Goal: Task Accomplishment & Management: Use online tool/utility

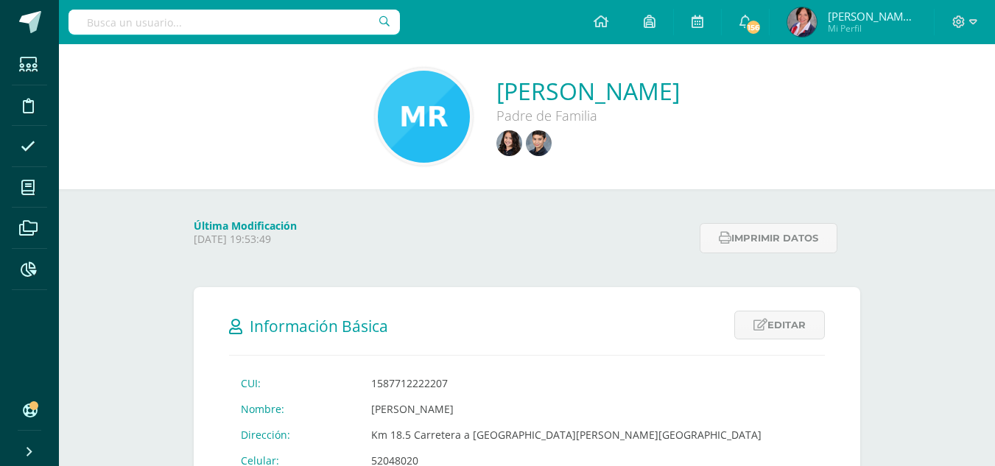
click at [151, 22] on input "text" at bounding box center [233, 22] width 331 height 25
type input "preparatoria language arts"
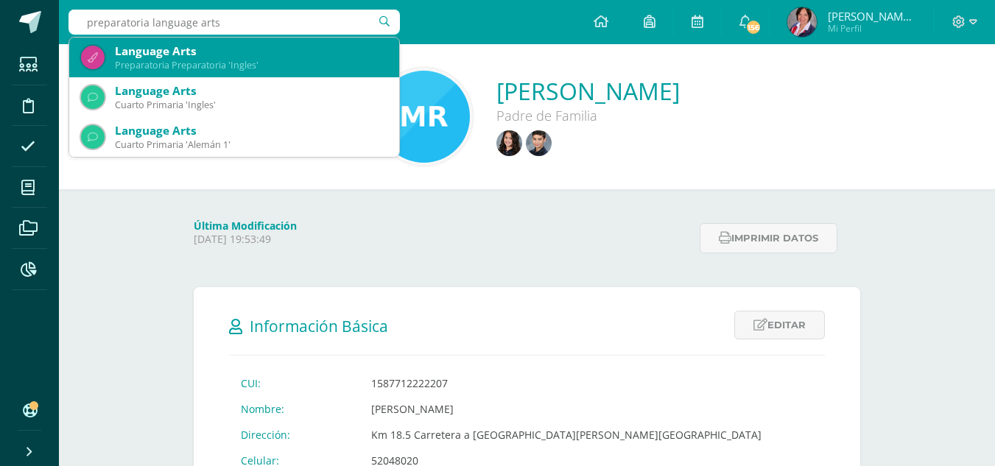
click at [148, 65] on div "Preparatoria Preparatoria 'Ingles'" at bounding box center [251, 65] width 272 height 13
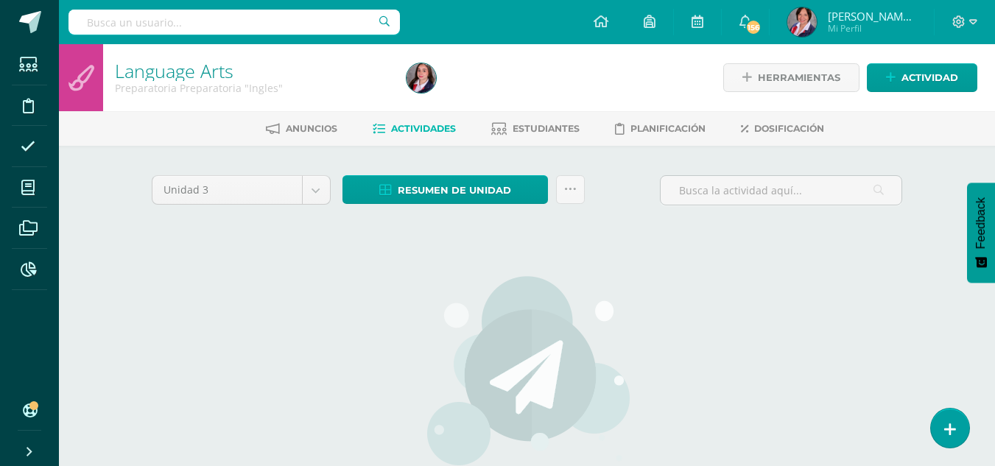
click at [280, 302] on div "Unidad 3 Unidad 1 Unidad 2 Unidad 3 Unidad 4 Resumen de unidad Descargar como H…" at bounding box center [527, 389] width 763 height 429
click at [402, 133] on span "Actividades" at bounding box center [423, 128] width 65 height 11
click at [781, 131] on span "Dosificación" at bounding box center [789, 128] width 70 height 11
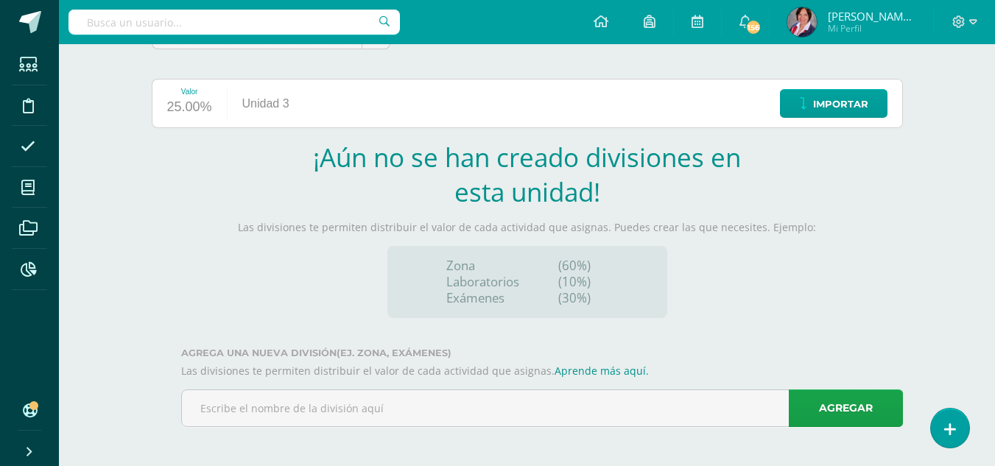
scroll to position [158, 0]
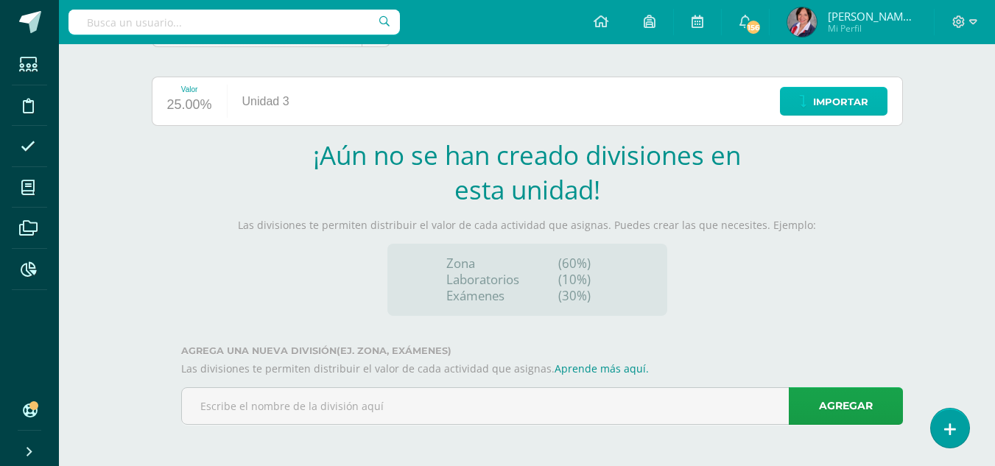
click at [820, 100] on span "Importar" at bounding box center [840, 101] width 55 height 27
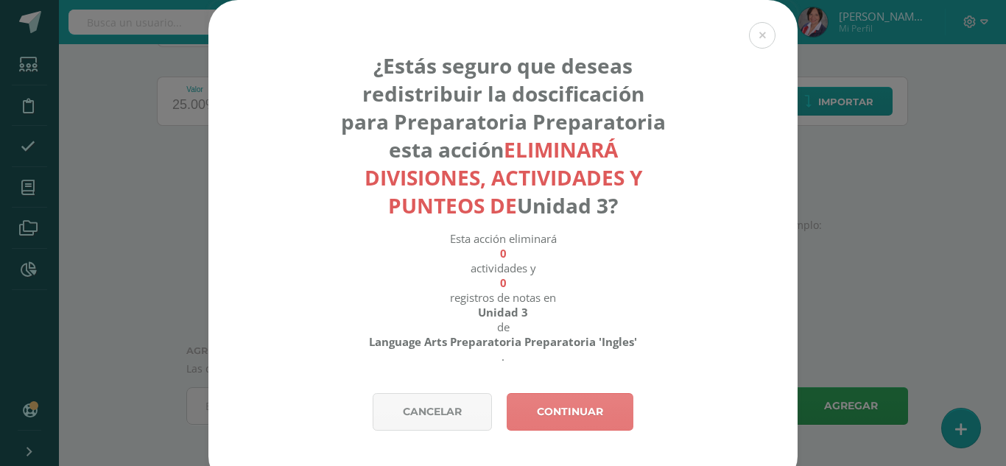
click at [546, 401] on link "Continuar" at bounding box center [570, 412] width 127 height 38
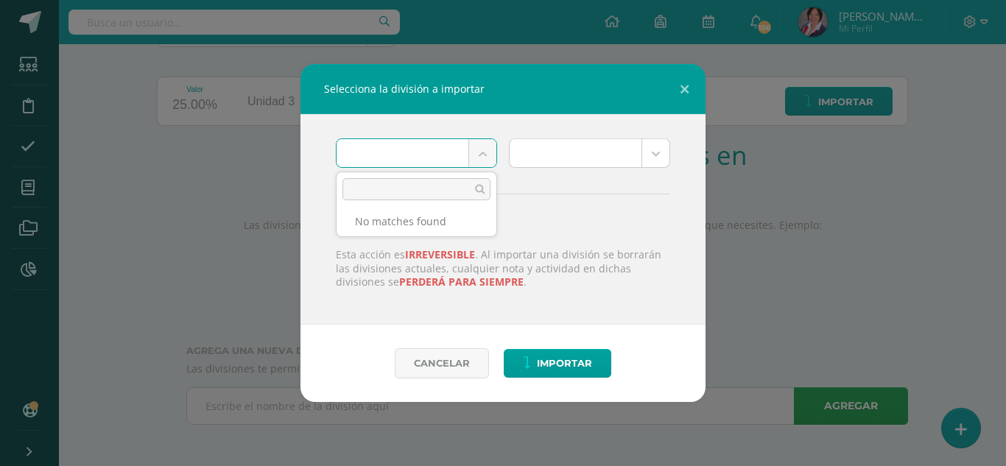
click at [476, 157] on body "Selecciona la división a importar ¿Importar actividades? Esta acción es irrever…" at bounding box center [503, 154] width 1006 height 624
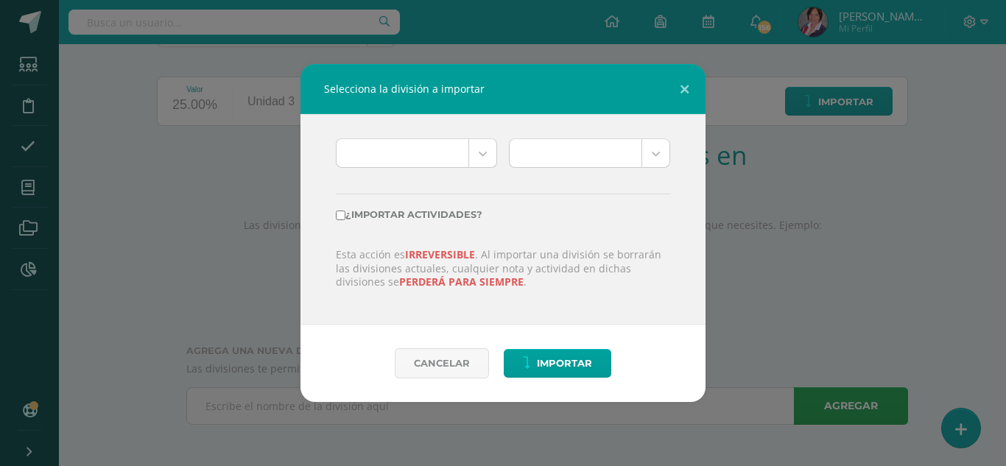
click at [476, 157] on body "Selecciona la división a importar ¿Importar actividades? Esta acción es irrever…" at bounding box center [503, 154] width 1006 height 624
click at [683, 95] on button at bounding box center [685, 89] width 42 height 50
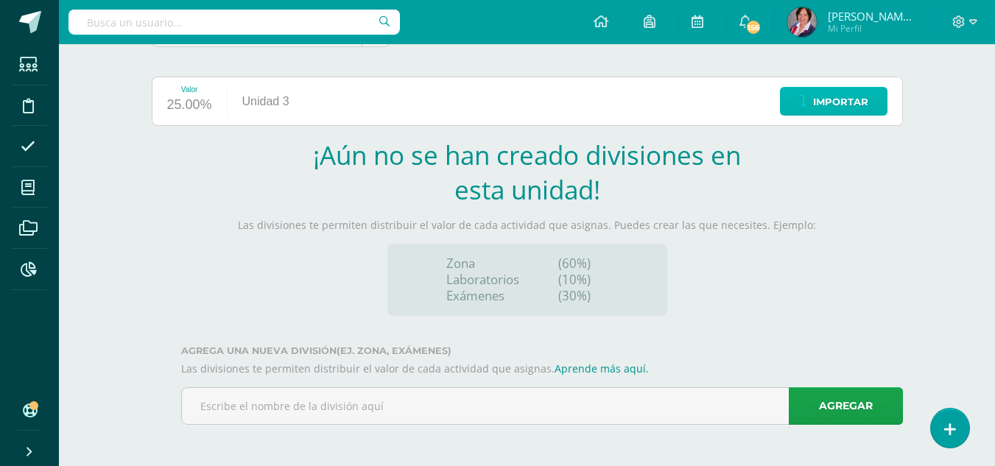
click at [839, 108] on span "Importar" at bounding box center [840, 101] width 55 height 27
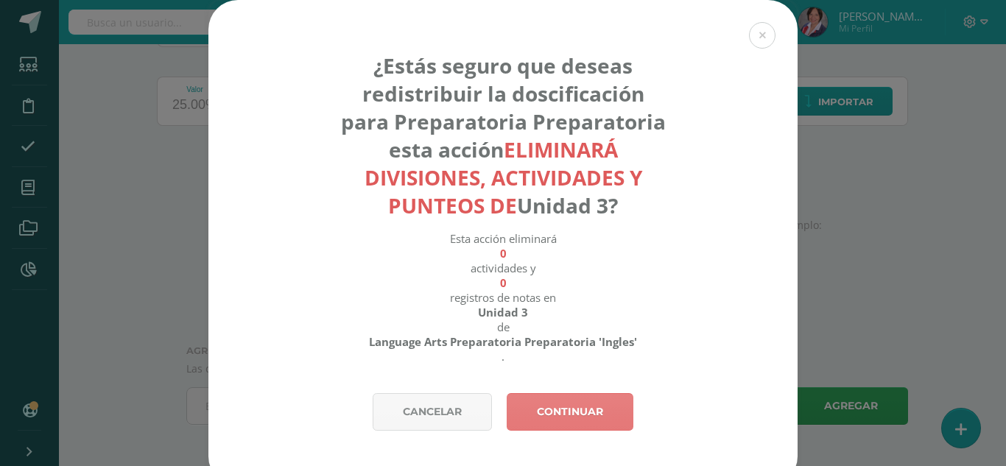
click at [570, 421] on link "Continuar" at bounding box center [570, 412] width 127 height 38
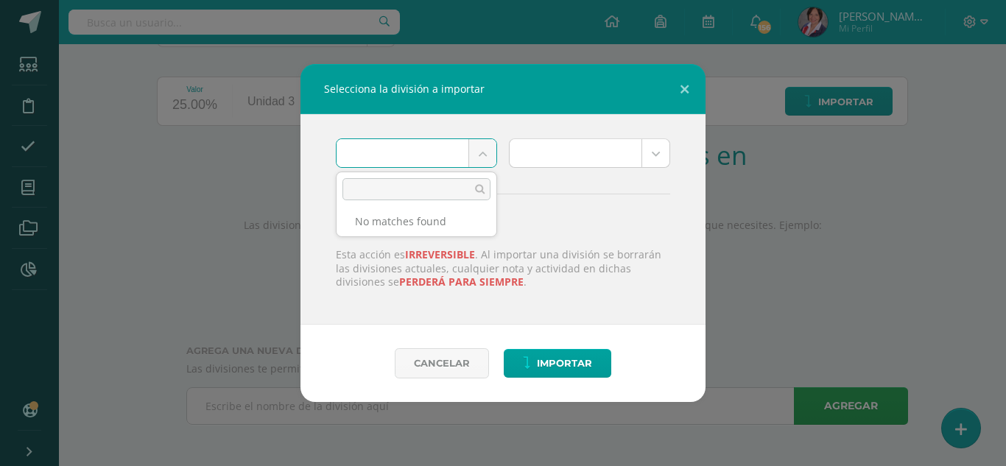
click at [483, 156] on body "Selecciona la división a importar ¿Importar actividades? Esta acción es irrever…" at bounding box center [503, 154] width 1006 height 624
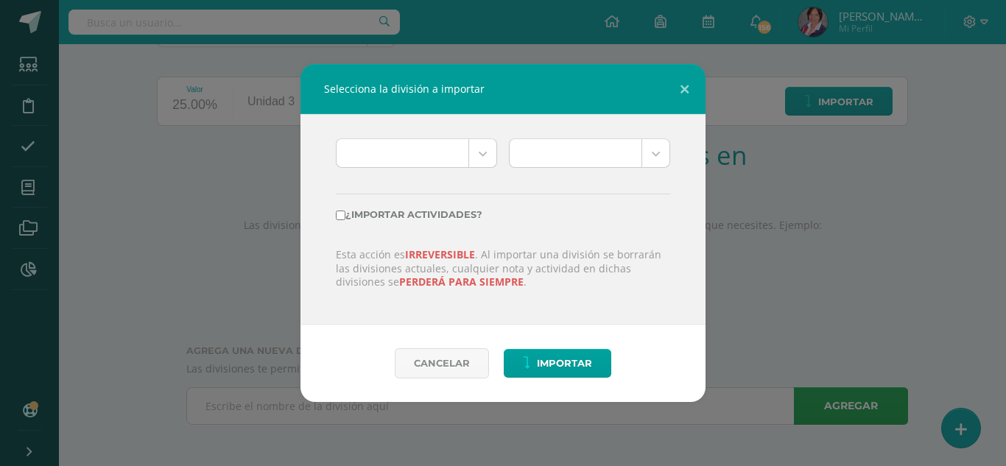
click at [483, 156] on body "Selecciona la división a importar ¿Importar actividades? Esta acción es irrever…" at bounding box center [503, 154] width 1006 height 624
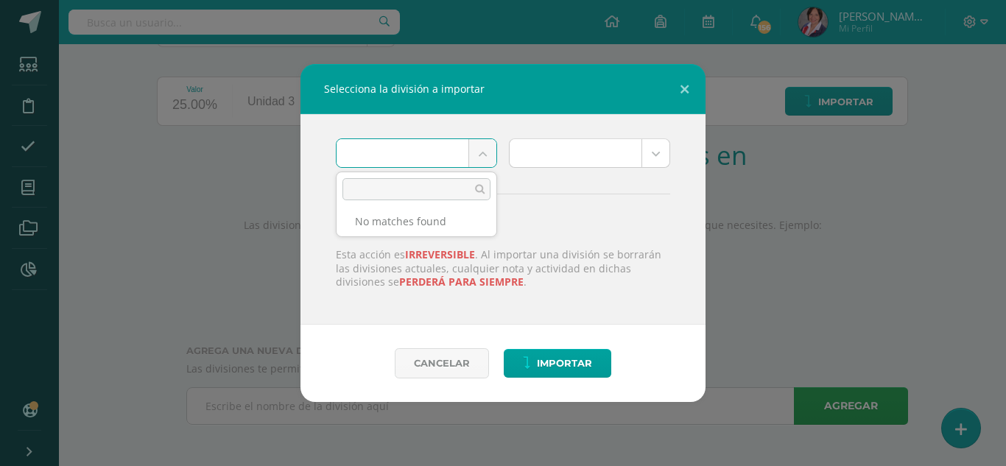
click at [483, 156] on body "Selecciona la división a importar ¿Importar actividades? Esta acción es irrever…" at bounding box center [503, 154] width 1006 height 624
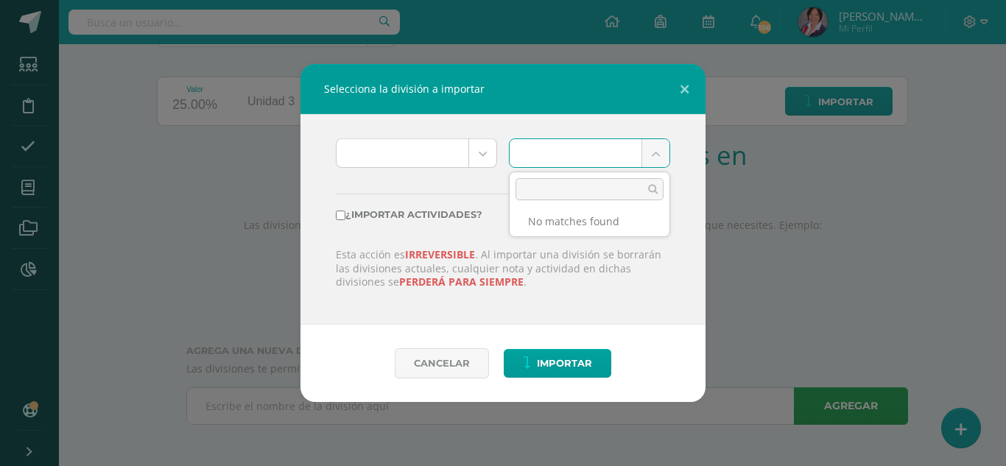
click at [650, 157] on body "Selecciona la división a importar ¿Importar actividades? Esta acción es irrever…" at bounding box center [503, 154] width 1006 height 624
click at [691, 88] on button at bounding box center [685, 89] width 42 height 50
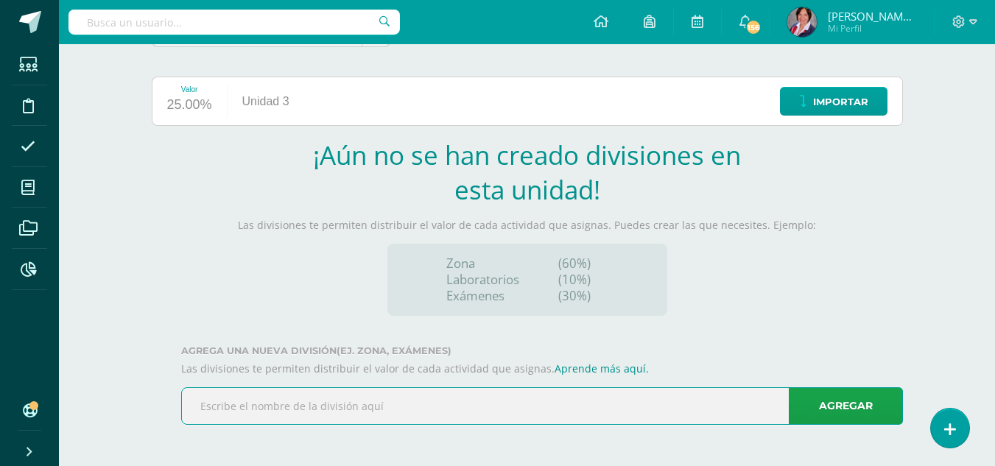
click at [497, 399] on input "text" at bounding box center [542, 406] width 720 height 36
type input "Classwork"
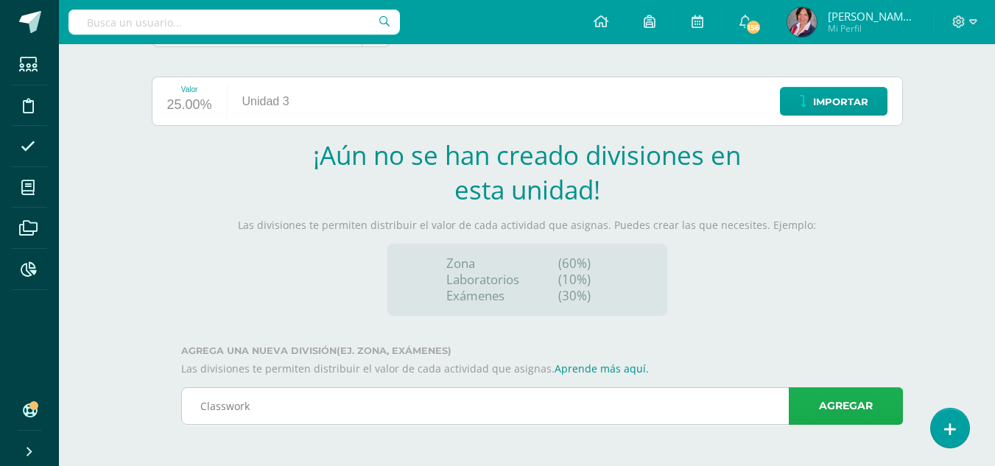
click at [850, 415] on link "Agregar" at bounding box center [846, 406] width 114 height 38
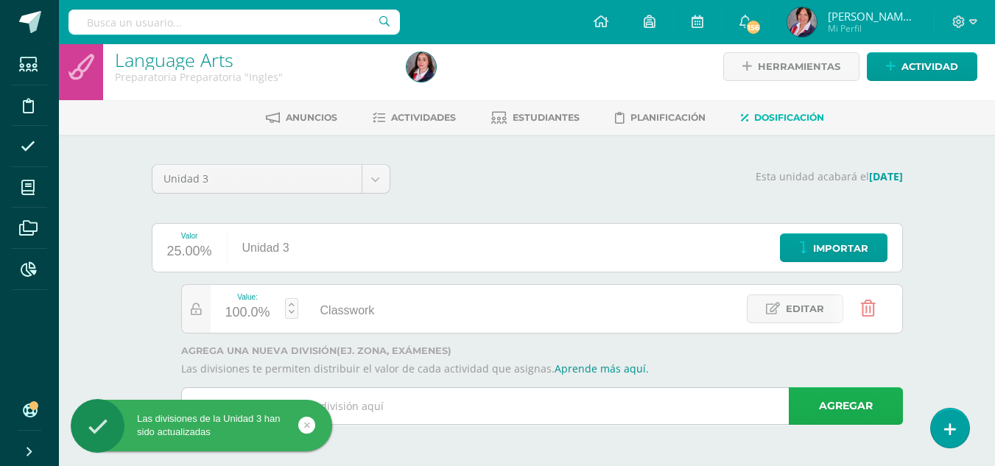
scroll to position [11, 0]
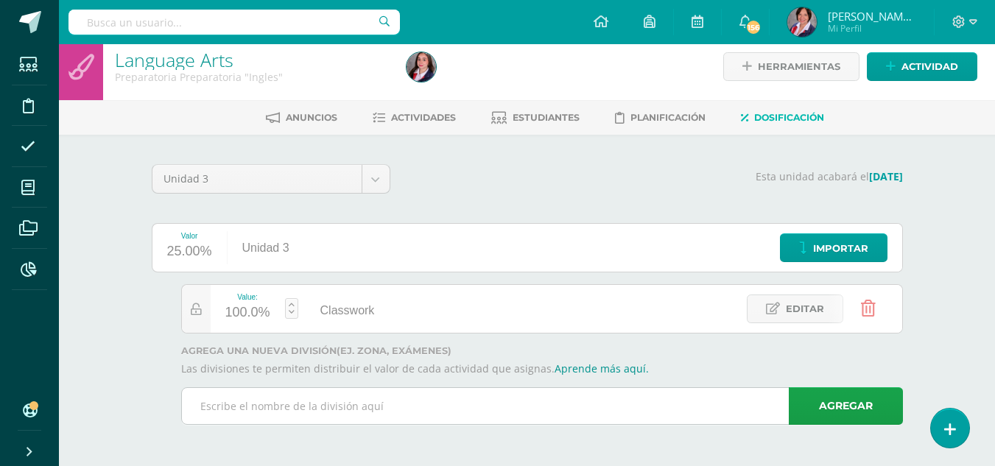
click at [401, 410] on input "text" at bounding box center [542, 406] width 720 height 36
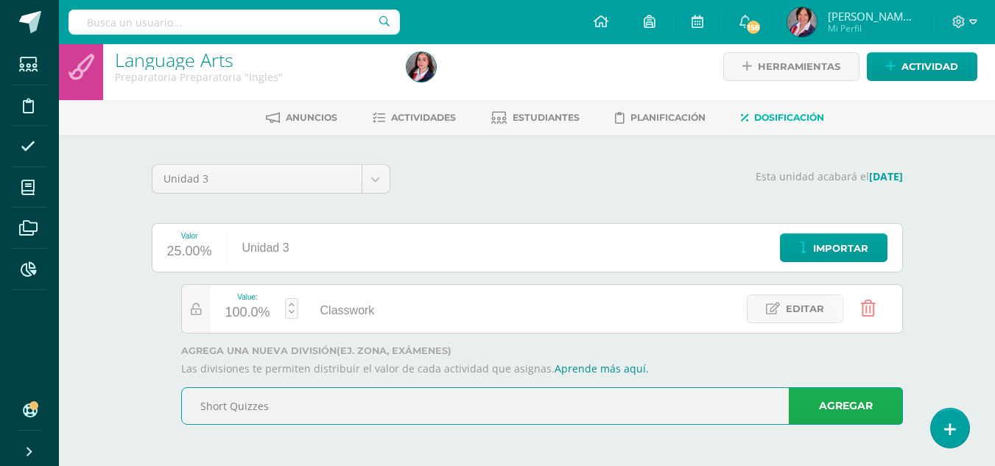
type input "Short Quizzes"
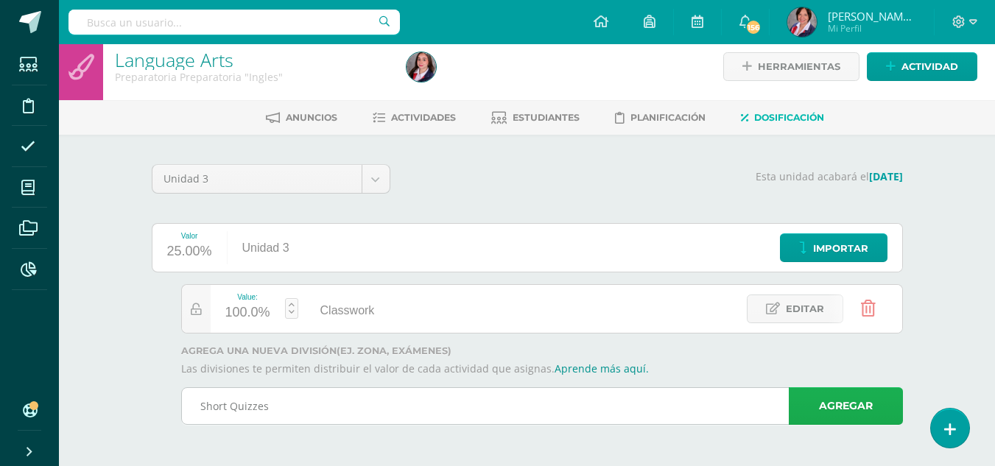
click at [854, 406] on link "Agregar" at bounding box center [846, 406] width 114 height 38
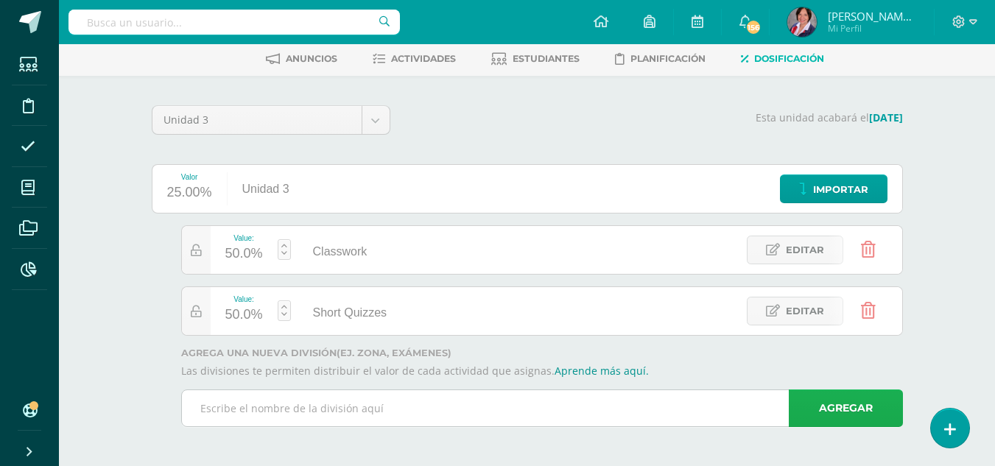
scroll to position [72, 0]
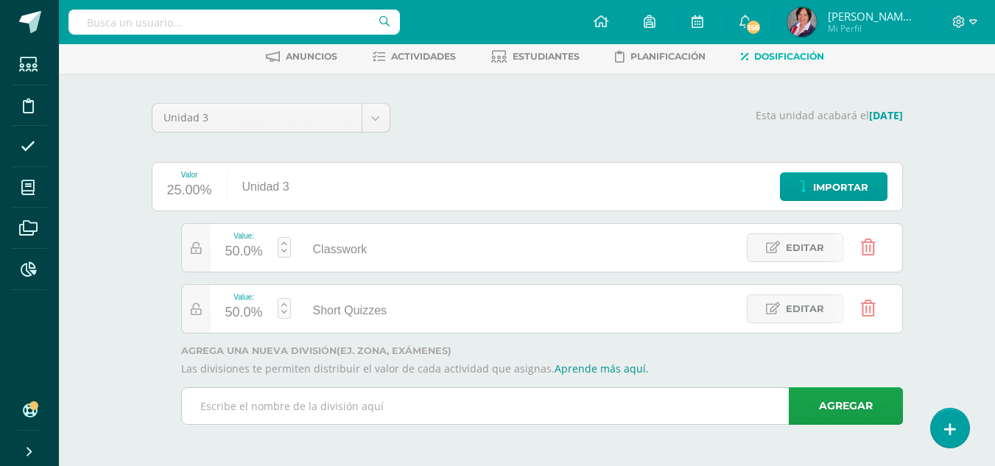
click at [427, 401] on input "text" at bounding box center [542, 406] width 720 height 36
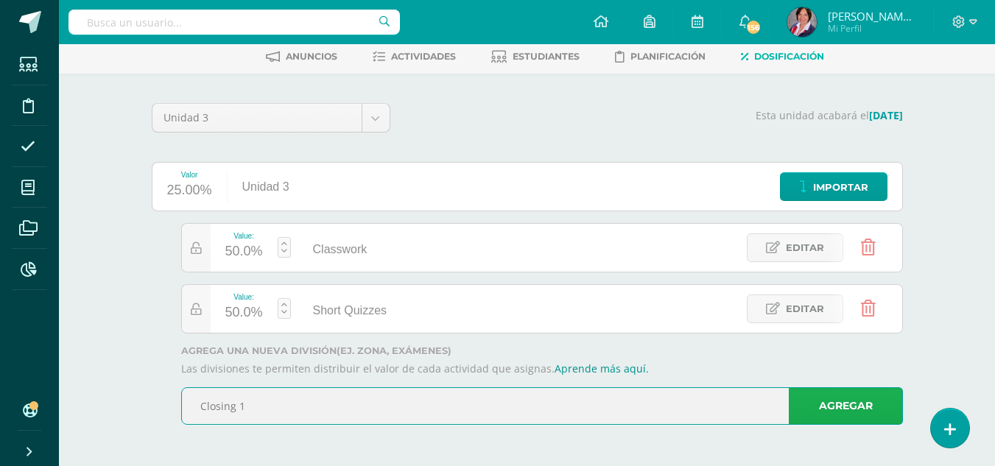
type input "Closing 1"
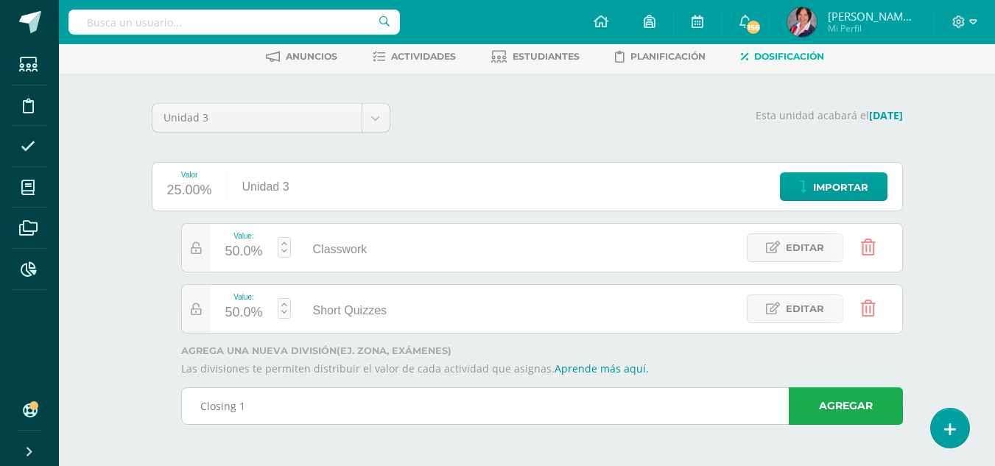
click at [851, 401] on link "Agregar" at bounding box center [846, 406] width 114 height 38
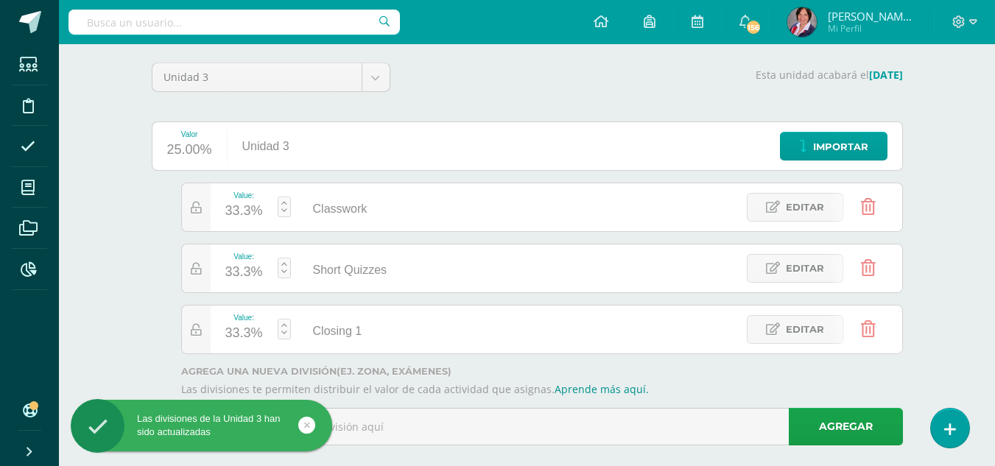
scroll to position [133, 0]
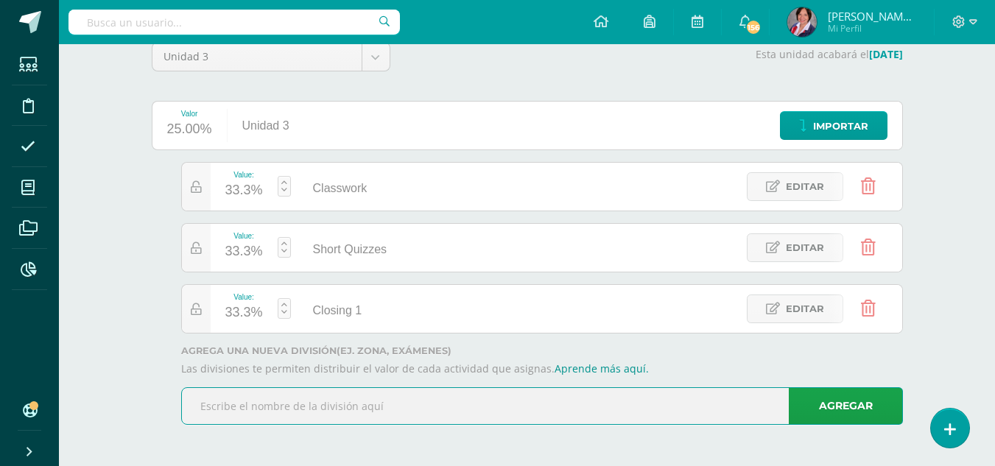
click at [275, 397] on input "text" at bounding box center [542, 406] width 720 height 36
type input "Closing 2"
click at [820, 395] on link "Agregar" at bounding box center [846, 406] width 114 height 38
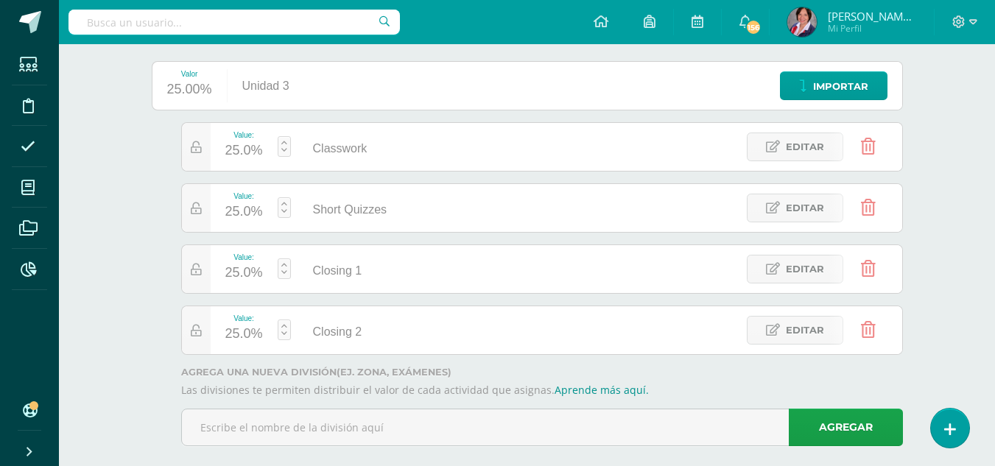
scroll to position [194, 0]
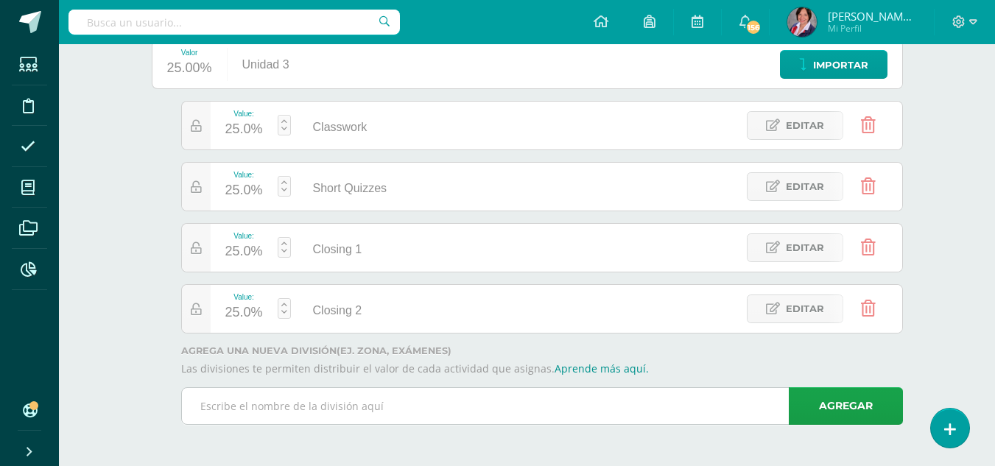
click at [724, 403] on input "text" at bounding box center [542, 406] width 720 height 36
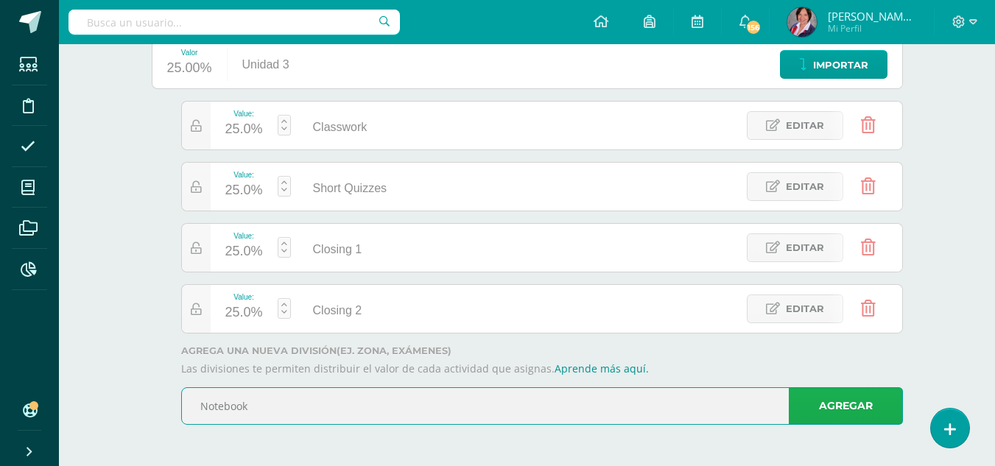
type input "Notebook"
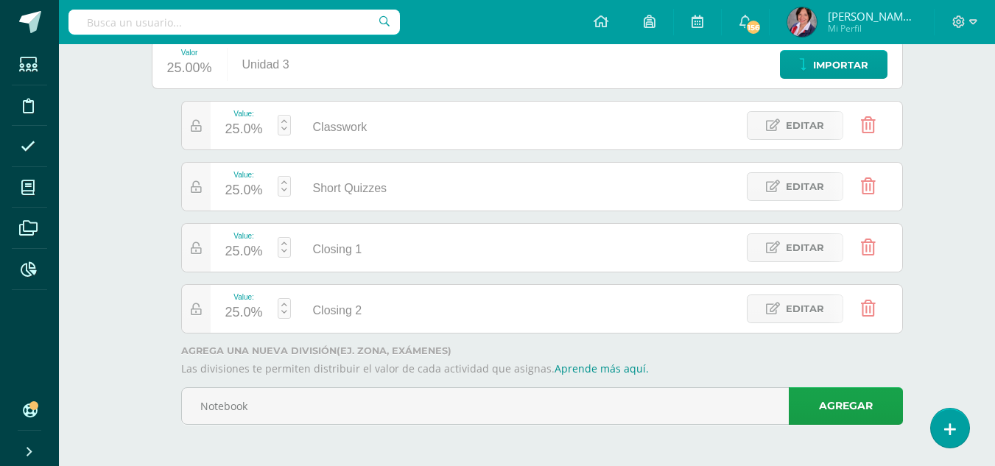
click at [871, 404] on link "Agregar" at bounding box center [846, 406] width 114 height 38
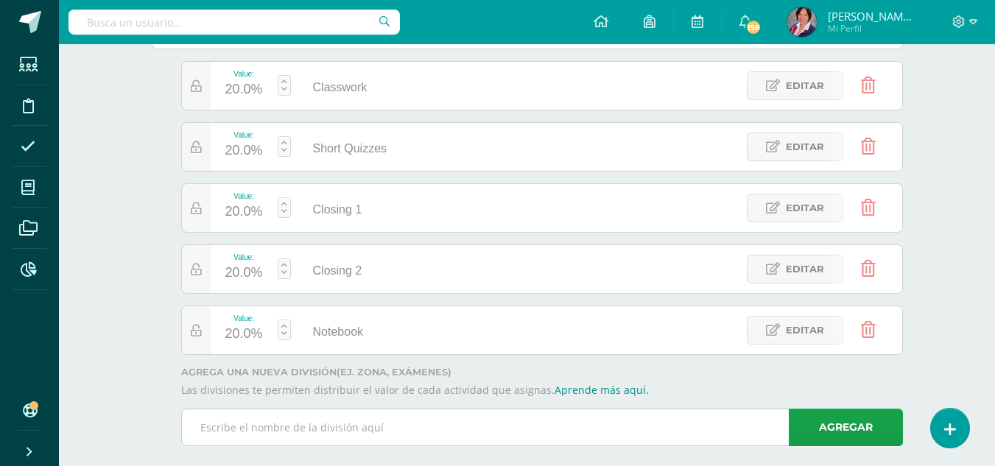
scroll to position [256, 0]
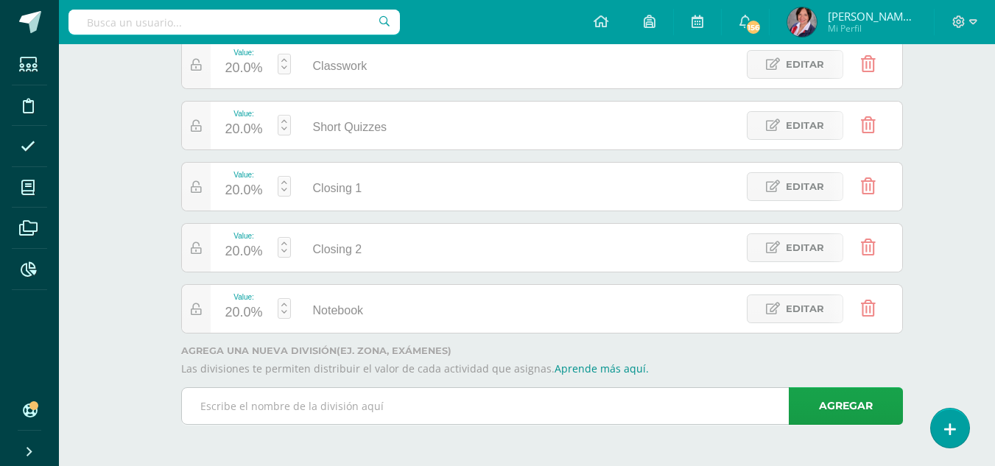
click at [594, 411] on input "text" at bounding box center [542, 406] width 720 height 36
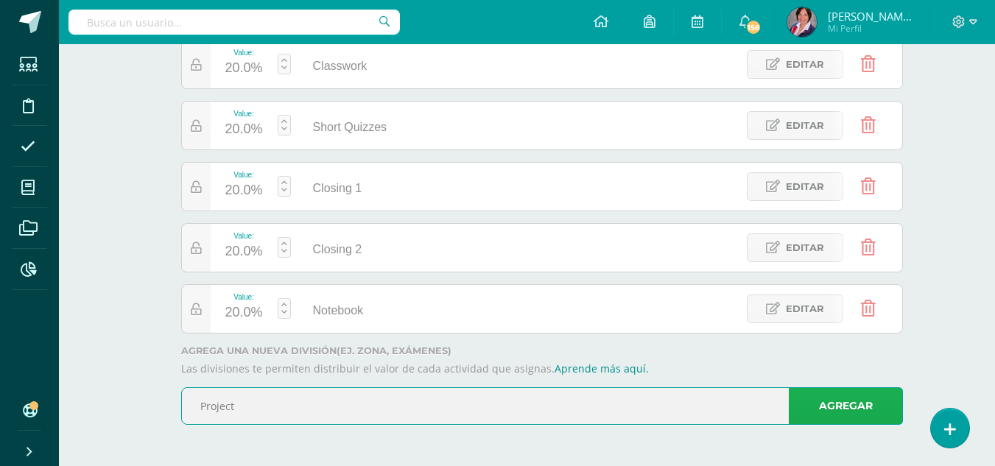
type input "Project"
click at [872, 413] on link "Agregar" at bounding box center [846, 406] width 114 height 38
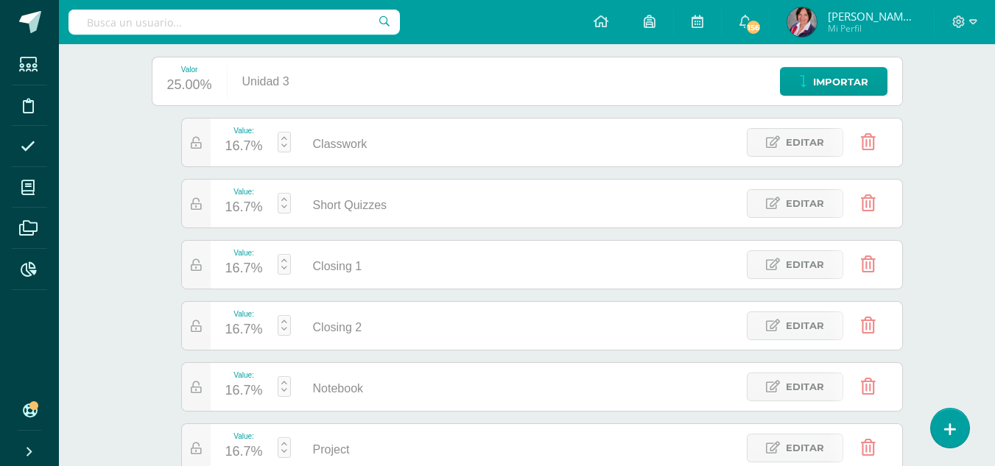
scroll to position [182, 0]
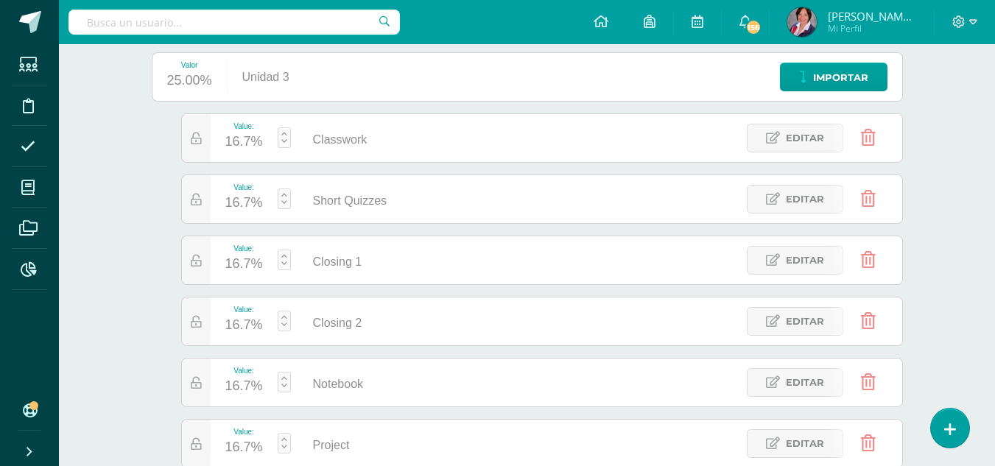
click at [193, 269] on div at bounding box center [196, 260] width 29 height 48
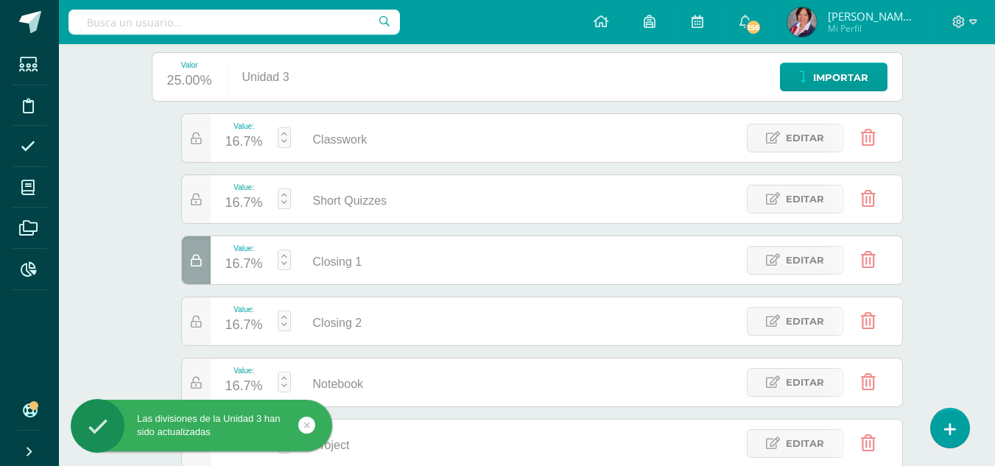
click at [193, 269] on div at bounding box center [196, 260] width 29 height 48
click at [281, 255] on link at bounding box center [284, 260] width 13 height 21
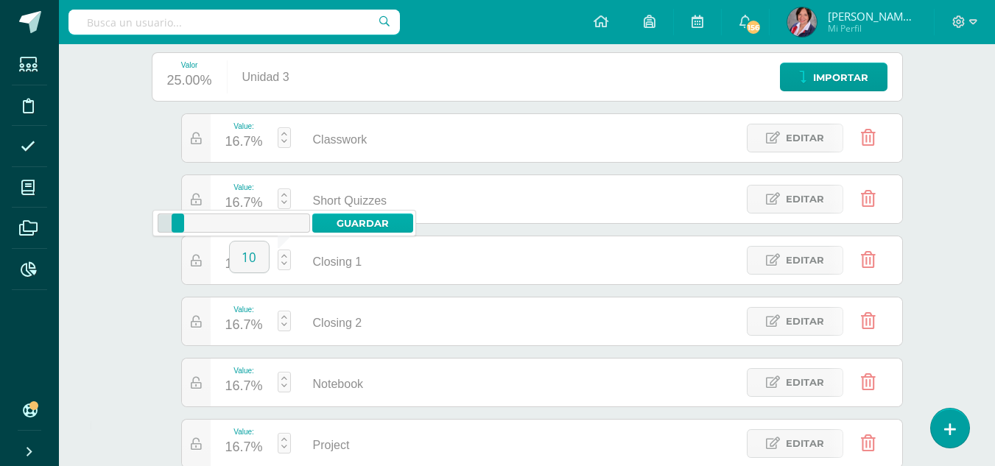
type input "10"
click at [362, 222] on link "Guardar" at bounding box center [362, 223] width 101 height 19
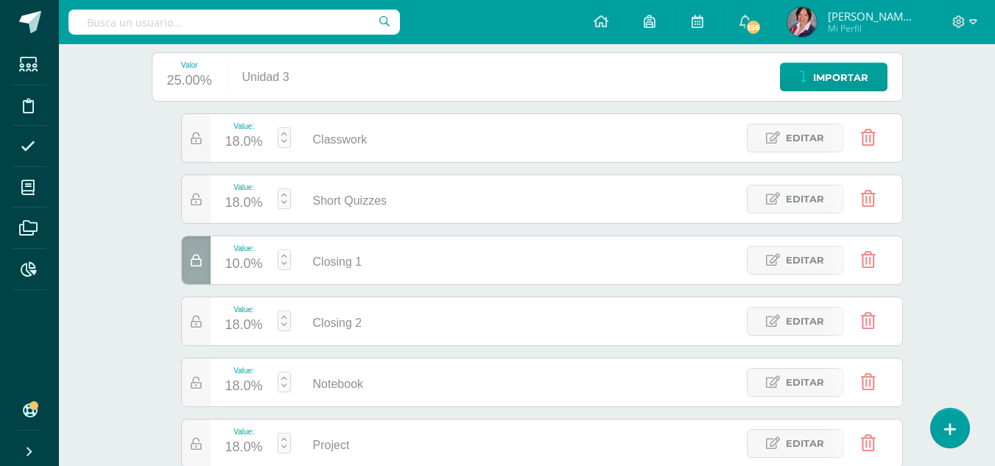
click at [286, 316] on link at bounding box center [284, 321] width 13 height 21
type input "15"
click at [365, 284] on link "Guardar" at bounding box center [362, 284] width 101 height 19
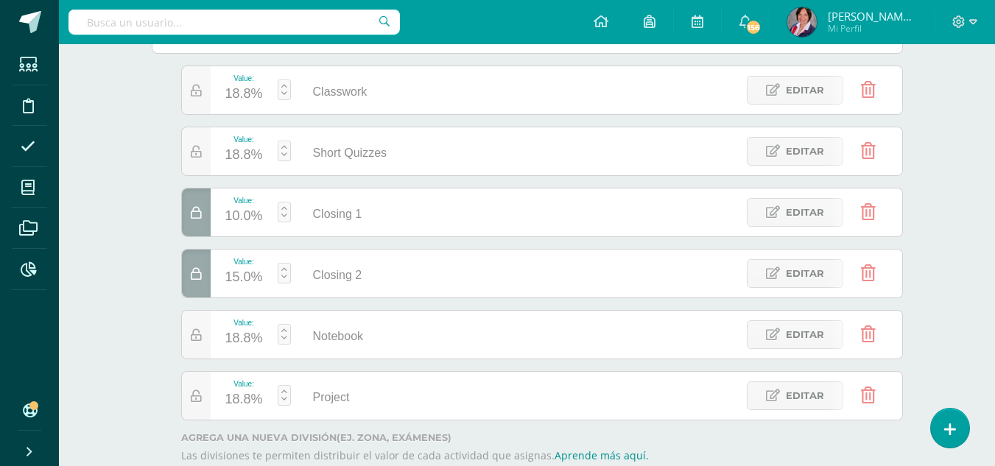
scroll to position [256, 0]
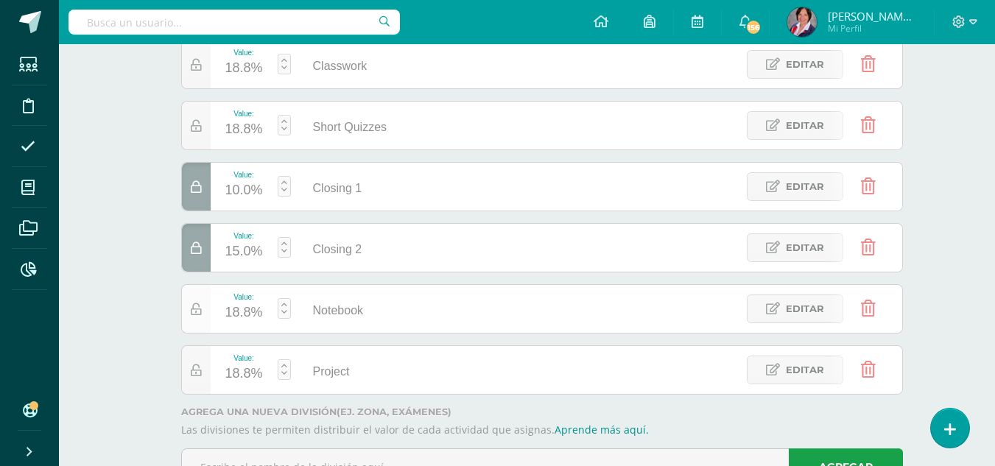
click at [196, 312] on icon at bounding box center [196, 309] width 11 height 13
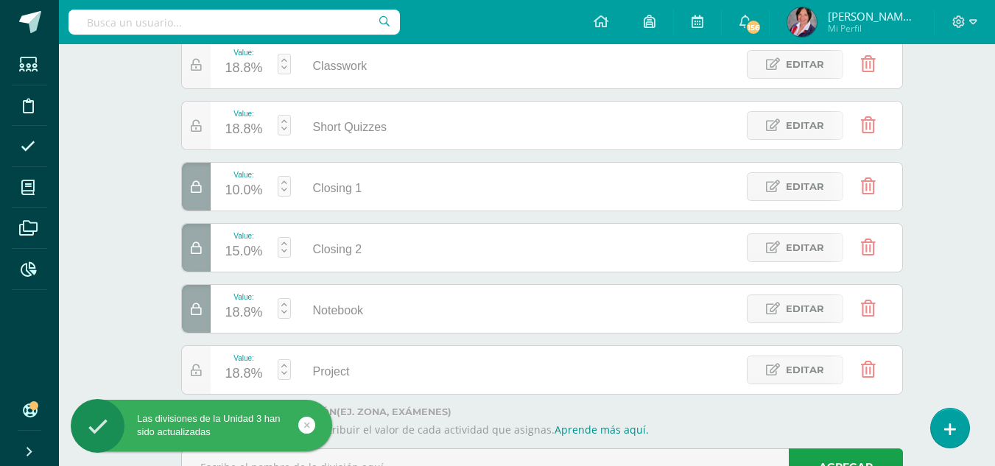
click at [196, 315] on icon at bounding box center [196, 309] width 11 height 13
click at [285, 303] on link at bounding box center [284, 308] width 13 height 21
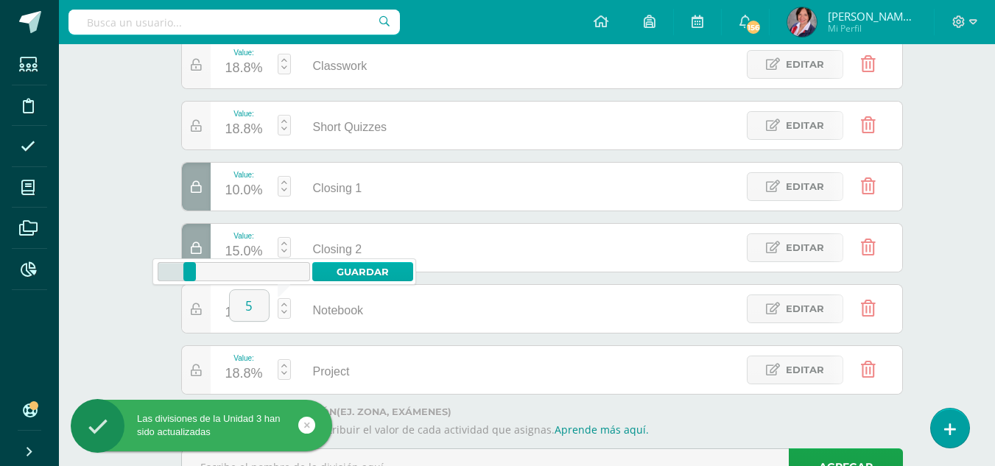
type input "5"
click at [356, 267] on link "Guardar" at bounding box center [362, 271] width 101 height 19
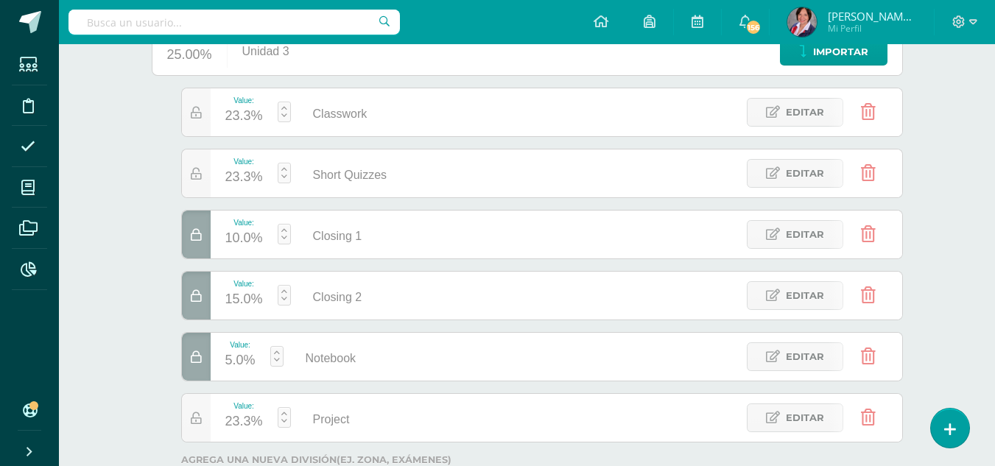
scroll to position [182, 0]
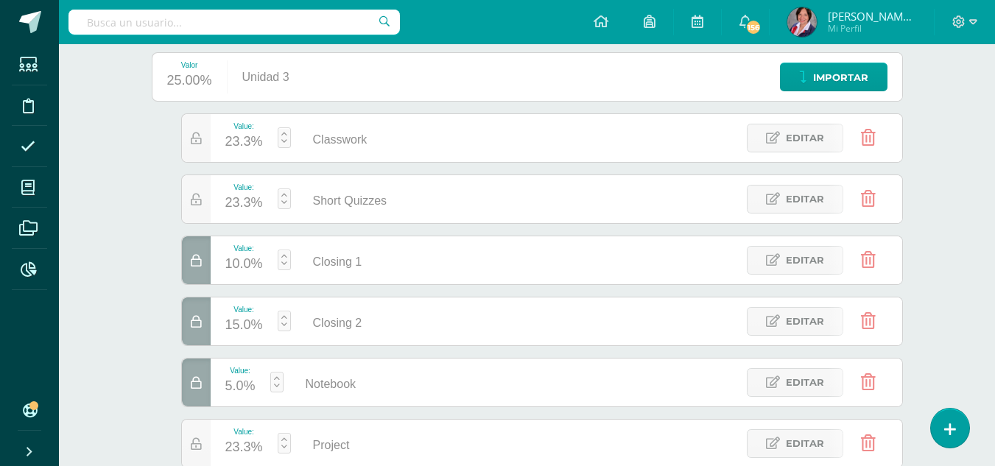
click at [287, 132] on link at bounding box center [284, 137] width 13 height 21
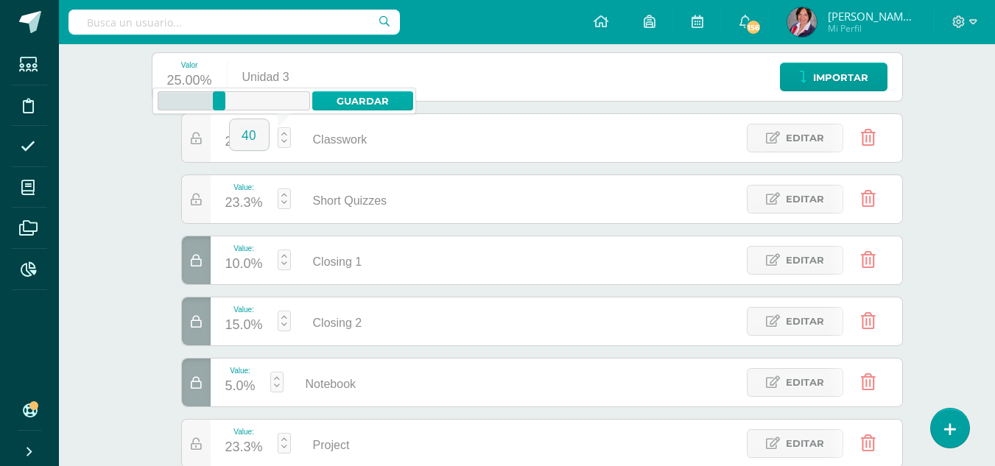
type input "40"
click at [337, 104] on link "Guardar" at bounding box center [362, 100] width 101 height 19
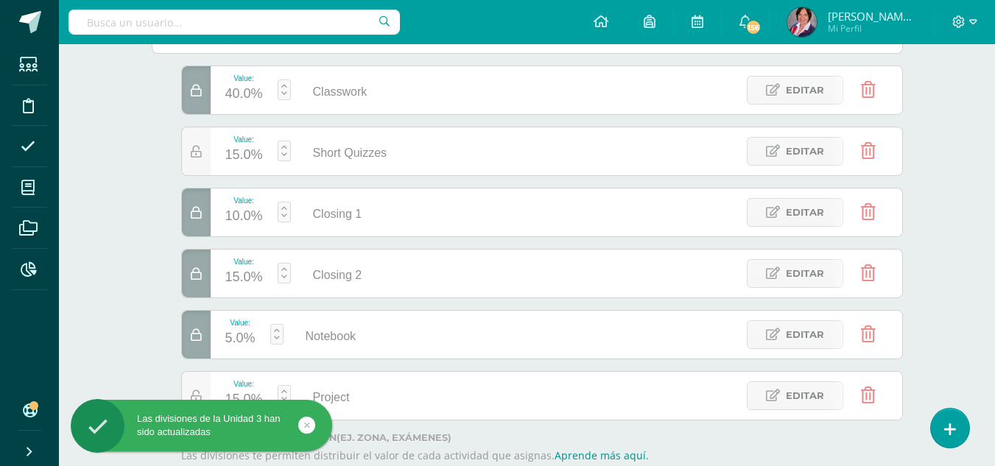
scroll to position [256, 0]
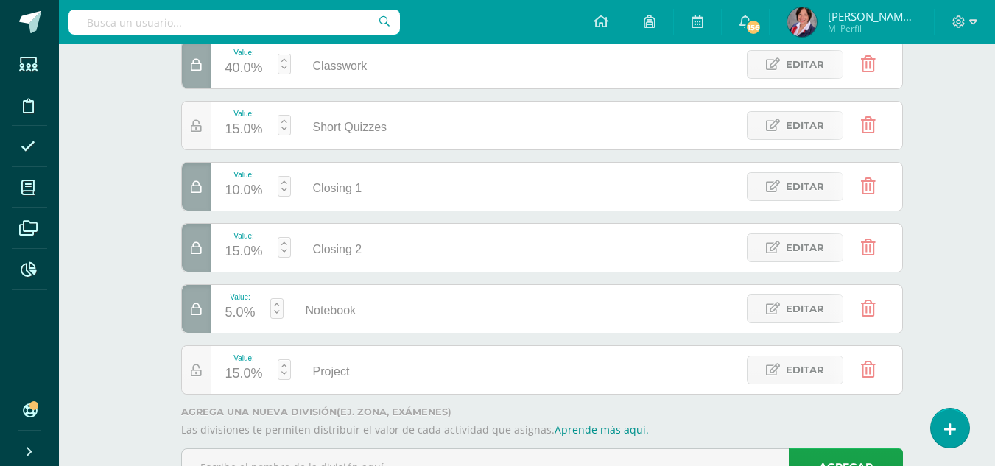
click at [286, 120] on link at bounding box center [284, 125] width 13 height 21
type input "20"
click at [343, 87] on link "Guardar" at bounding box center [362, 88] width 101 height 19
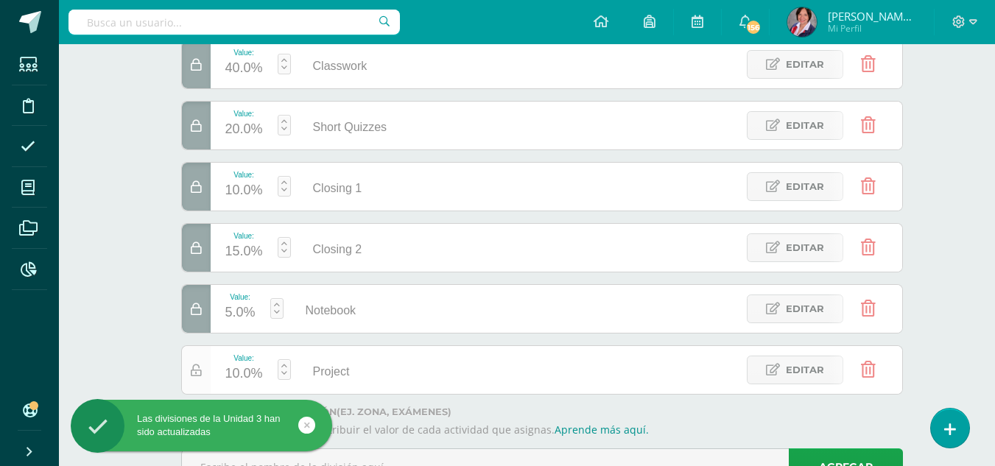
click at [197, 376] on icon at bounding box center [196, 371] width 11 height 13
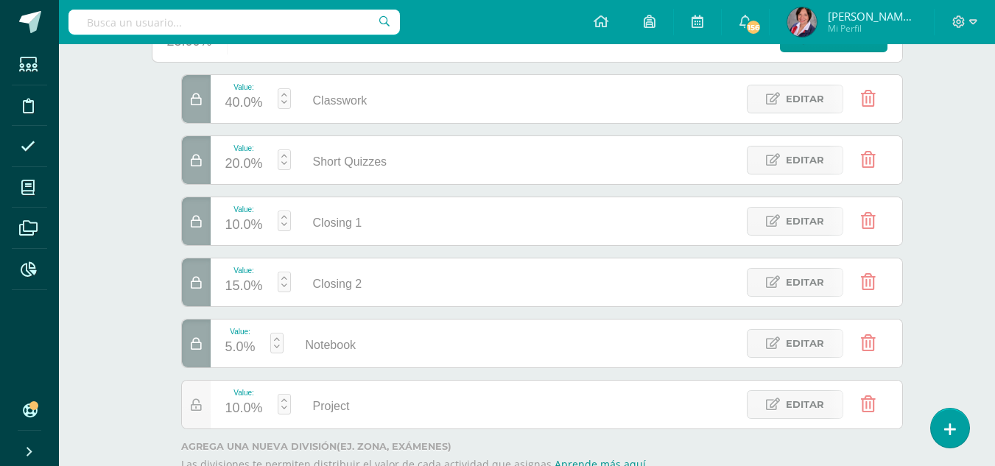
scroll to position [0, 0]
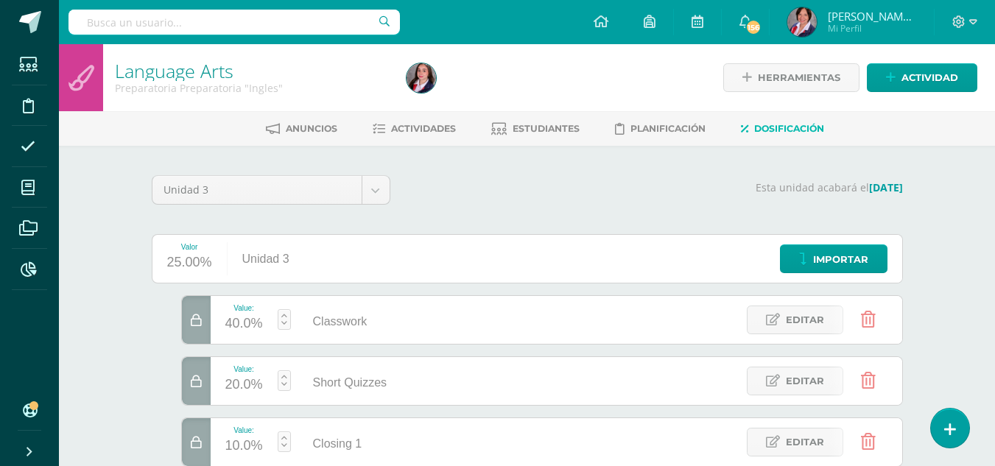
click at [178, 27] on input "text" at bounding box center [233, 22] width 331 height 25
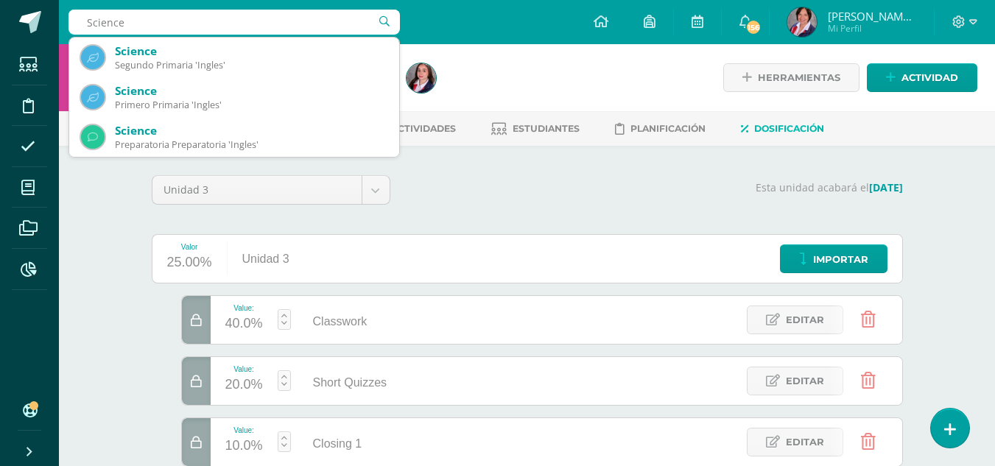
type input "Science"
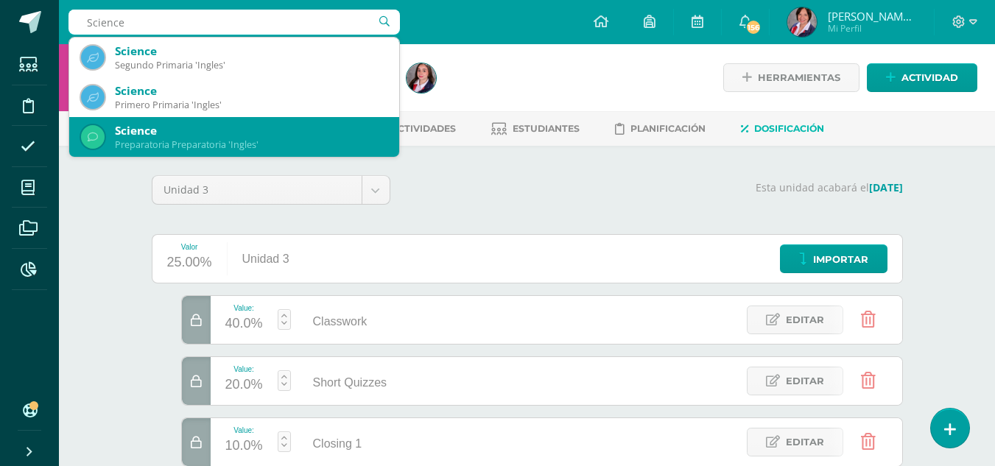
click at [147, 141] on div "Preparatoria Preparatoria 'Ingles'" at bounding box center [251, 144] width 272 height 13
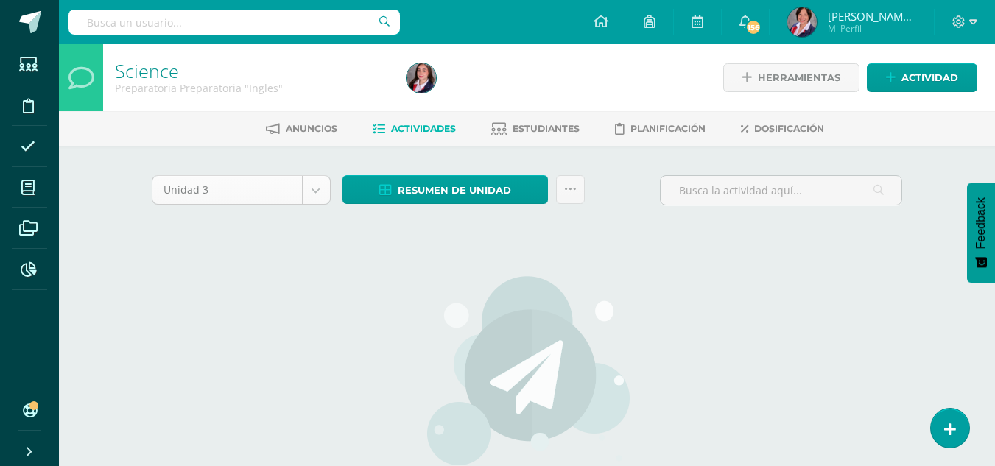
click at [230, 191] on body "Estudiantes Disciplina Asistencia Mis cursos Archivos Reportes Soporte Centro d…" at bounding box center [497, 316] width 995 height 633
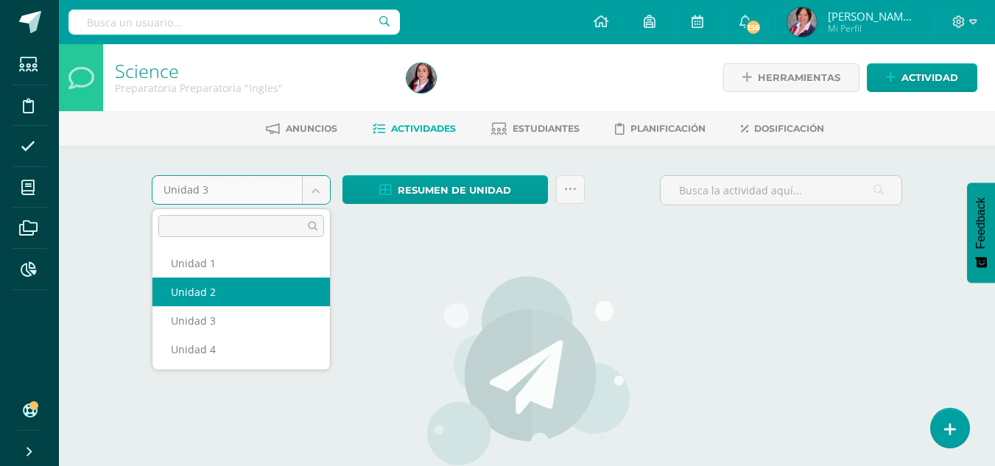
select select "Unidad 2"
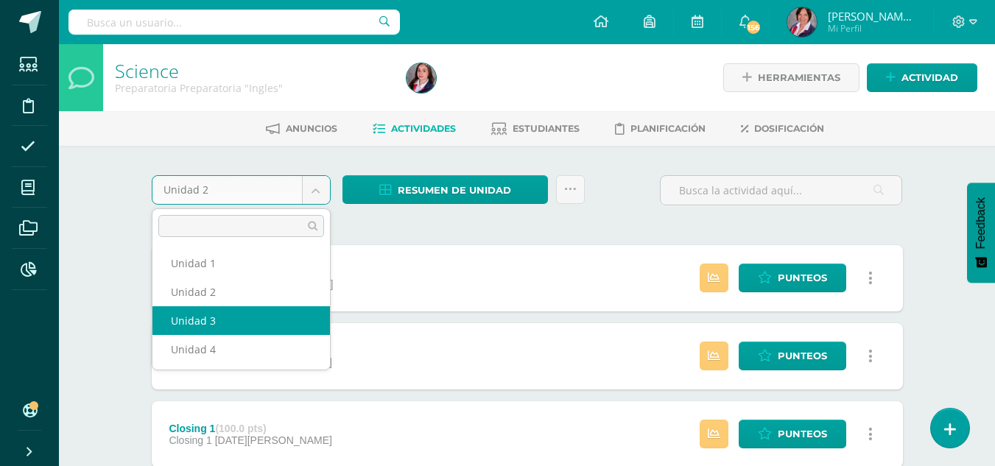
select select "Unidad 3"
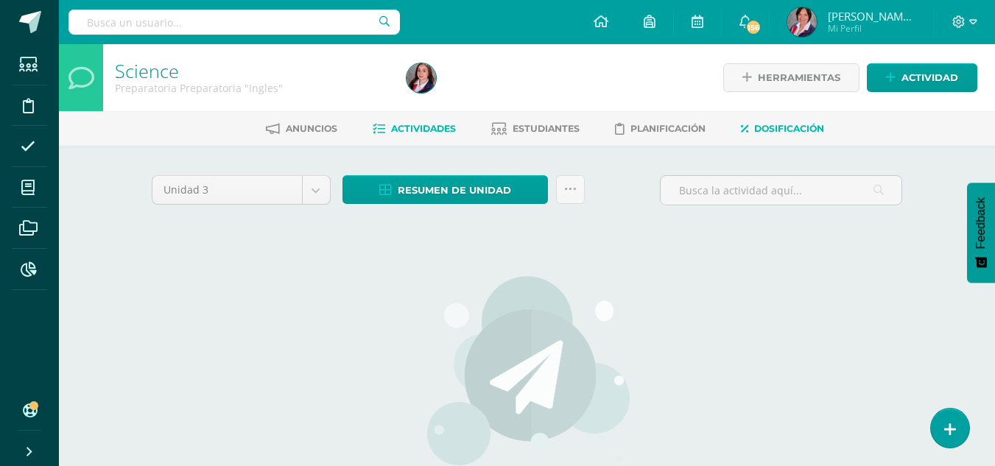
click at [772, 124] on span "Dosificación" at bounding box center [789, 128] width 70 height 11
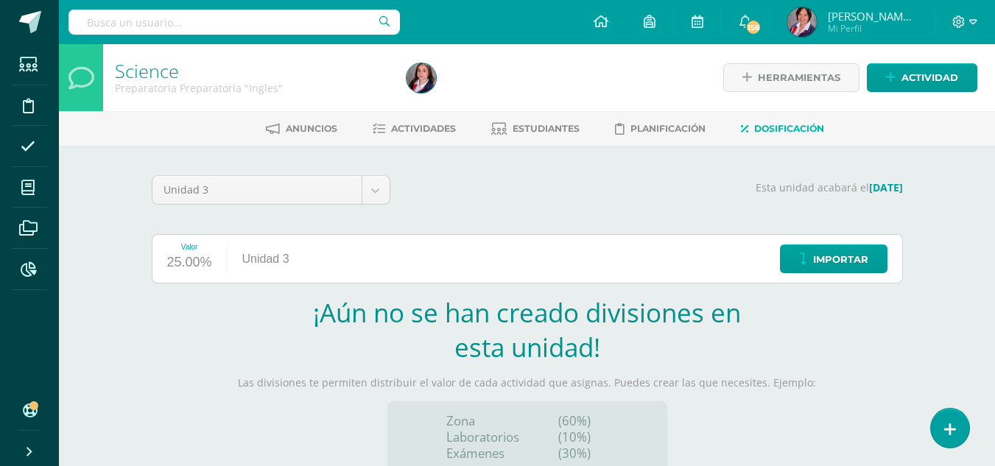
scroll to position [74, 0]
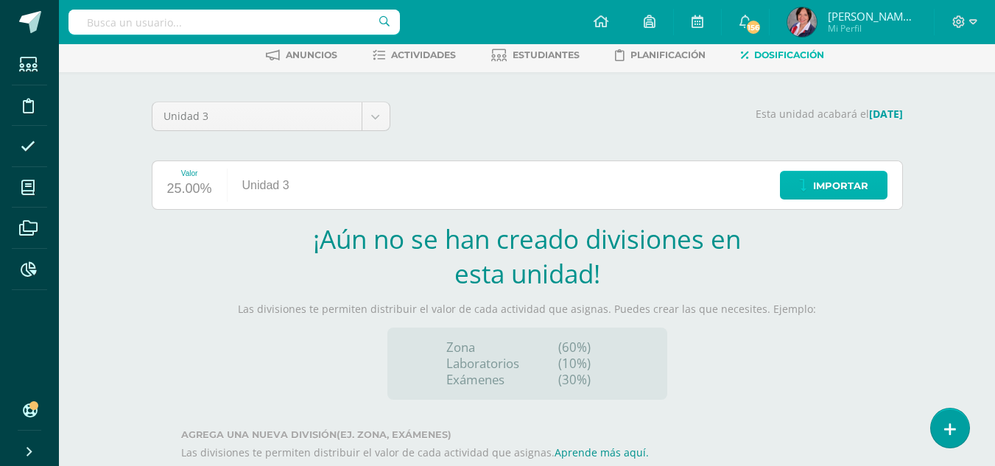
click at [868, 189] on span "Importar" at bounding box center [840, 185] width 55 height 27
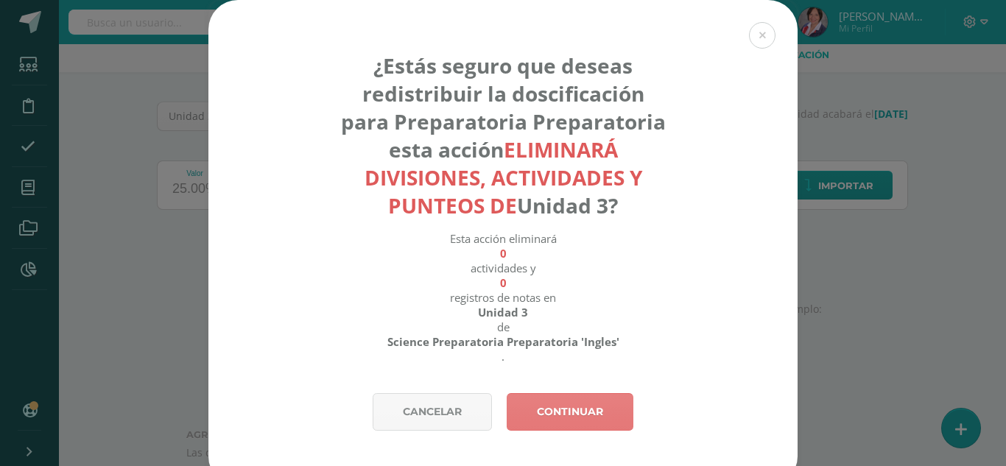
click at [627, 402] on link "Continuar" at bounding box center [570, 412] width 127 height 38
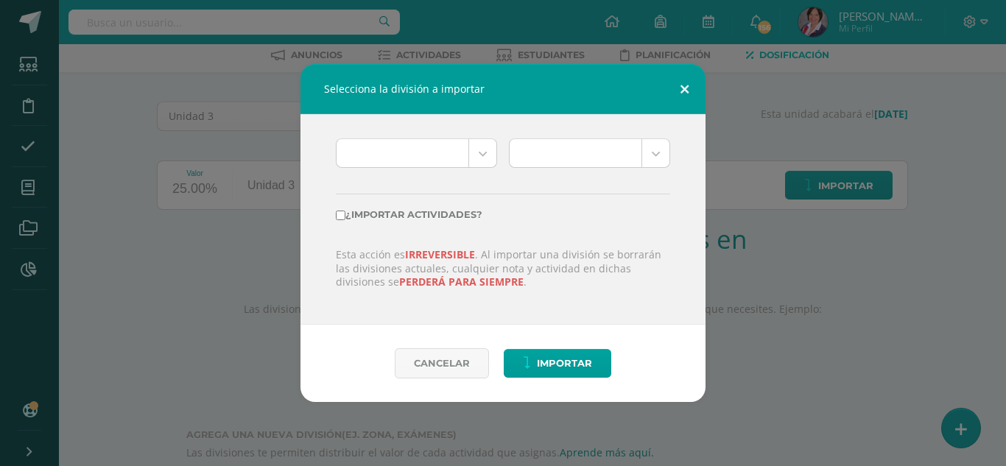
click at [683, 89] on button at bounding box center [685, 89] width 42 height 50
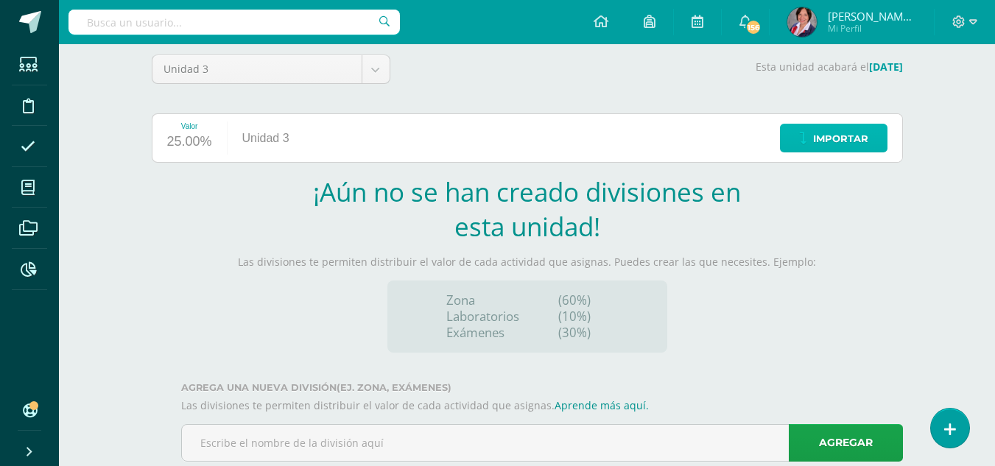
scroll to position [158, 0]
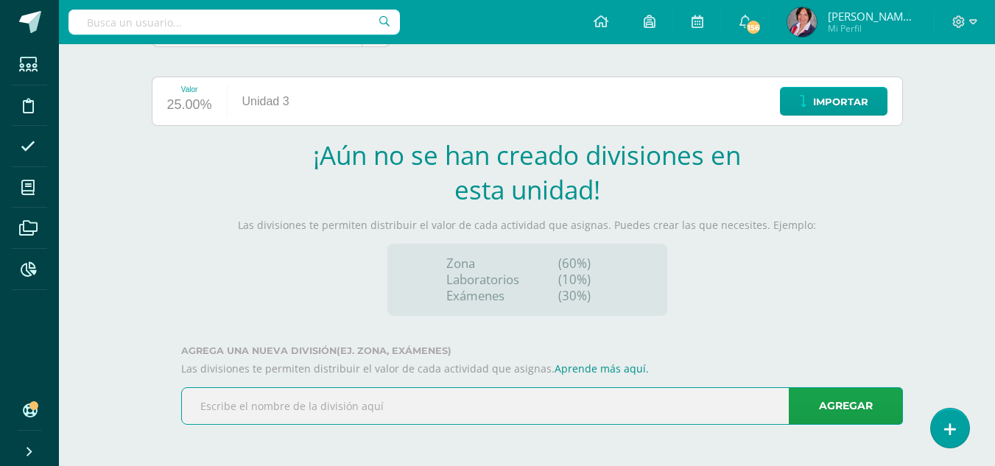
click at [328, 410] on input "text" at bounding box center [542, 406] width 720 height 36
type input "Classwork"
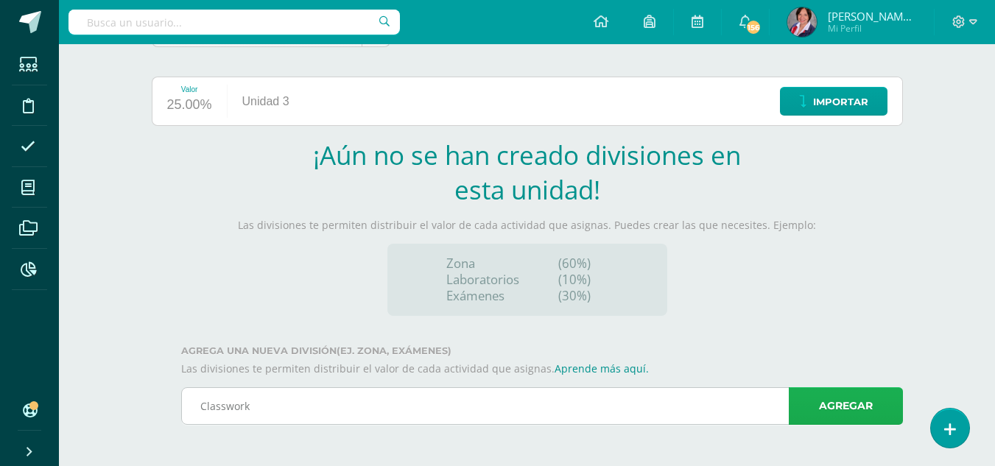
click at [820, 412] on link "Agregar" at bounding box center [846, 406] width 114 height 38
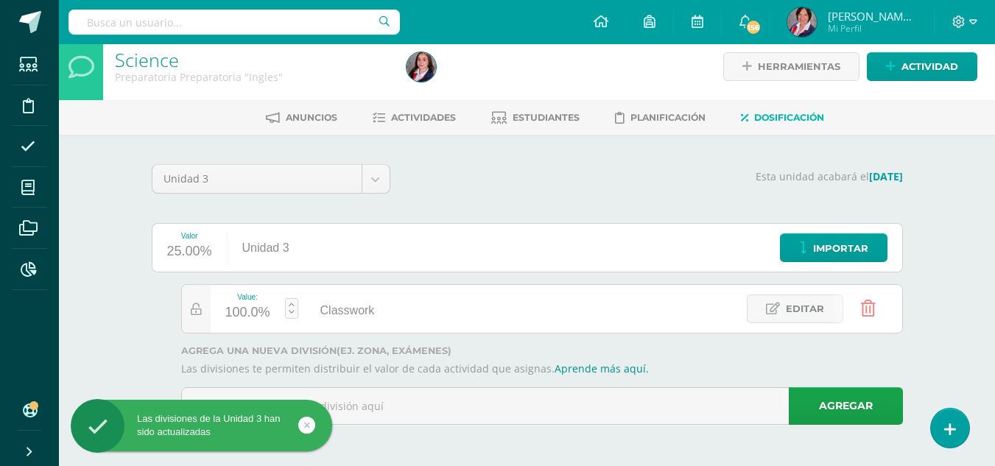
scroll to position [11, 0]
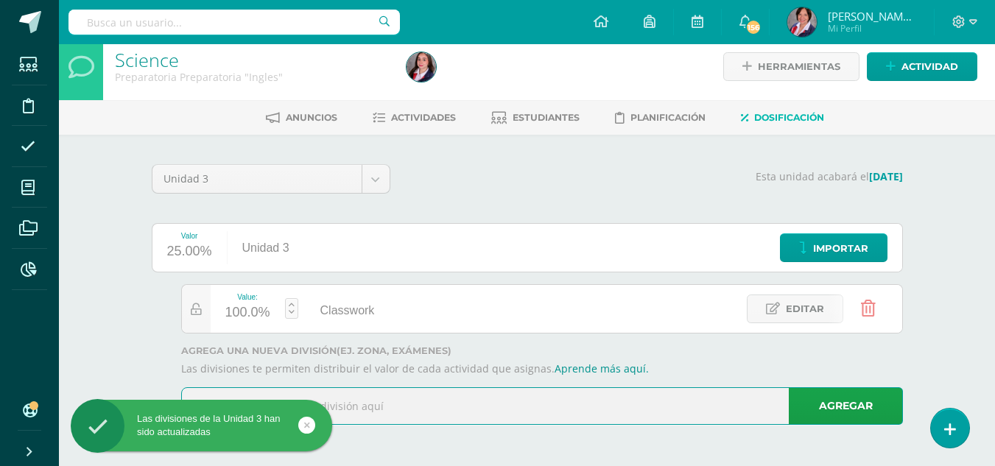
click at [388, 413] on input "text" at bounding box center [542, 406] width 720 height 36
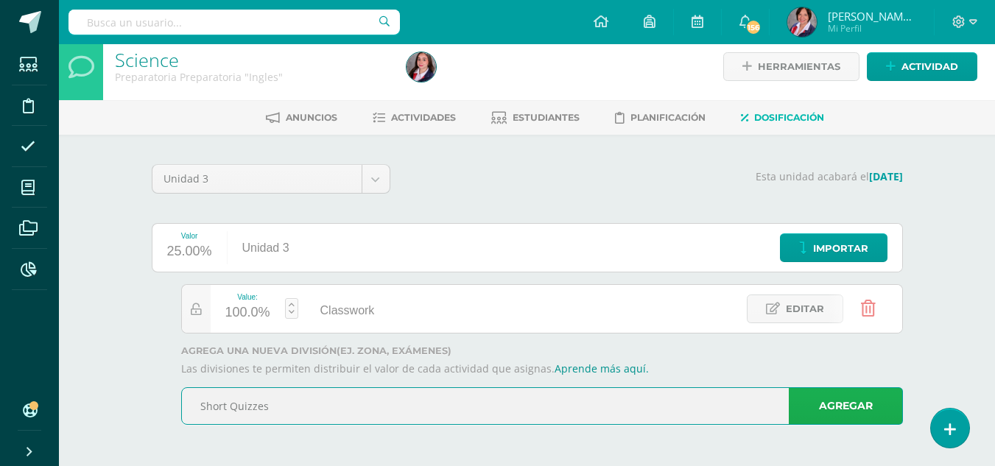
type input "Short Quizzes"
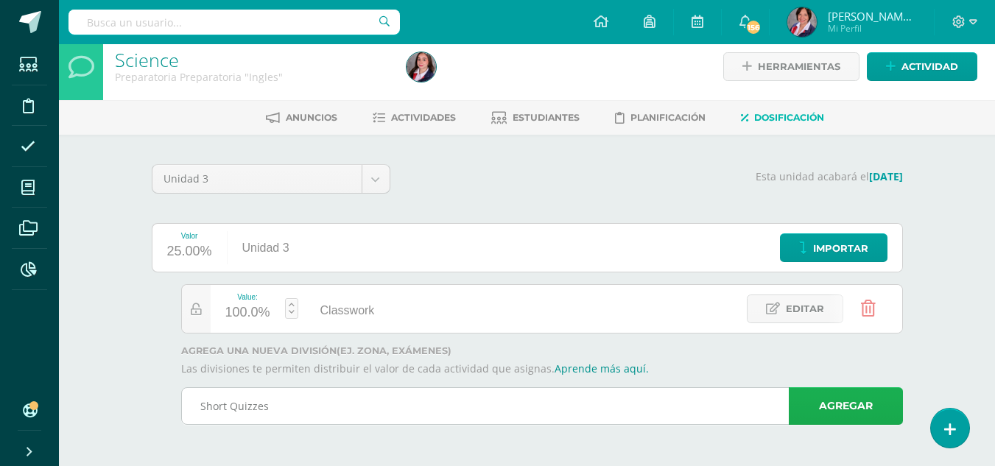
click at [834, 411] on link "Agregar" at bounding box center [846, 406] width 114 height 38
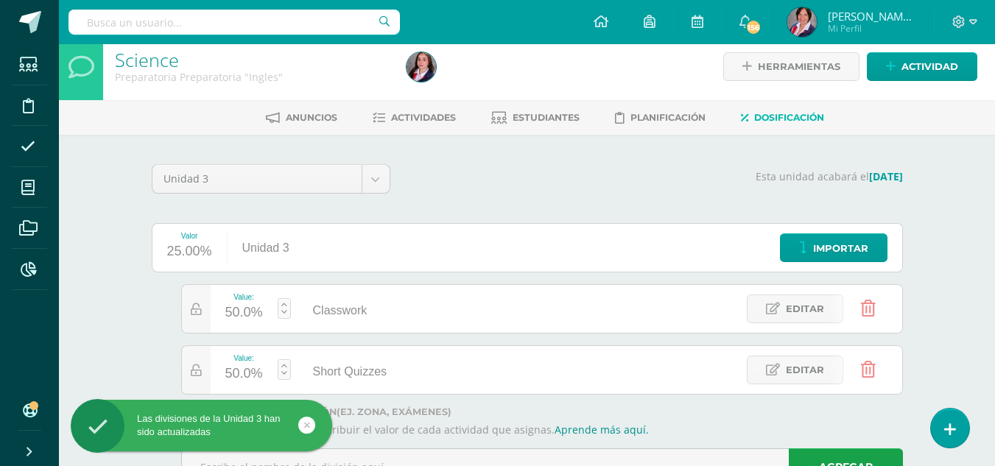
scroll to position [72, 0]
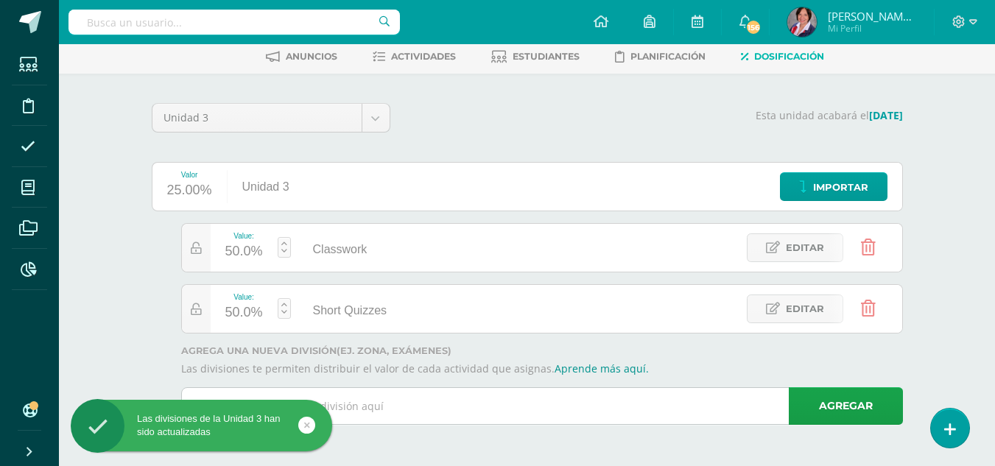
click at [616, 411] on input "text" at bounding box center [542, 406] width 720 height 36
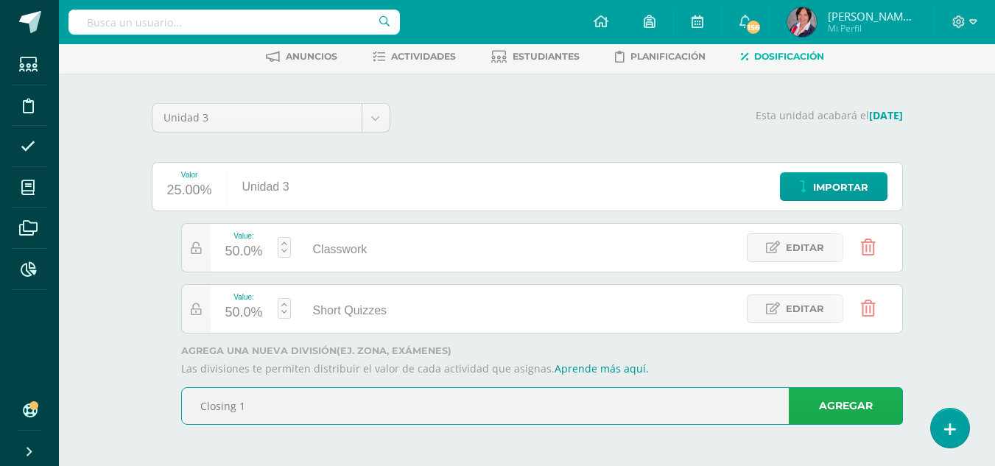
type input "Closing 1"
click at [869, 406] on link "Agregar" at bounding box center [846, 406] width 114 height 38
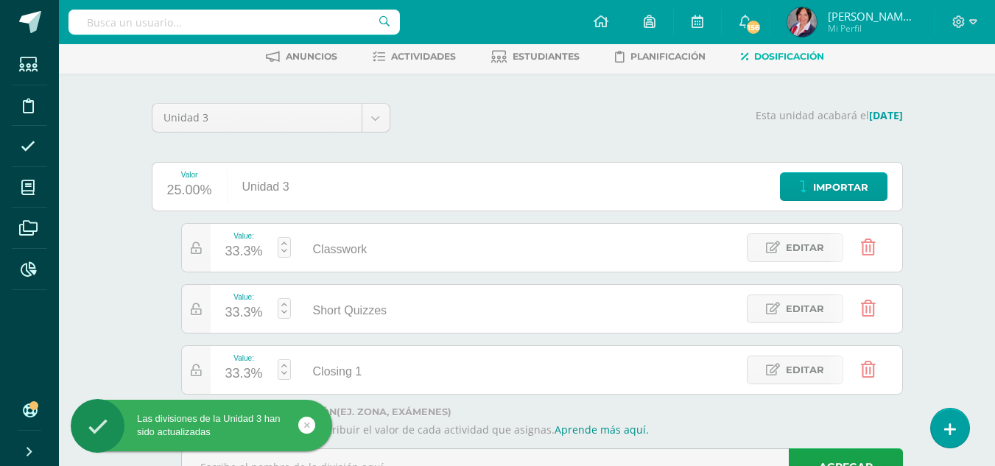
scroll to position [133, 0]
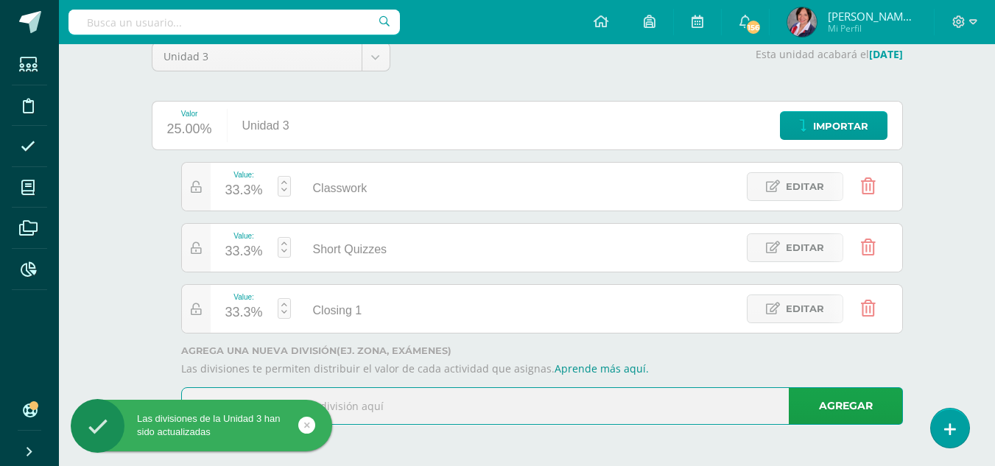
click at [686, 397] on input "text" at bounding box center [542, 406] width 720 height 36
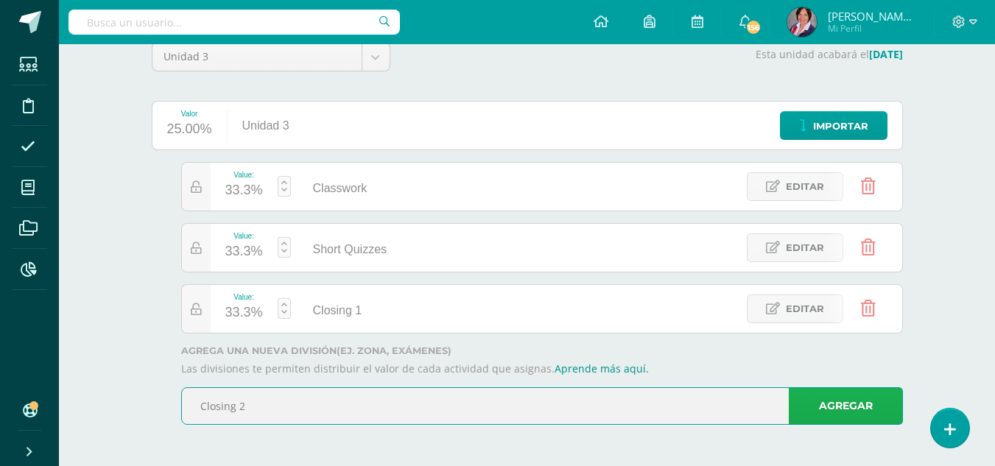
type input "Closing 2"
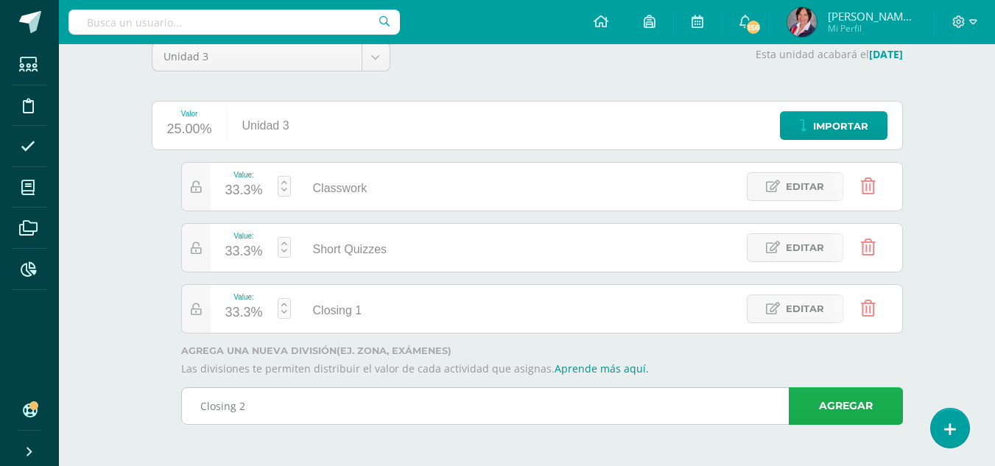
click at [840, 410] on link "Agregar" at bounding box center [846, 406] width 114 height 38
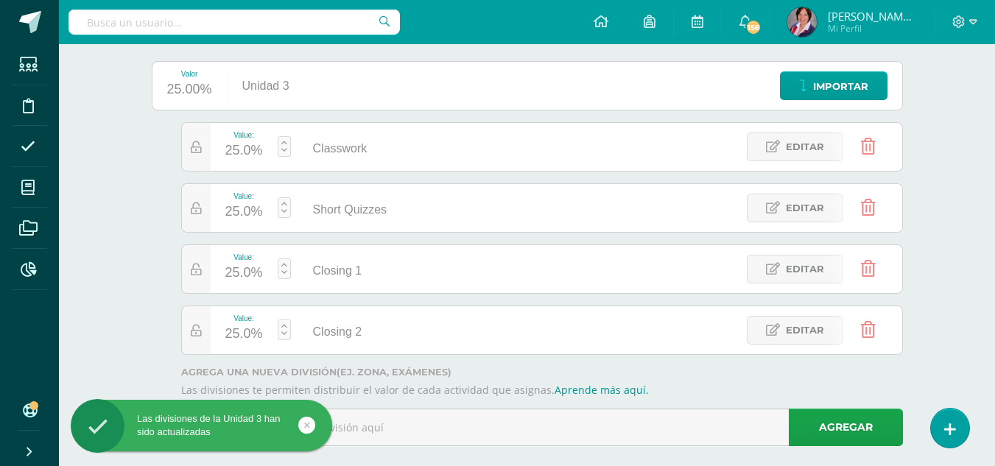
scroll to position [194, 0]
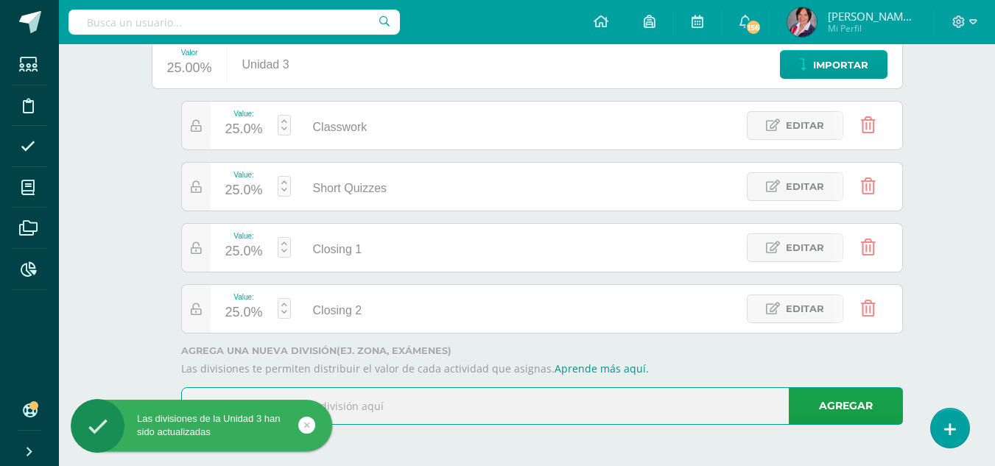
click at [503, 412] on input "text" at bounding box center [542, 406] width 720 height 36
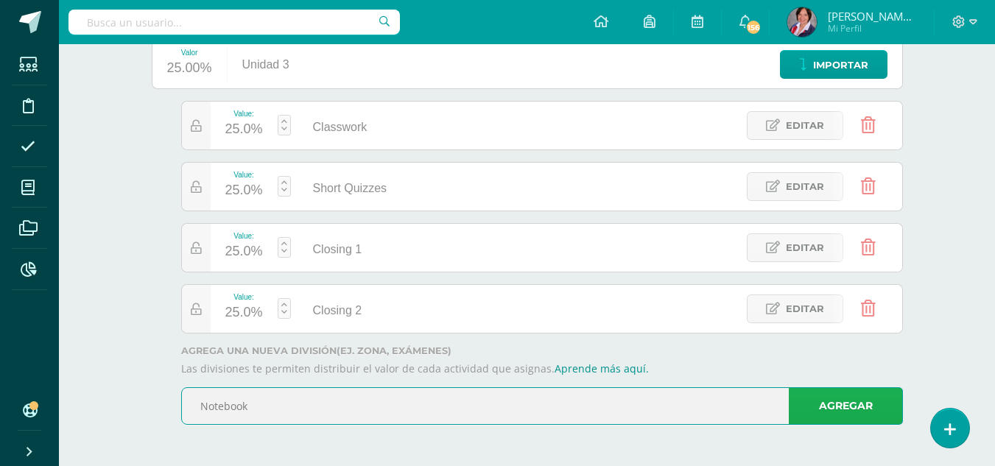
type input "Notebook"
click at [857, 404] on link "Agregar" at bounding box center [846, 406] width 114 height 38
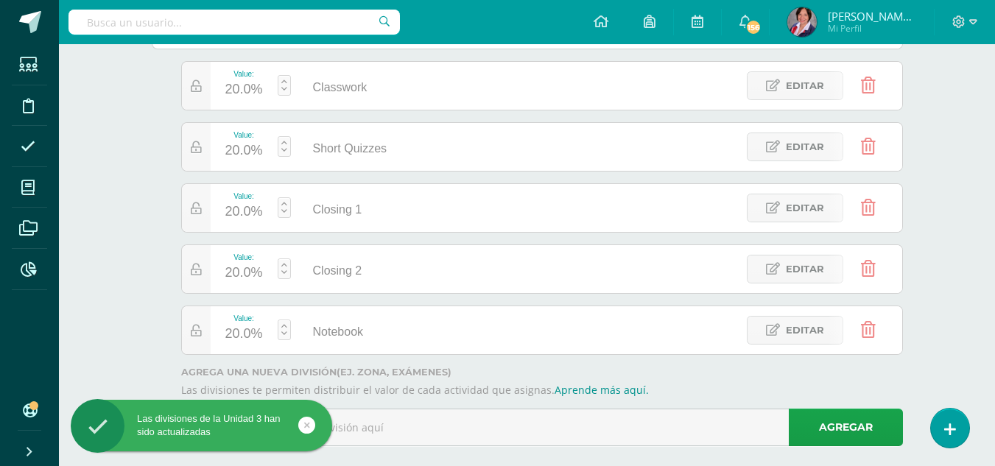
scroll to position [256, 0]
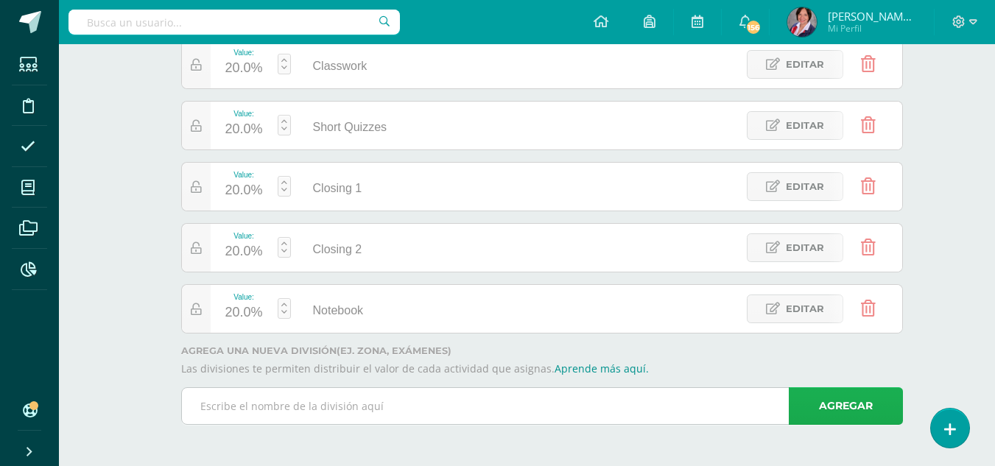
click at [837, 411] on link "Agregar" at bounding box center [846, 406] width 114 height 38
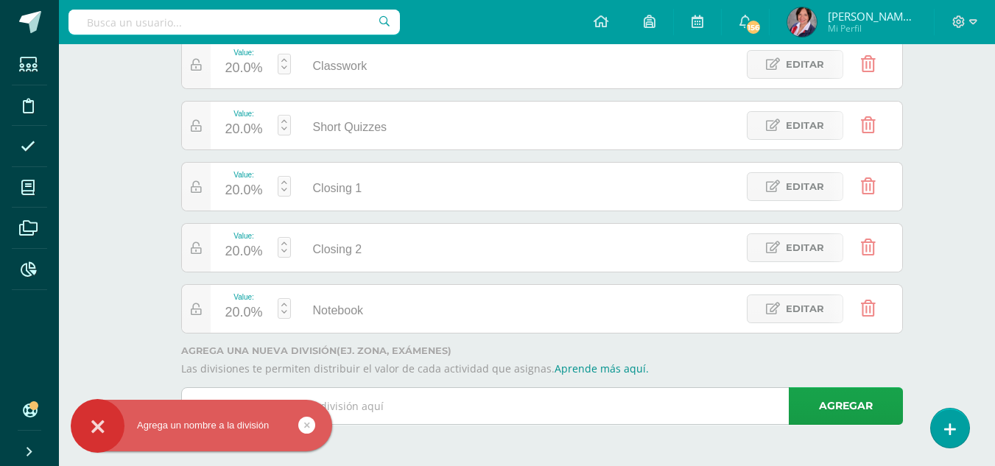
click at [544, 391] on input "text" at bounding box center [542, 406] width 720 height 36
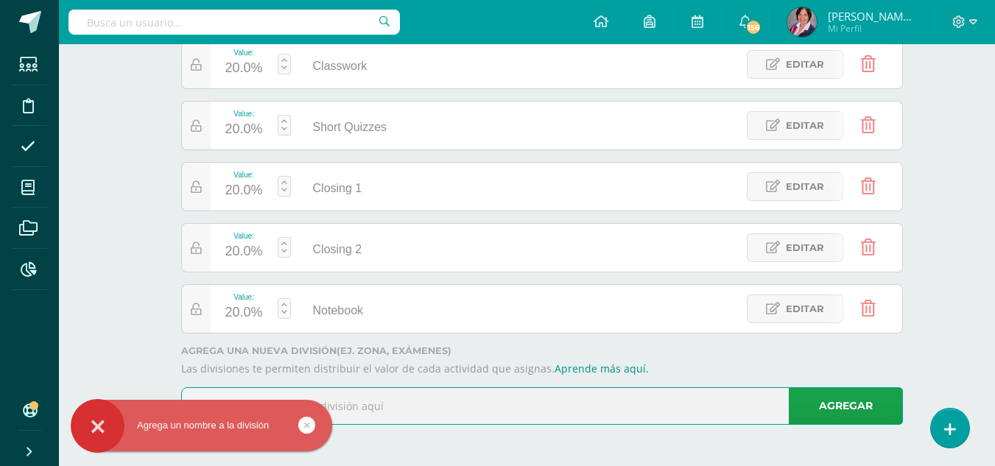
click at [506, 404] on input "text" at bounding box center [542, 406] width 720 height 36
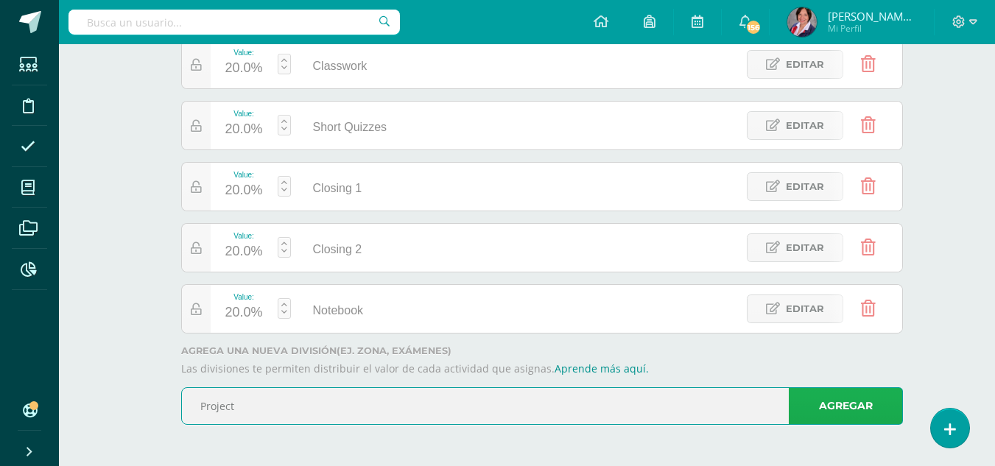
type input "Project"
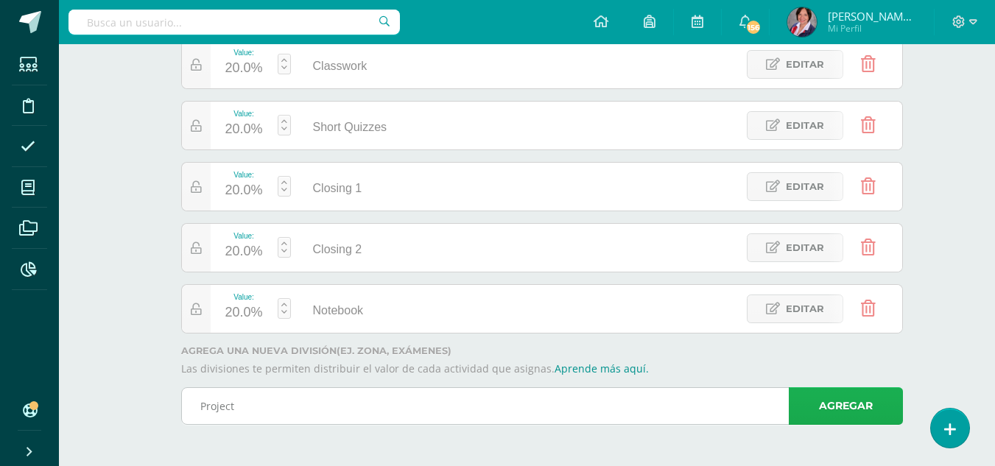
click at [817, 400] on link "Agregar" at bounding box center [846, 406] width 114 height 38
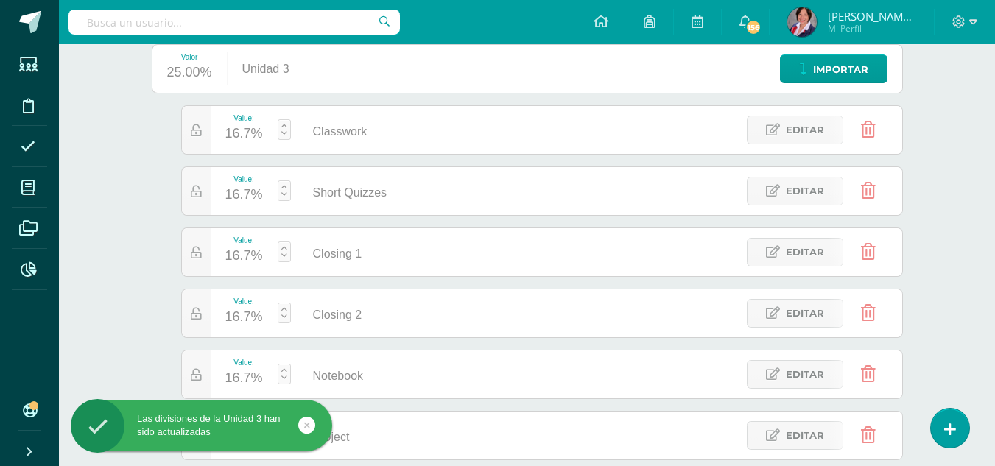
scroll to position [108, 0]
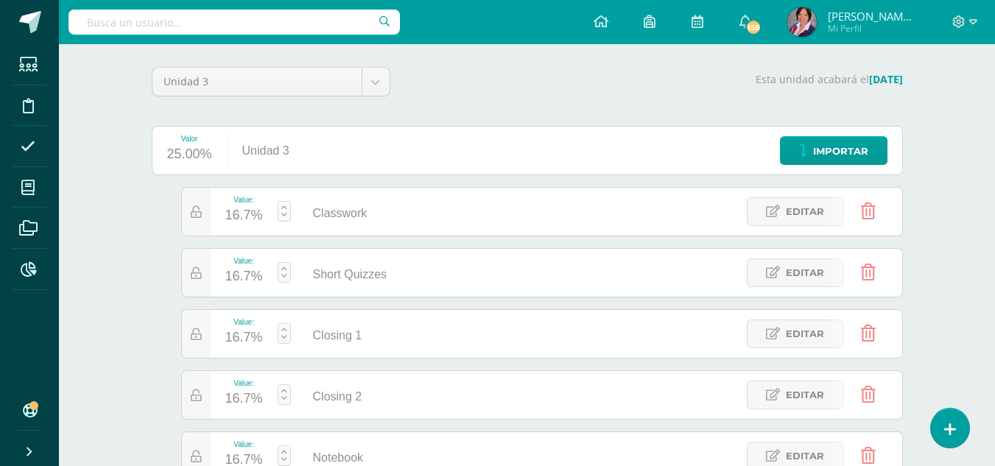
click at [286, 204] on link at bounding box center [284, 211] width 13 height 21
click at [367, 172] on link "Guardar" at bounding box center [362, 174] width 101 height 19
type input "40"
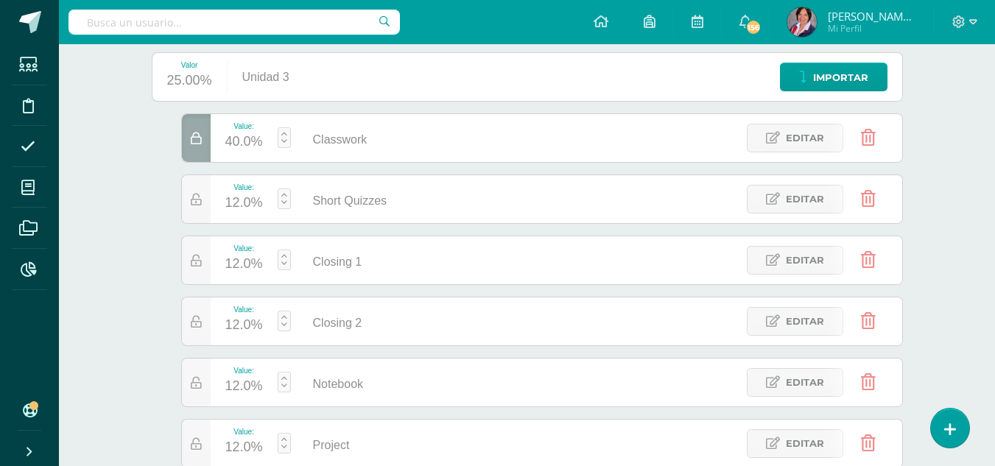
click at [284, 253] on link at bounding box center [284, 260] width 13 height 21
click at [353, 222] on link "Guardar" at bounding box center [362, 223] width 101 height 19
type input "10"
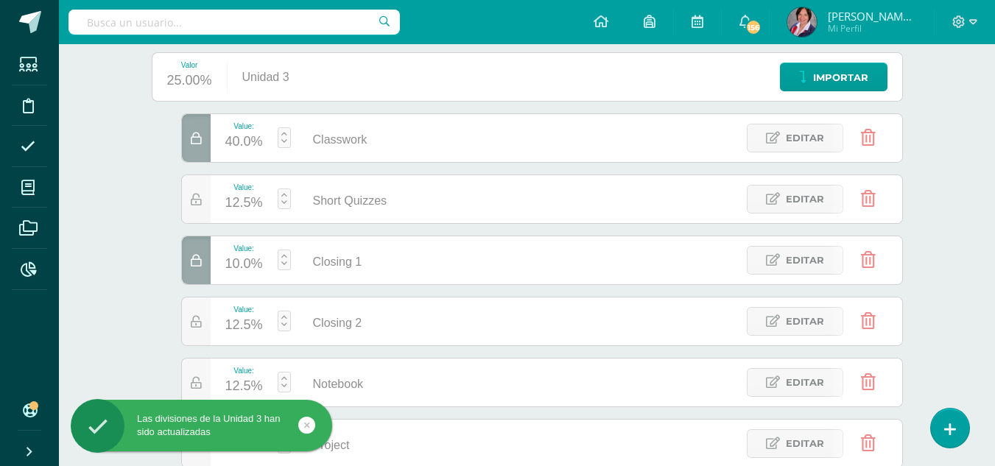
click at [286, 315] on link at bounding box center [284, 321] width 13 height 21
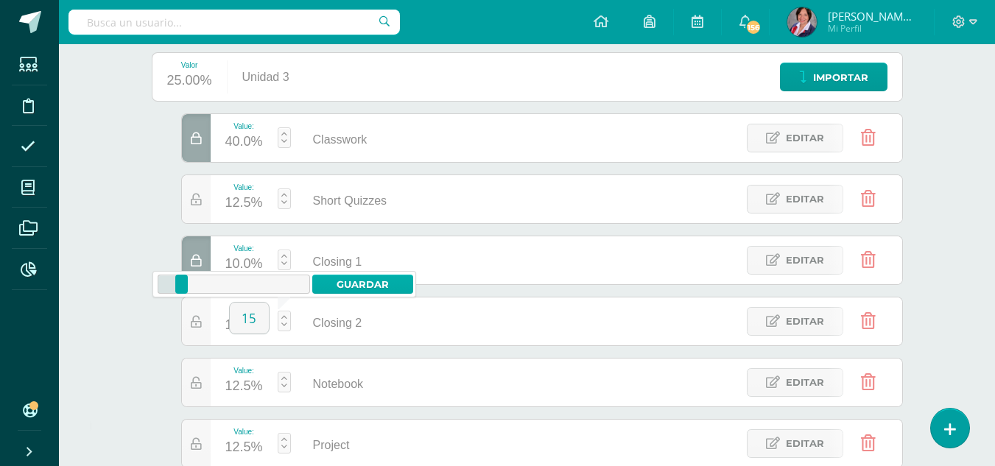
type input "15"
click at [352, 283] on link "Guardar" at bounding box center [362, 284] width 101 height 19
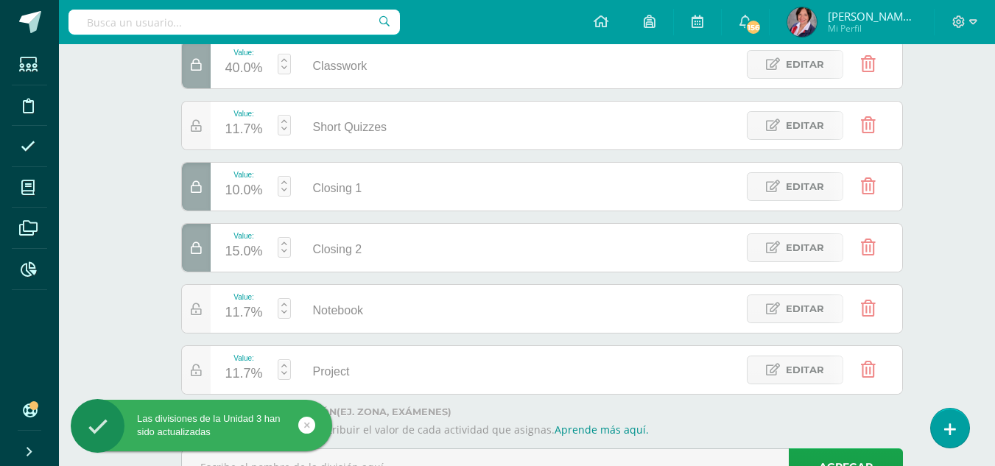
scroll to position [317, 0]
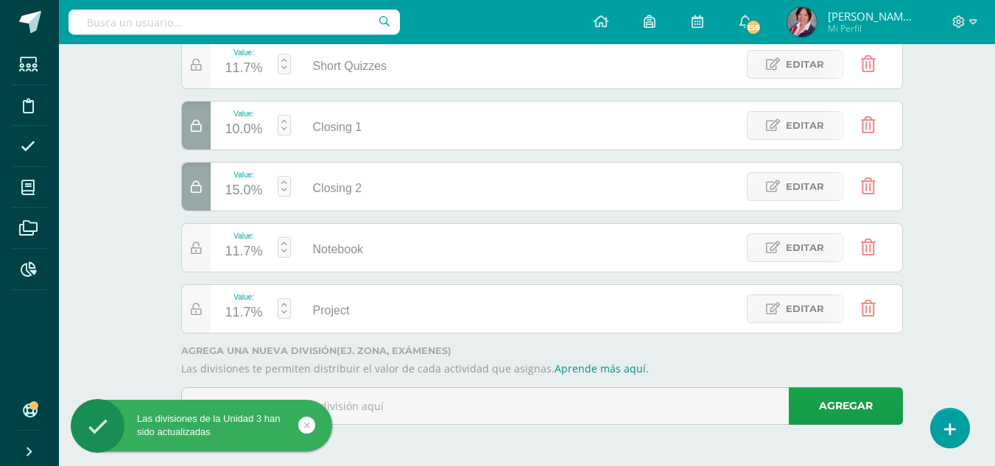
click at [284, 243] on link at bounding box center [284, 247] width 13 height 21
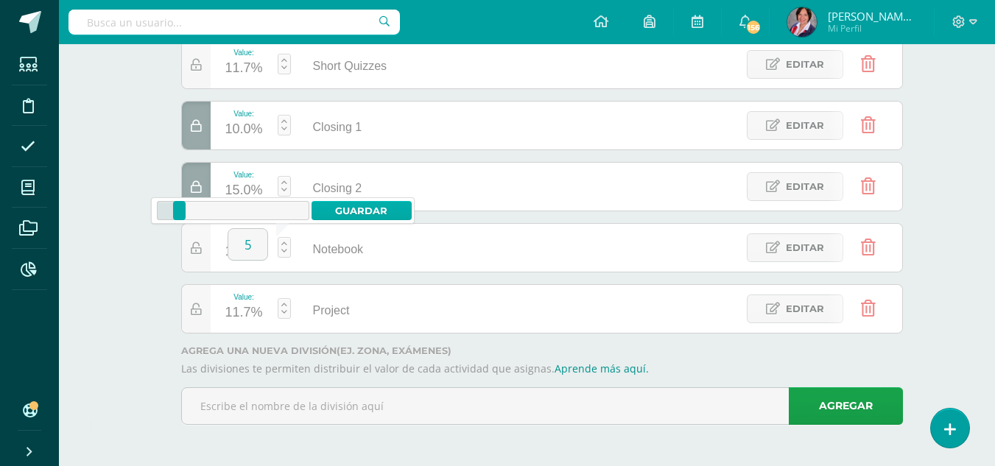
click at [345, 206] on link "Guardar" at bounding box center [362, 210] width 101 height 19
type input "5"
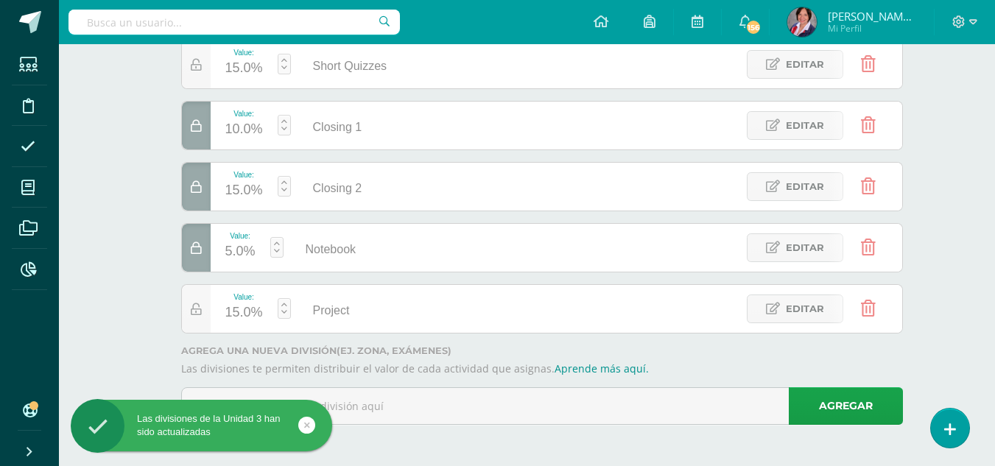
click at [286, 303] on link at bounding box center [284, 308] width 13 height 21
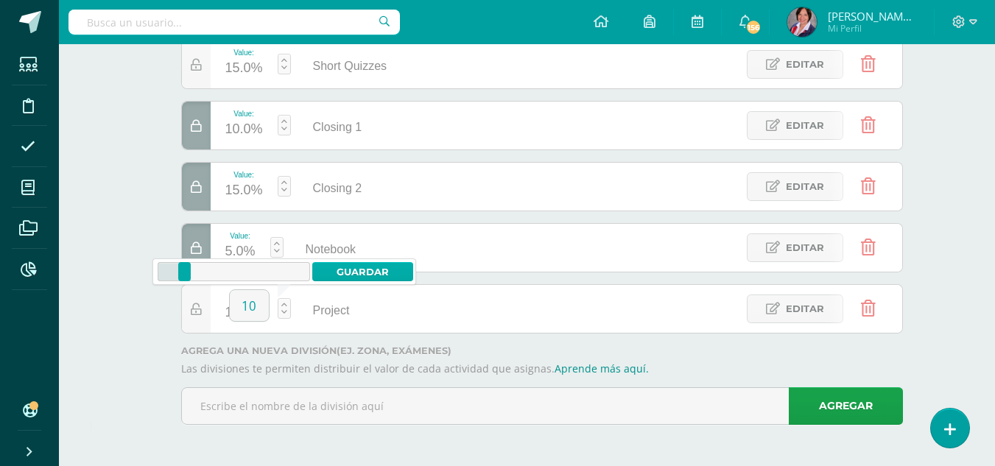
click at [348, 272] on link "Guardar" at bounding box center [362, 271] width 101 height 19
type input "10"
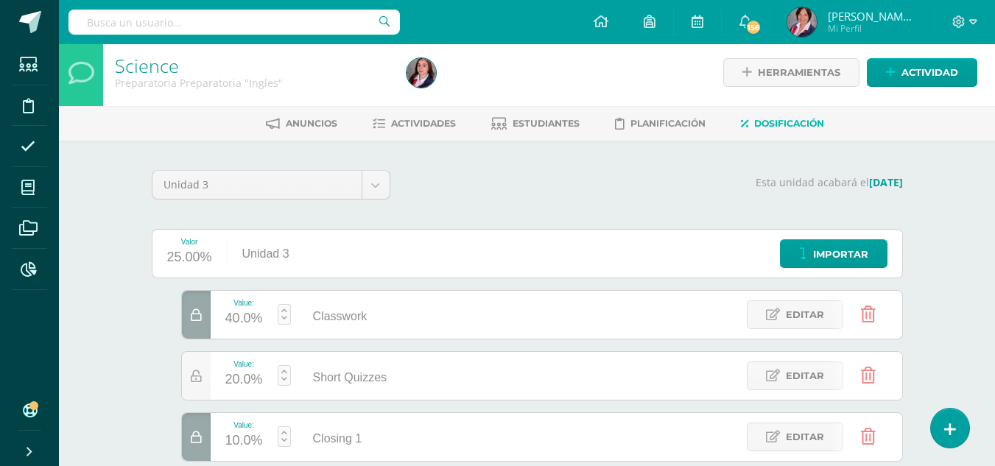
scroll to position [0, 0]
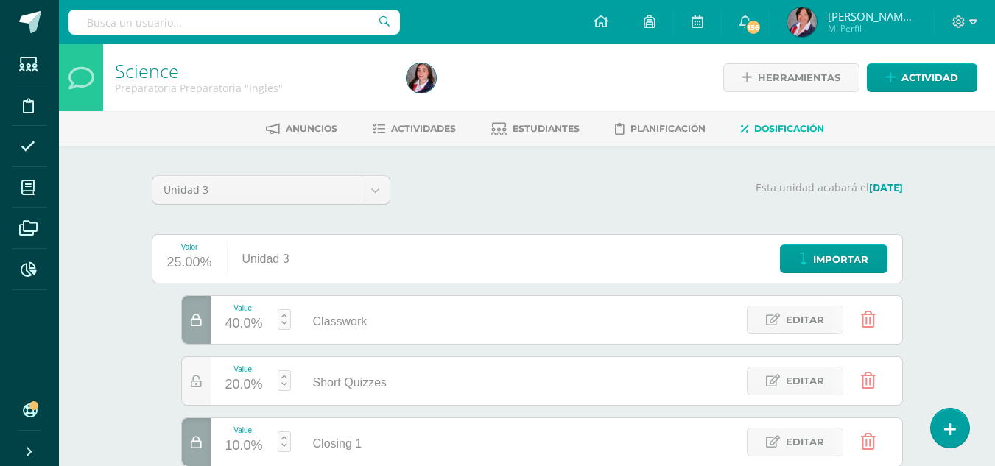
click at [195, 25] on input "text" at bounding box center [233, 22] width 331 height 25
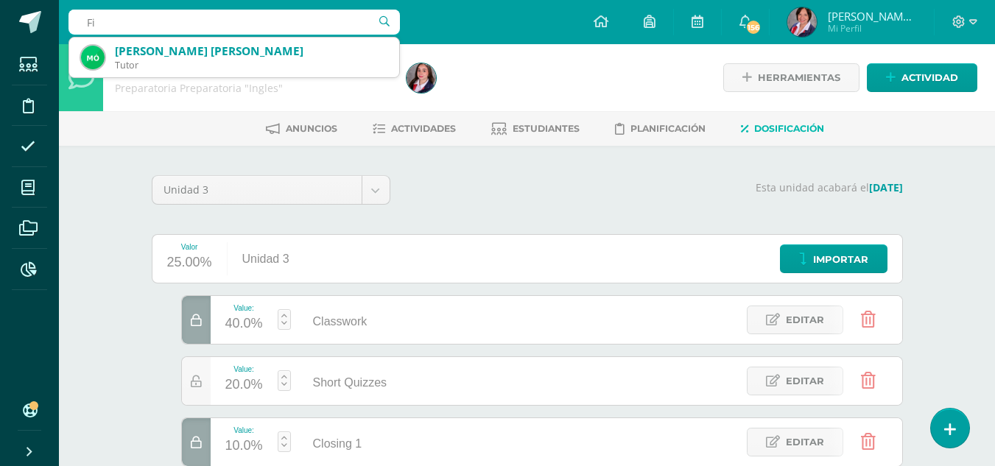
type input "F"
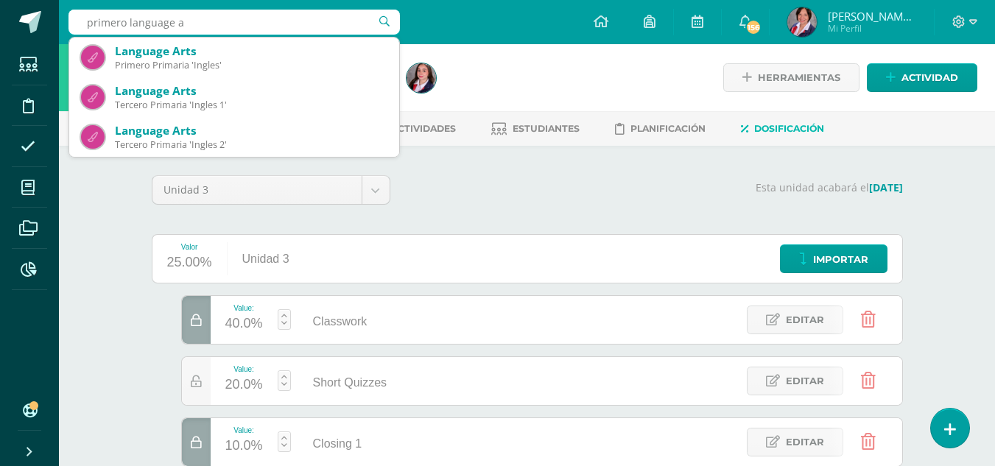
type input "primero language ar"
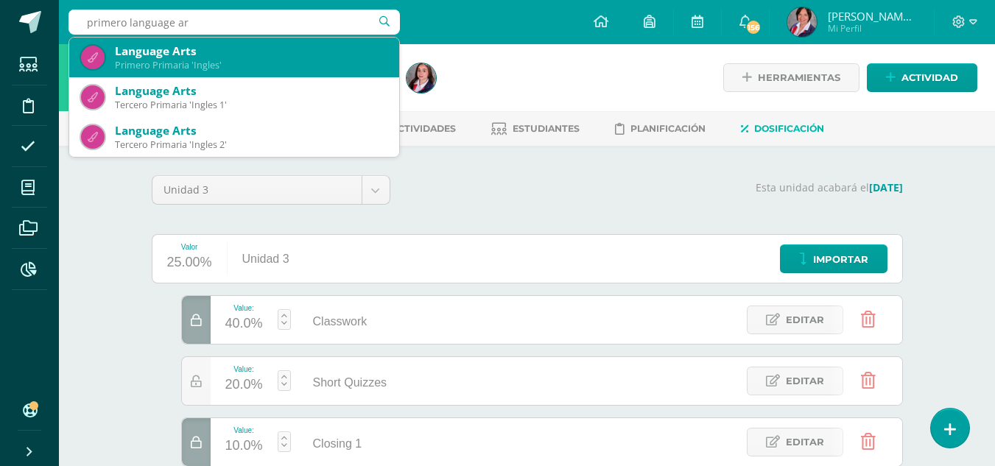
click at [156, 60] on div "Primero Primaria 'Ingles'" at bounding box center [251, 65] width 272 height 13
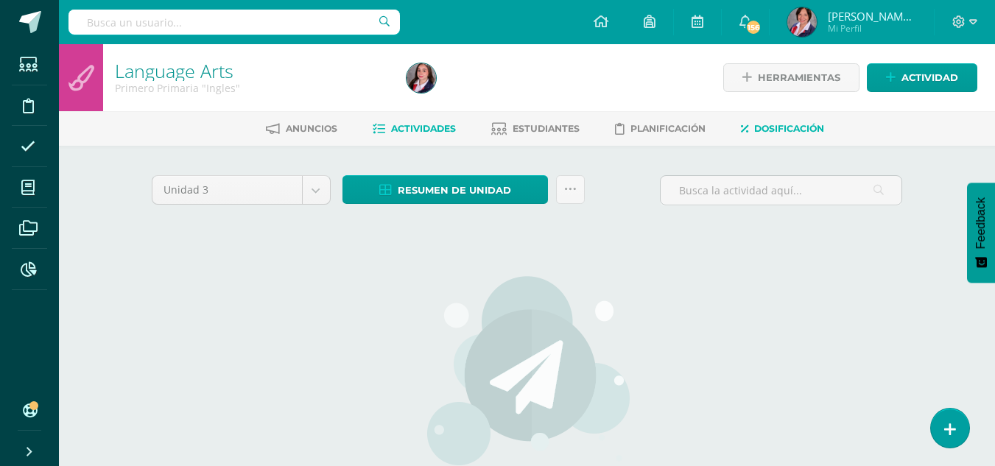
click at [779, 126] on span "Dosificación" at bounding box center [789, 128] width 70 height 11
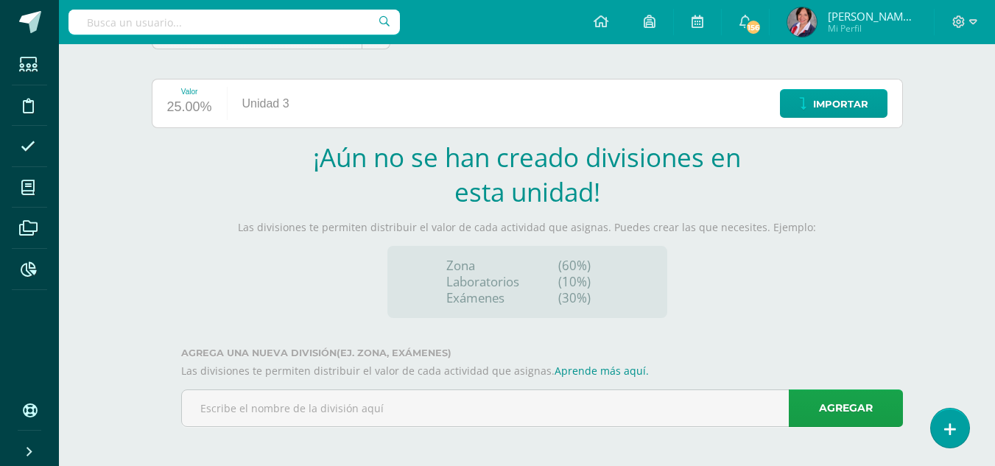
scroll to position [158, 0]
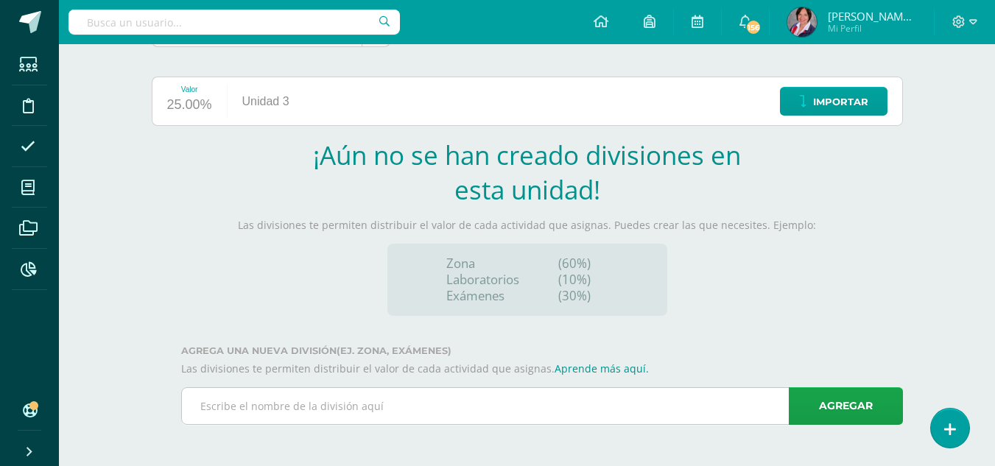
click at [439, 411] on input "text" at bounding box center [542, 406] width 720 height 36
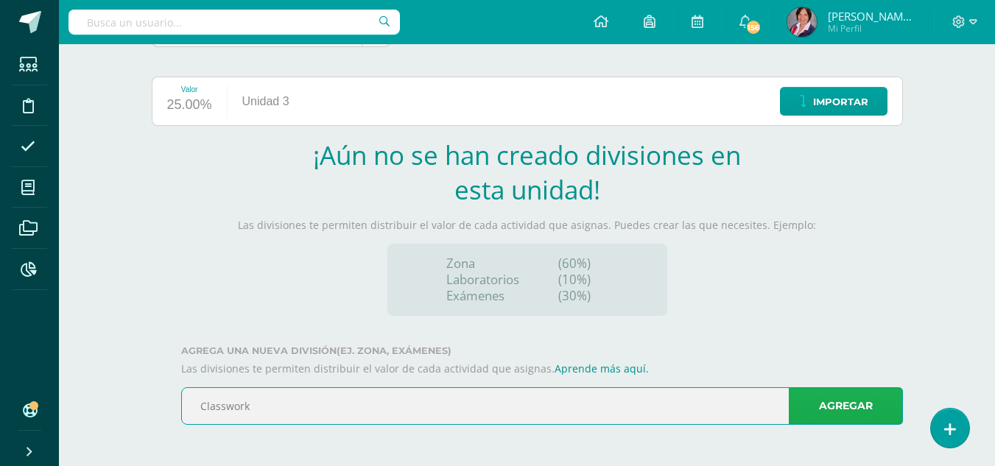
type input "Classwork"
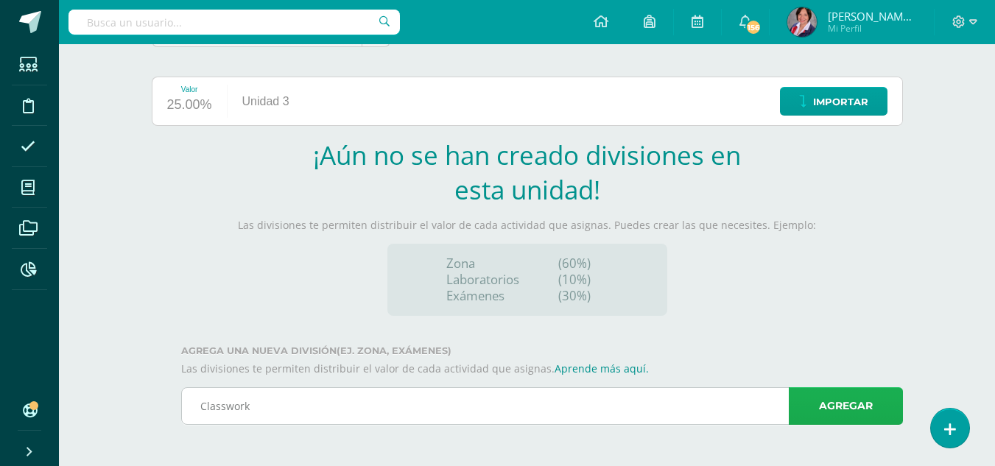
click at [882, 412] on link "Agregar" at bounding box center [846, 406] width 114 height 38
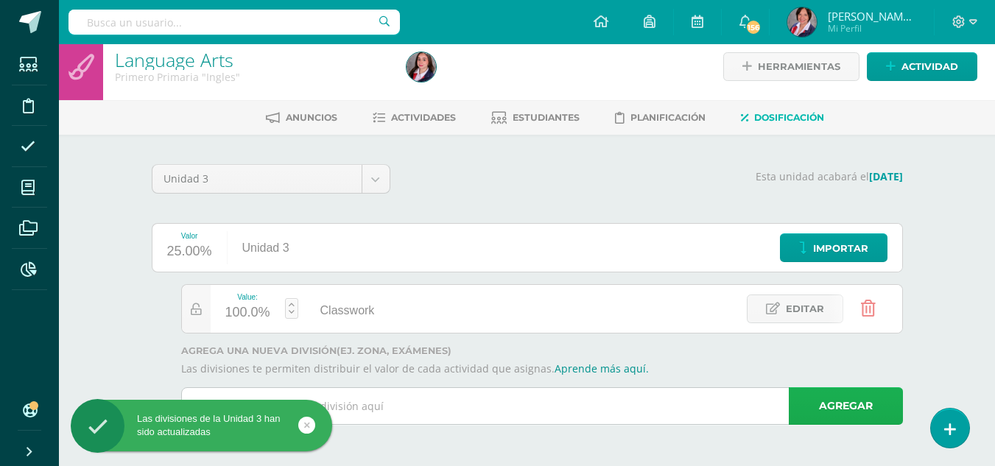
scroll to position [11, 0]
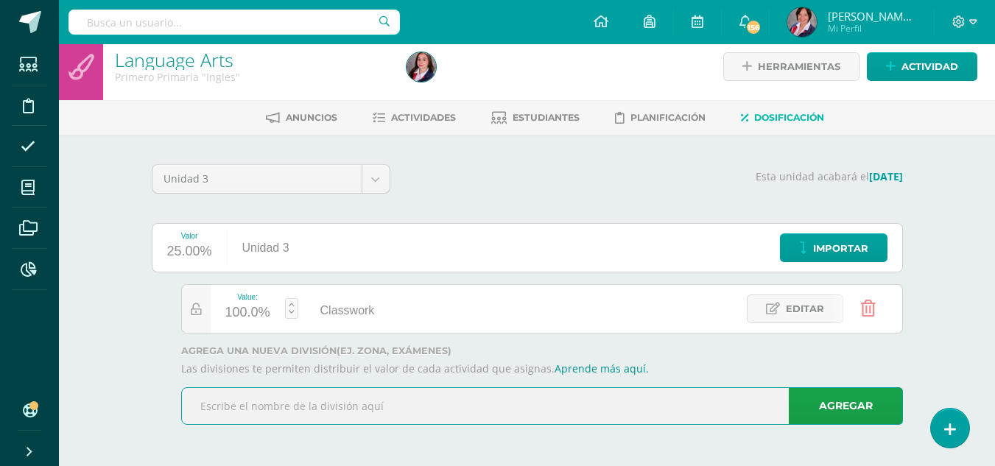
click at [662, 403] on input "text" at bounding box center [542, 406] width 720 height 36
type input "Short Quizzes"
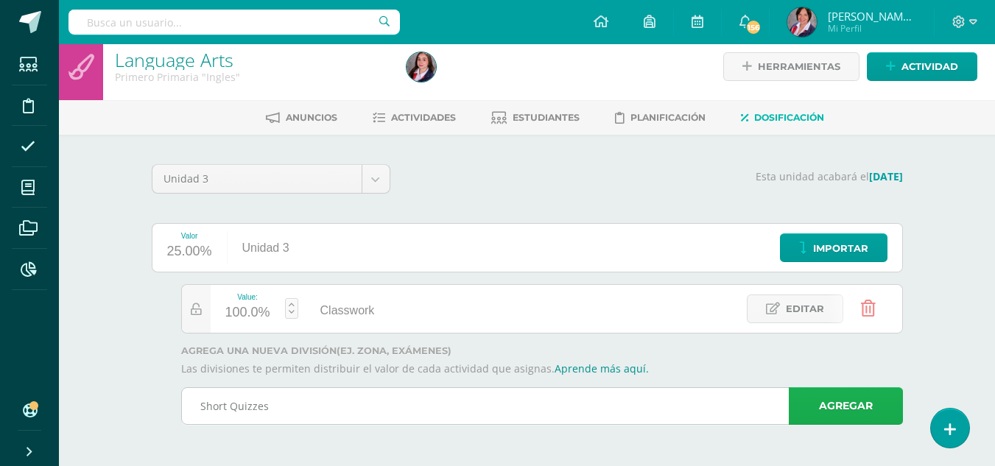
click at [855, 405] on link "Agregar" at bounding box center [846, 406] width 114 height 38
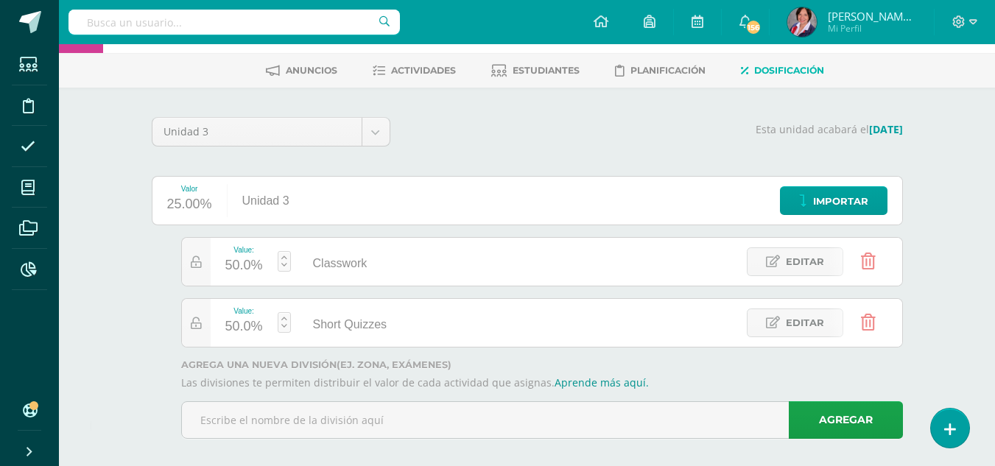
scroll to position [72, 0]
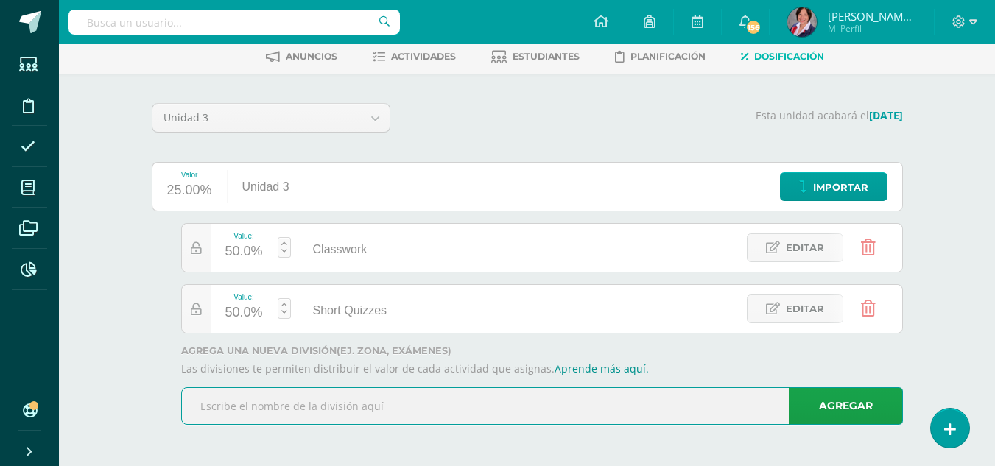
click at [322, 398] on input "text" at bounding box center [542, 406] width 720 height 36
type input "Closing 1"
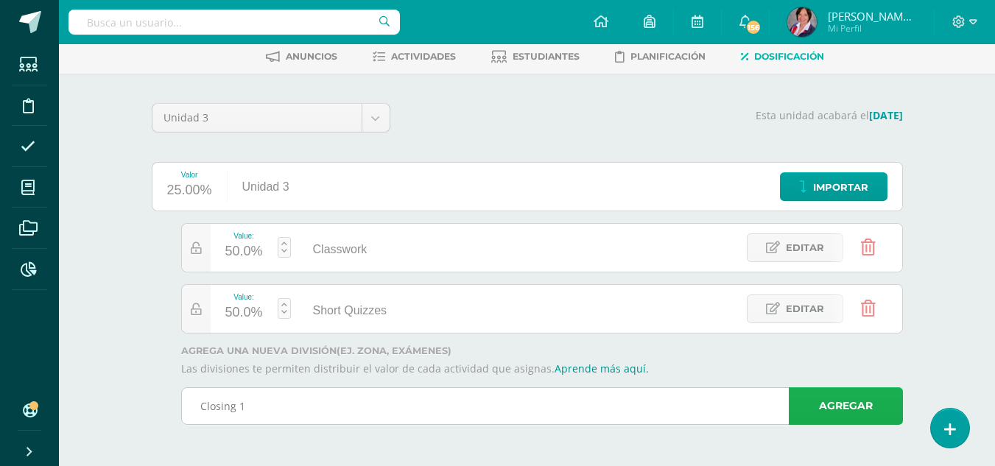
click at [824, 407] on link "Agregar" at bounding box center [846, 406] width 114 height 38
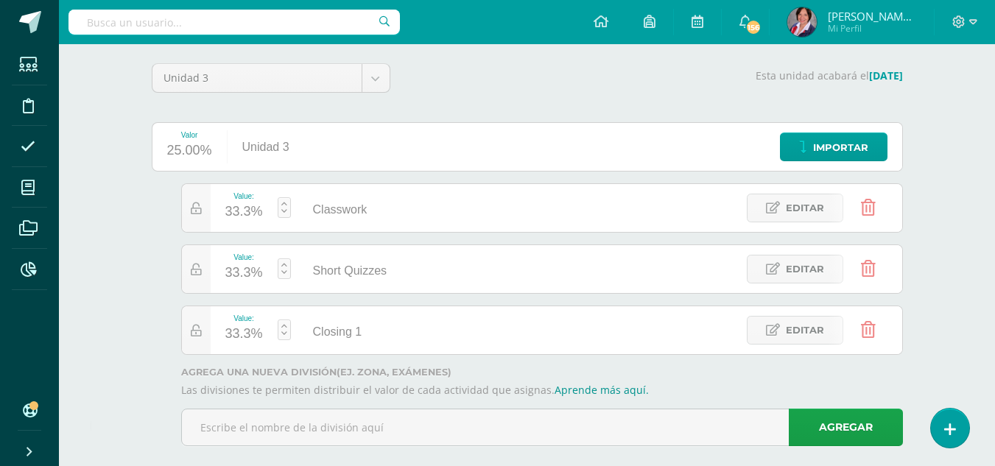
scroll to position [133, 0]
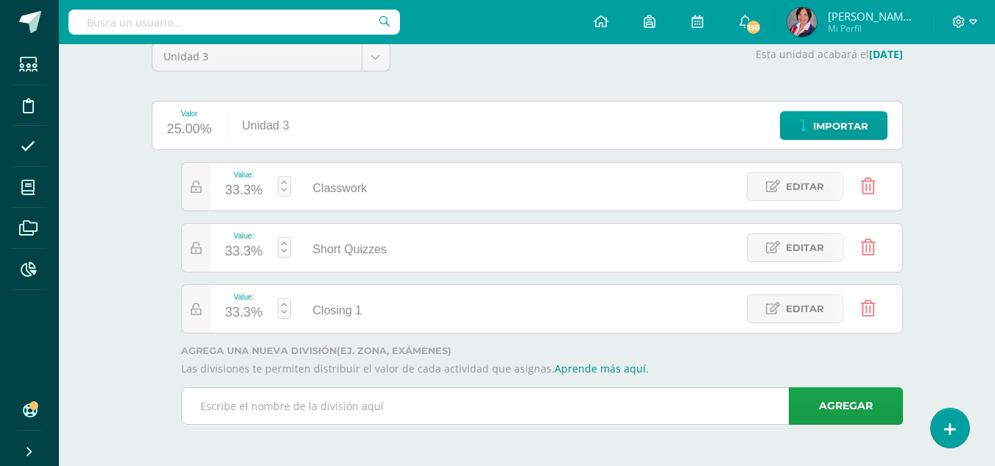
click at [409, 401] on input "text" at bounding box center [542, 406] width 720 height 36
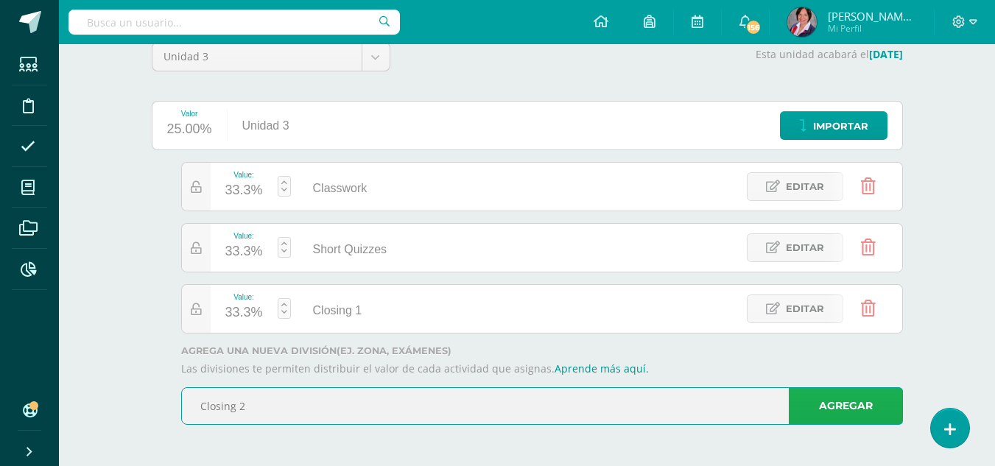
type input "Closing 2"
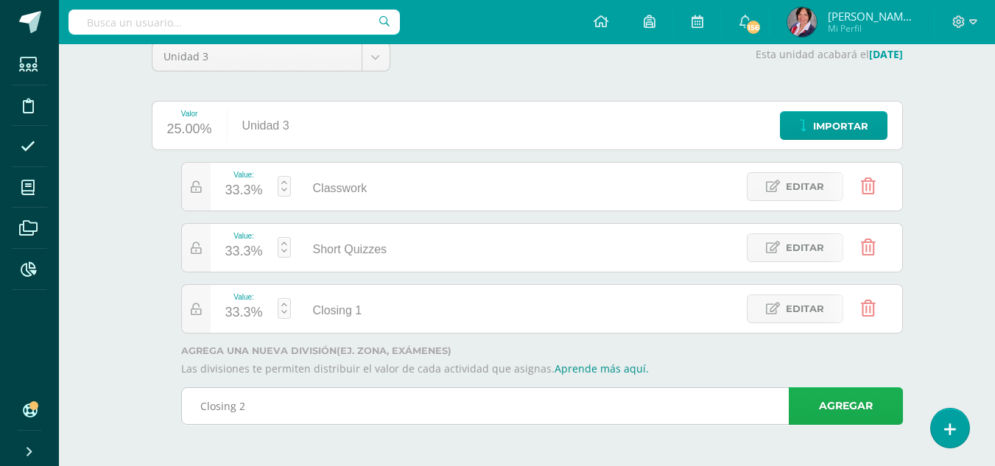
click at [824, 405] on link "Agregar" at bounding box center [846, 406] width 114 height 38
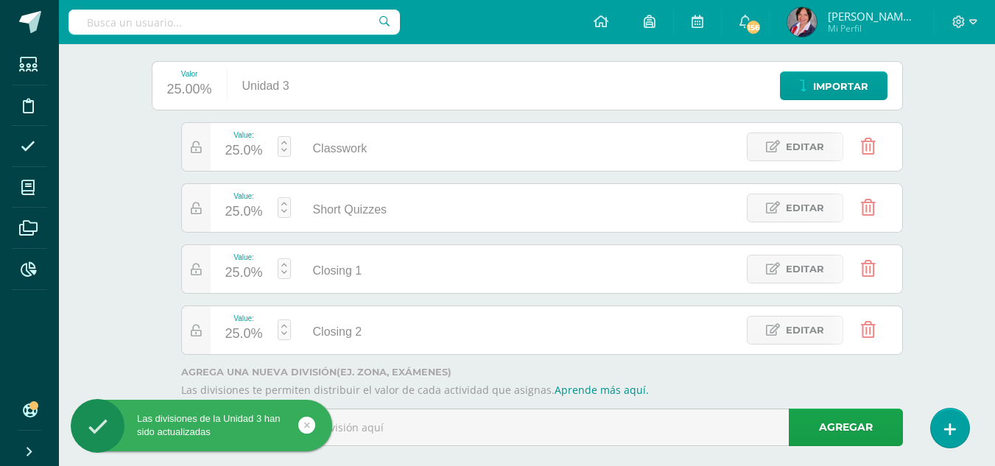
scroll to position [194, 0]
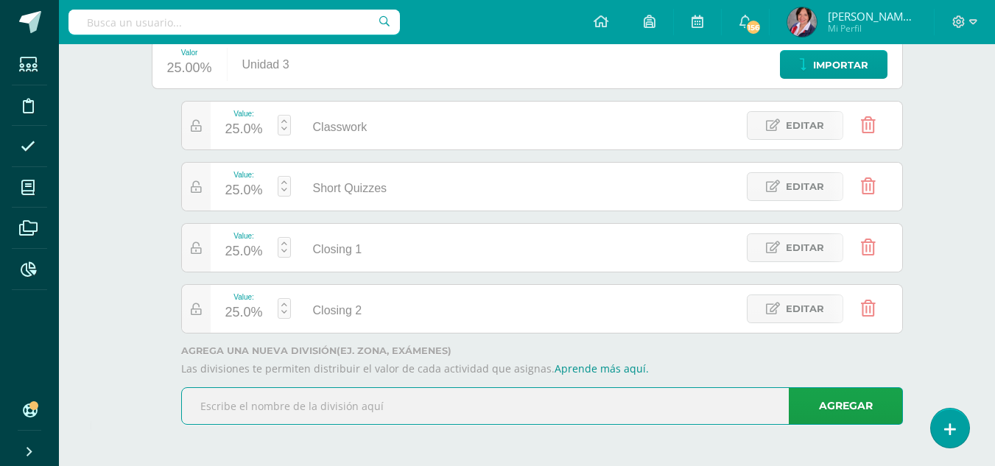
click at [479, 411] on input "text" at bounding box center [542, 406] width 720 height 36
type input "Notebook"
click at [824, 409] on link "Agregar" at bounding box center [846, 406] width 114 height 38
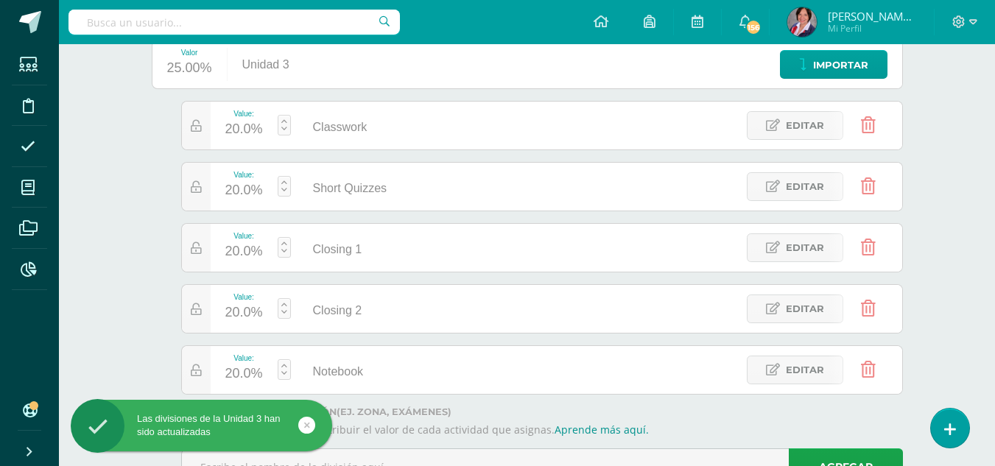
scroll to position [256, 0]
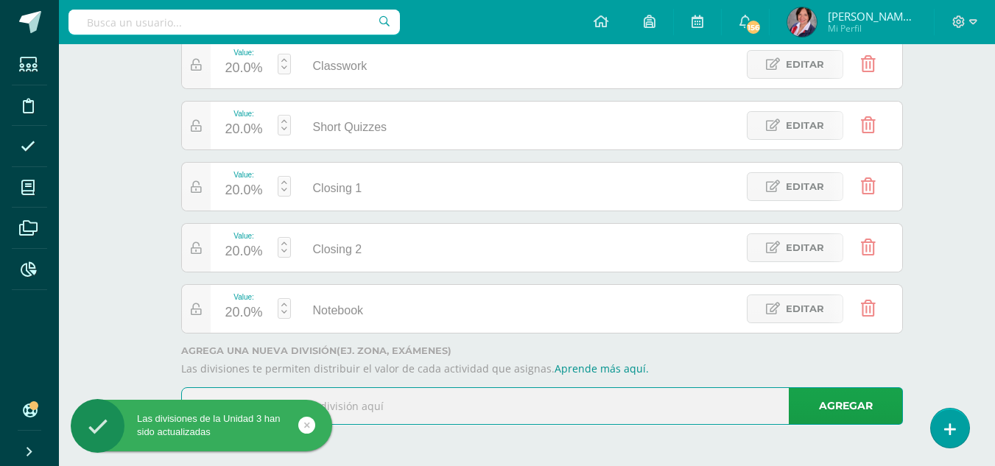
click at [504, 402] on input "text" at bounding box center [542, 406] width 720 height 36
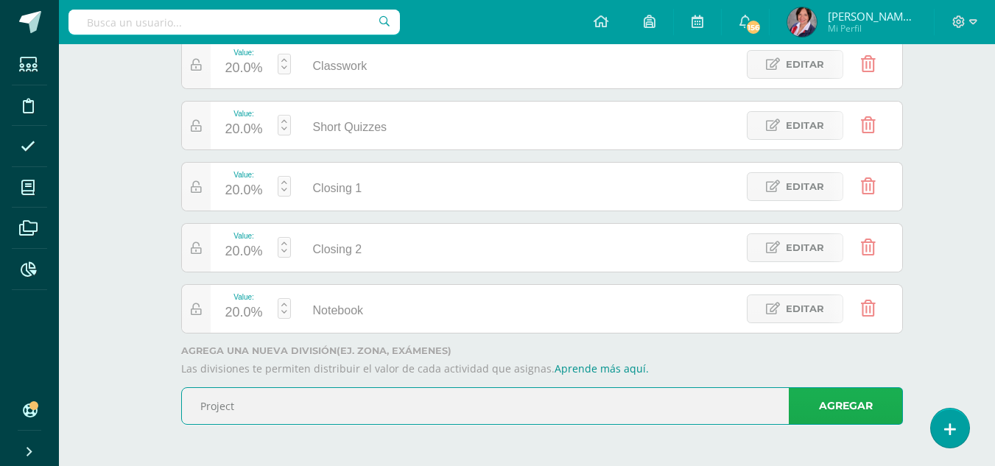
type input "Project"
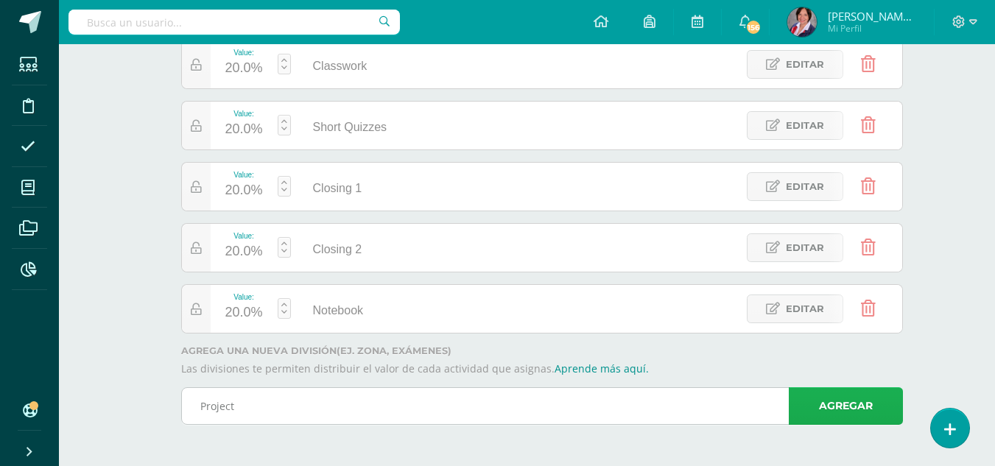
click at [855, 415] on link "Agregar" at bounding box center [846, 406] width 114 height 38
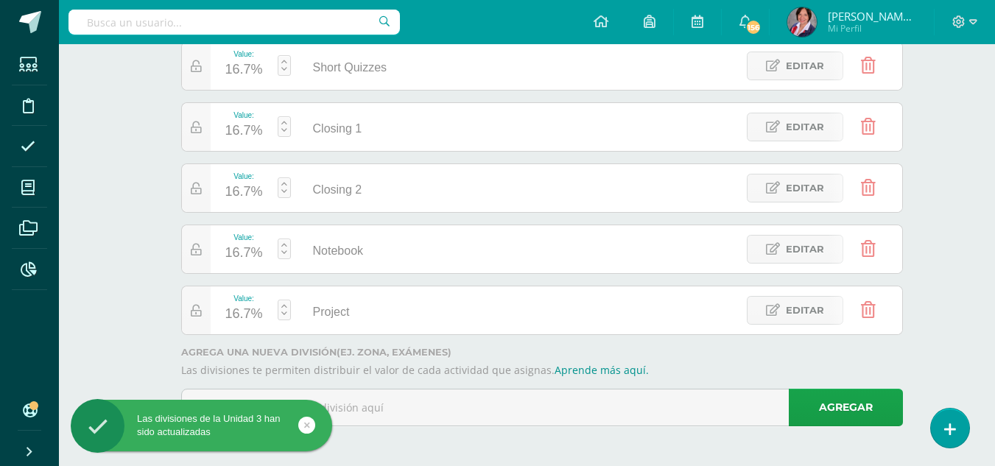
scroll to position [317, 0]
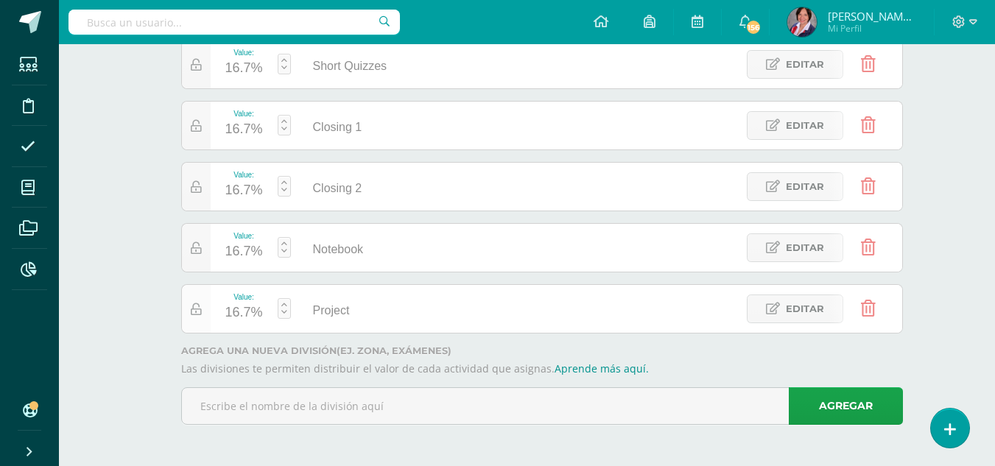
click at [192, 309] on icon at bounding box center [196, 309] width 11 height 13
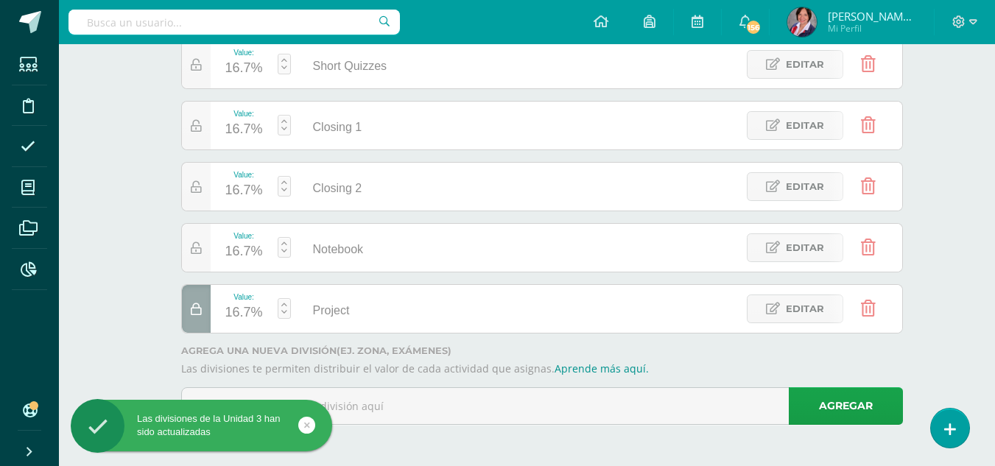
click at [201, 310] on icon at bounding box center [196, 309] width 11 height 13
click at [245, 318] on div "16.7%" at bounding box center [244, 313] width 38 height 24
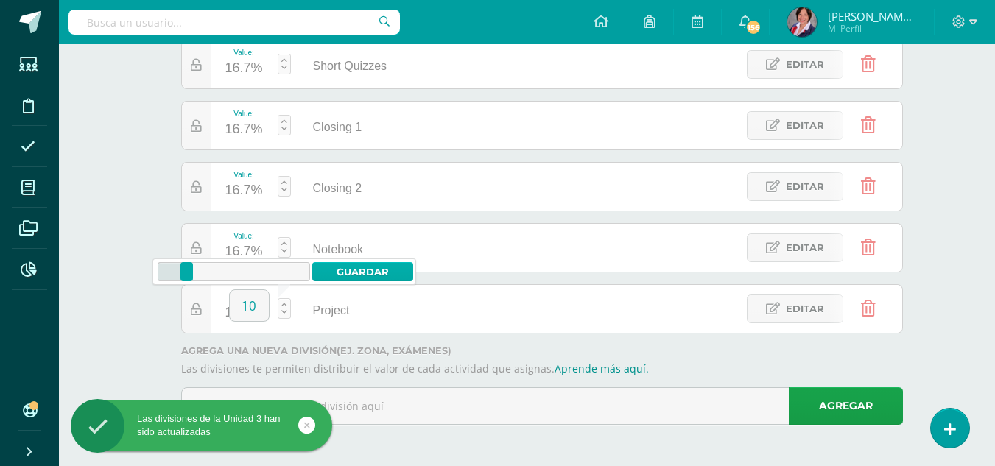
click at [346, 270] on link "Guardar" at bounding box center [362, 271] width 101 height 19
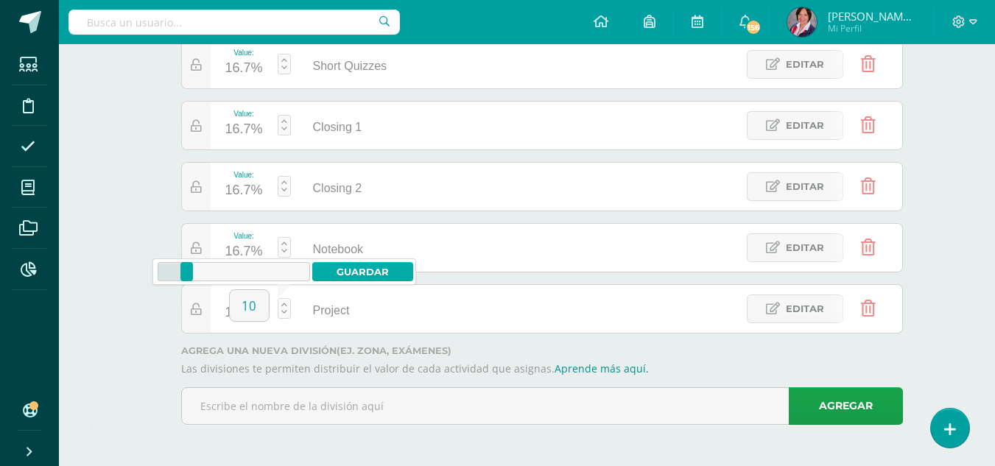
type input "10"
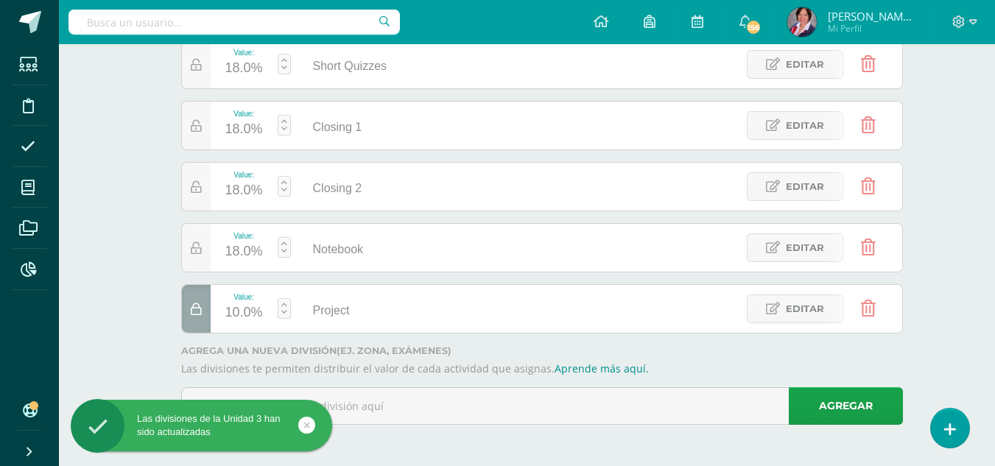
click at [244, 247] on div "18.0%" at bounding box center [244, 252] width 38 height 24
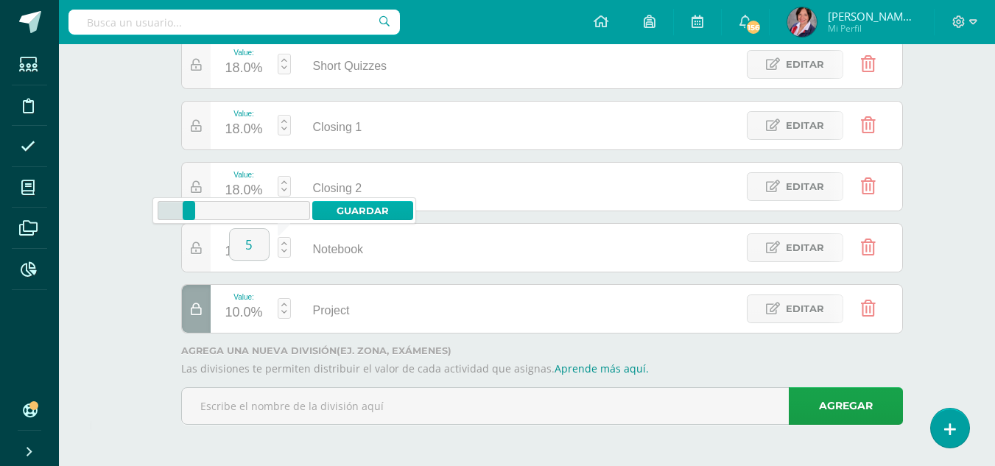
click at [378, 214] on link "Guardar" at bounding box center [362, 210] width 101 height 19
type input "5"
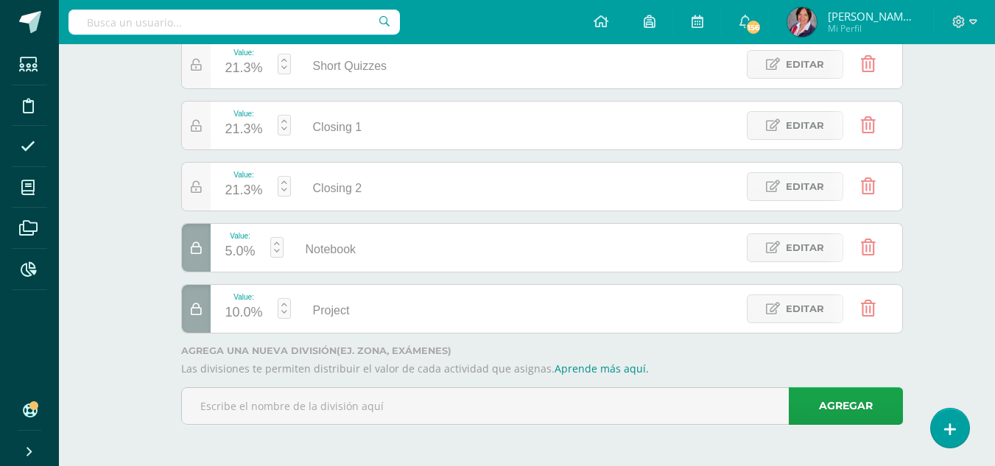
click at [250, 189] on div "21.3%" at bounding box center [244, 191] width 38 height 24
type input "15"
click at [359, 147] on link "Guardar" at bounding box center [362, 149] width 101 height 19
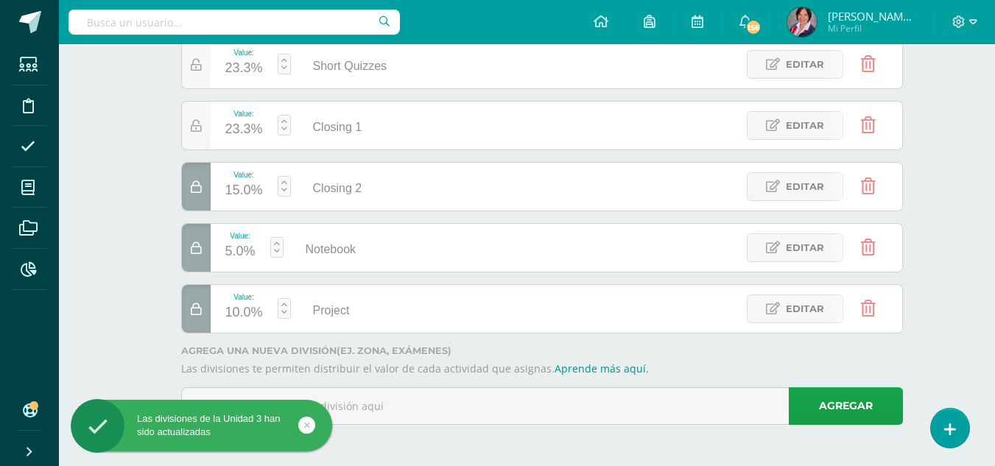
click at [246, 123] on div "23.3%" at bounding box center [244, 130] width 38 height 24
click at [340, 87] on link "Guardar" at bounding box center [362, 88] width 101 height 19
type input "10"
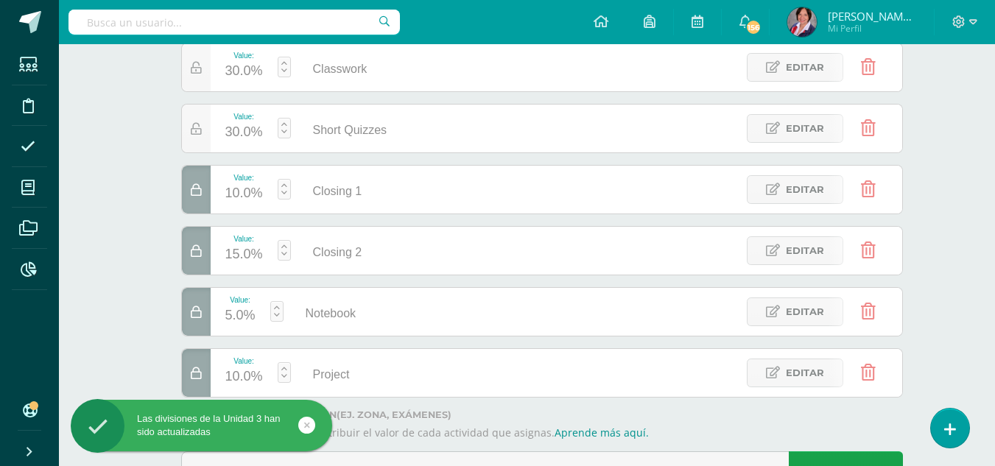
scroll to position [169, 0]
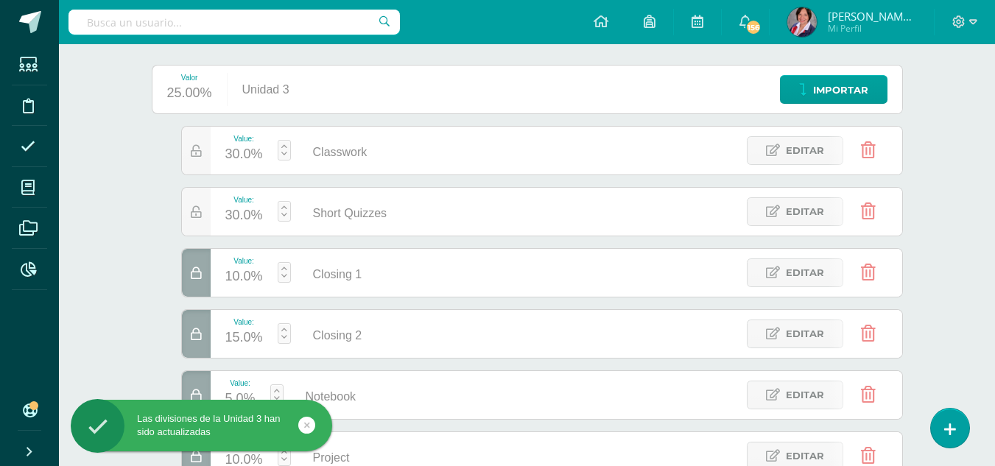
click at [248, 214] on div "30.0%" at bounding box center [244, 216] width 38 height 24
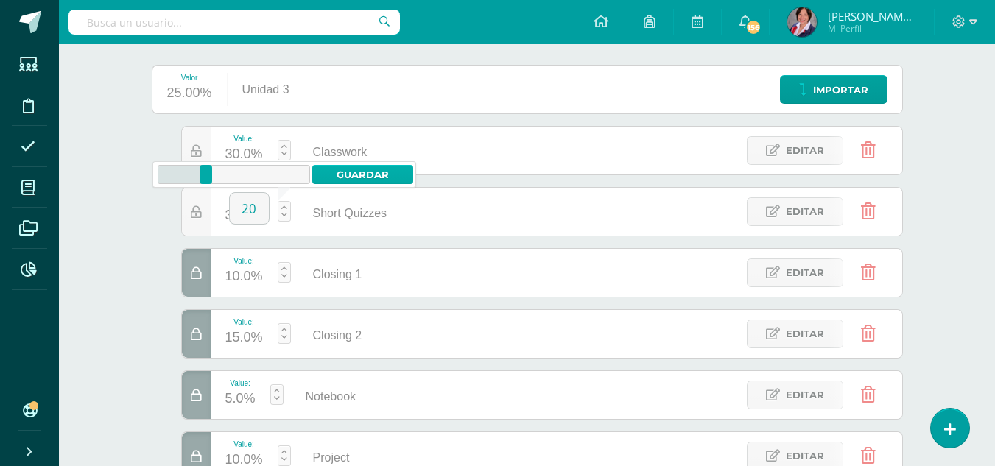
click at [358, 172] on link "Guardar" at bounding box center [362, 174] width 101 height 19
type input "20"
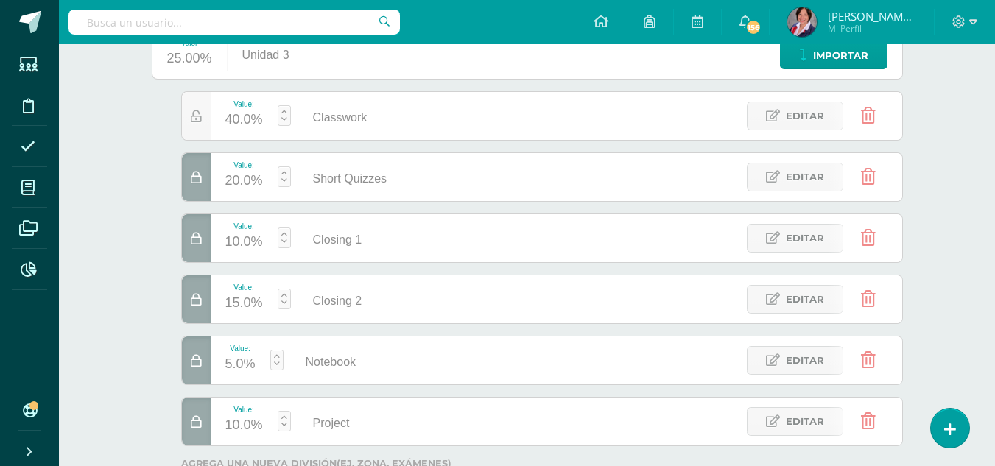
scroll to position [0, 0]
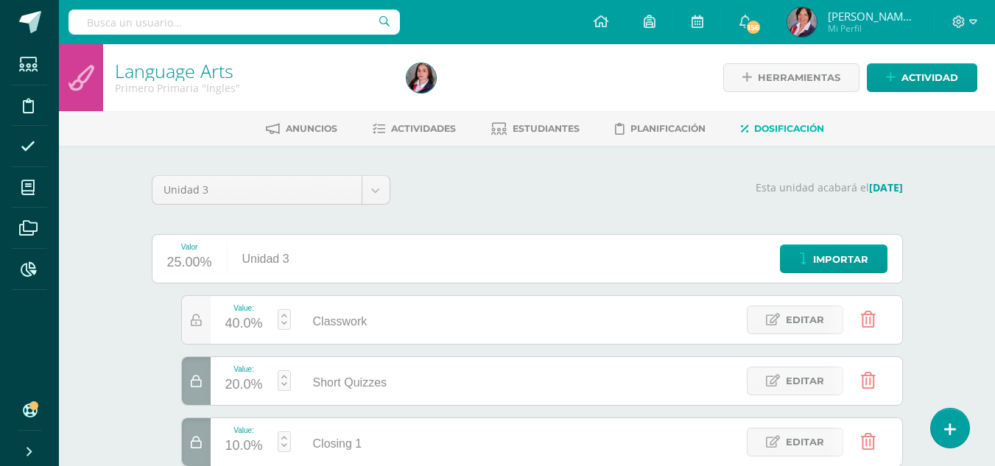
click at [132, 21] on input "text" at bounding box center [233, 22] width 331 height 25
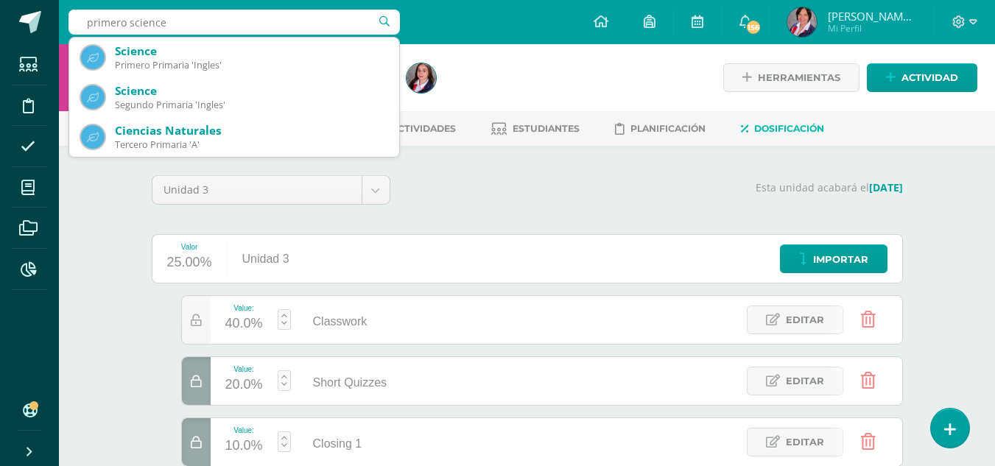
click at [131, 20] on input "primero science" at bounding box center [233, 22] width 331 height 25
type input "primero primaria science"
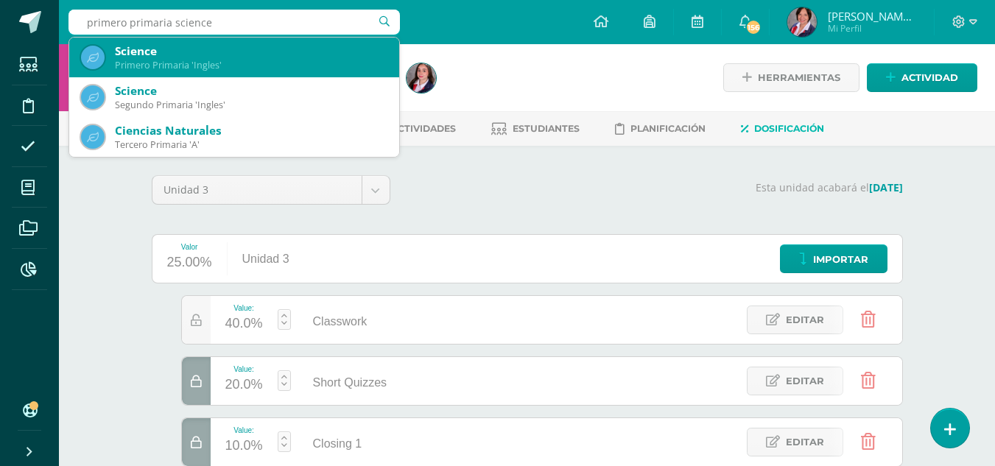
click at [129, 52] on div "Science" at bounding box center [251, 50] width 272 height 15
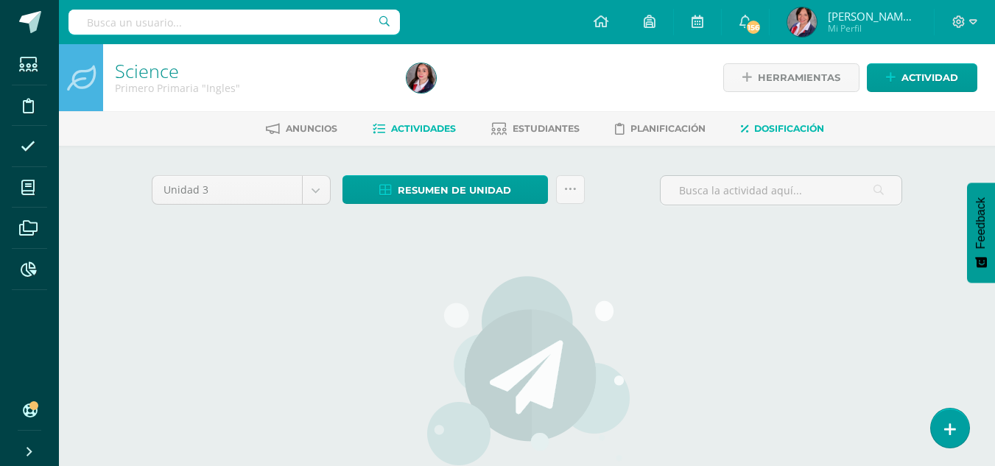
click at [803, 129] on span "Dosificación" at bounding box center [789, 128] width 70 height 11
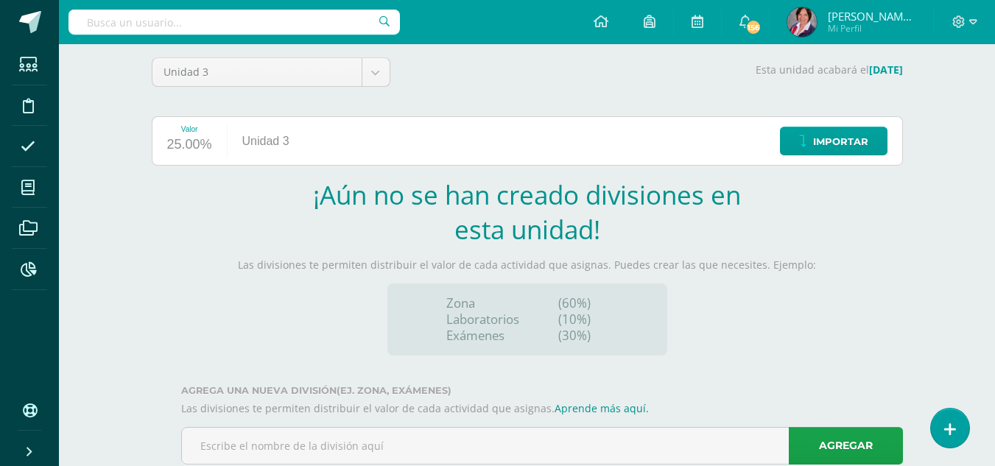
scroll to position [158, 0]
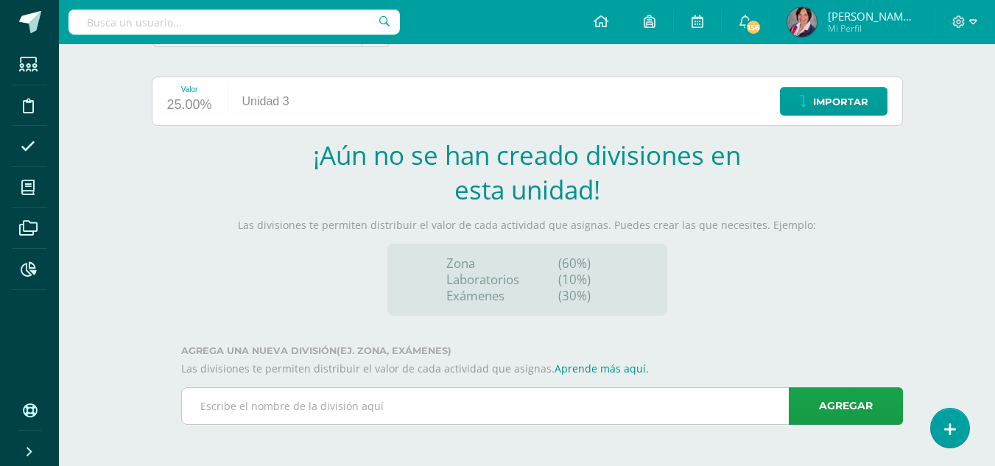
click at [551, 410] on input "text" at bounding box center [542, 406] width 720 height 36
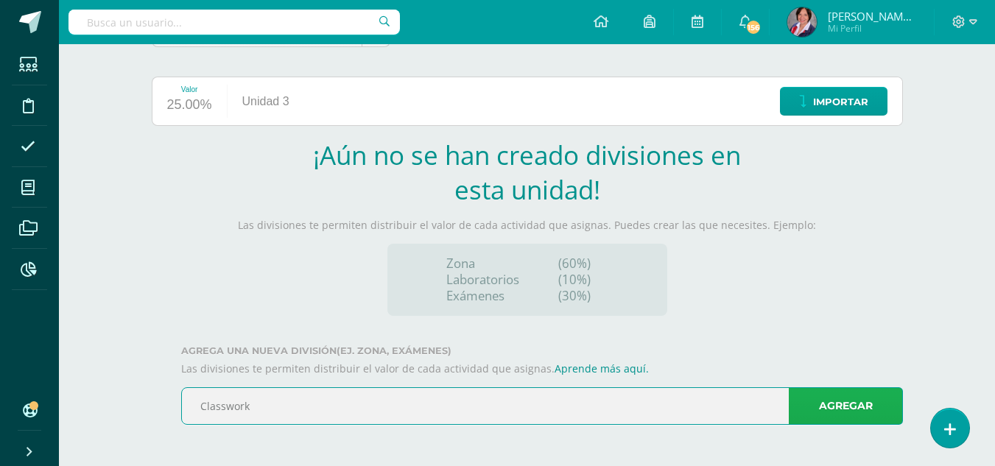
type input "Classwork"
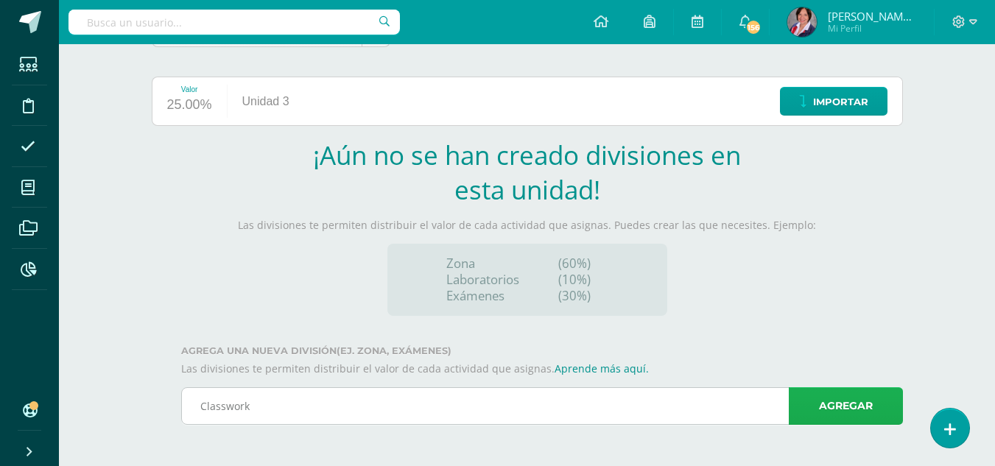
click at [845, 409] on link "Agregar" at bounding box center [846, 406] width 114 height 38
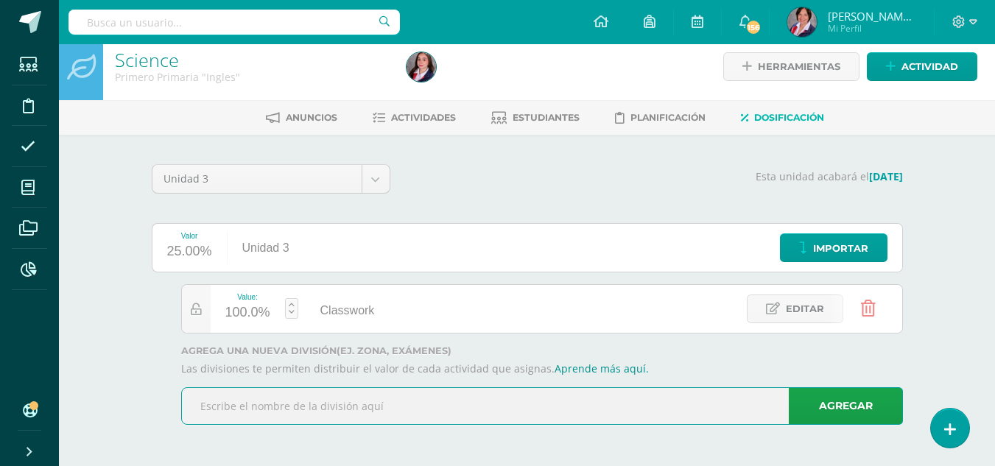
click at [554, 403] on input "text" at bounding box center [542, 406] width 720 height 36
type input "Short Quizzes"
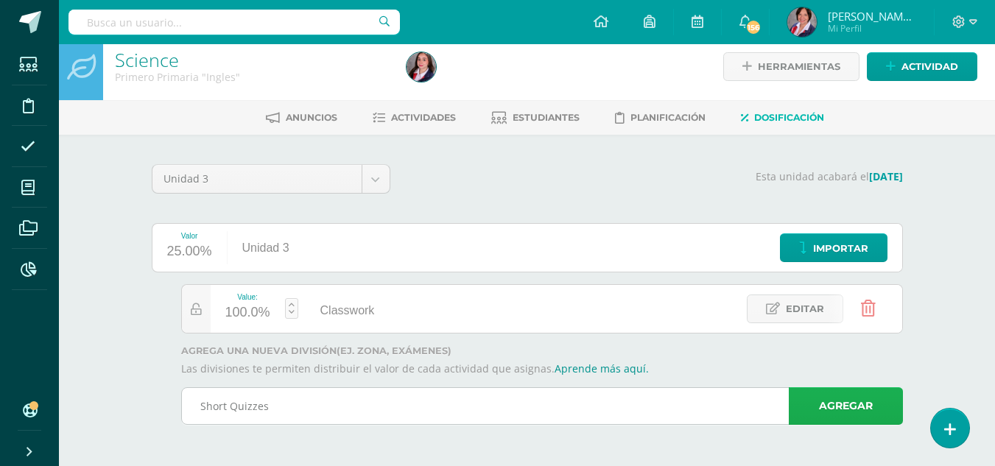
click at [830, 398] on link "Agregar" at bounding box center [846, 406] width 114 height 38
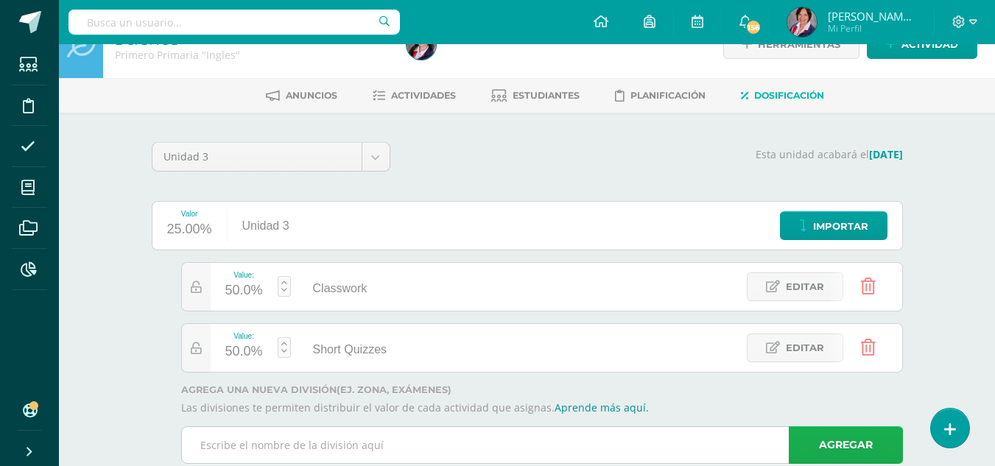
scroll to position [72, 0]
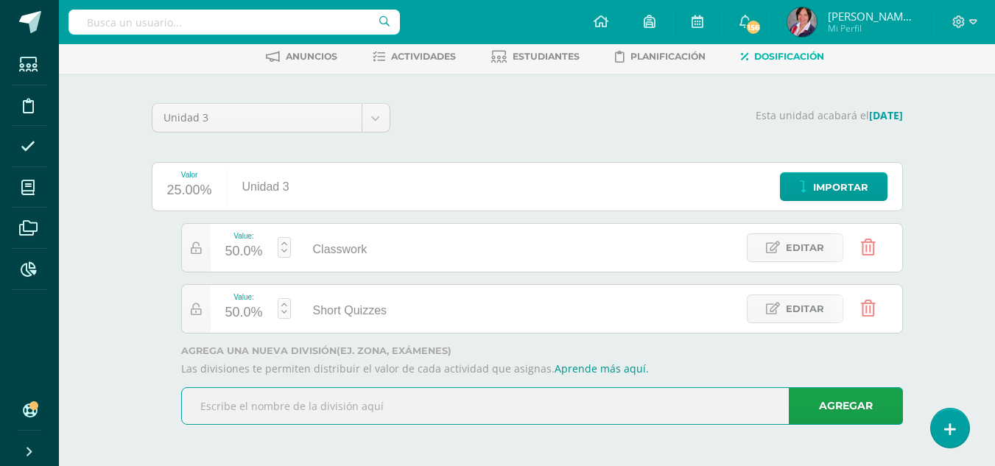
click at [387, 413] on input "text" at bounding box center [542, 406] width 720 height 36
type input "Closing 1"
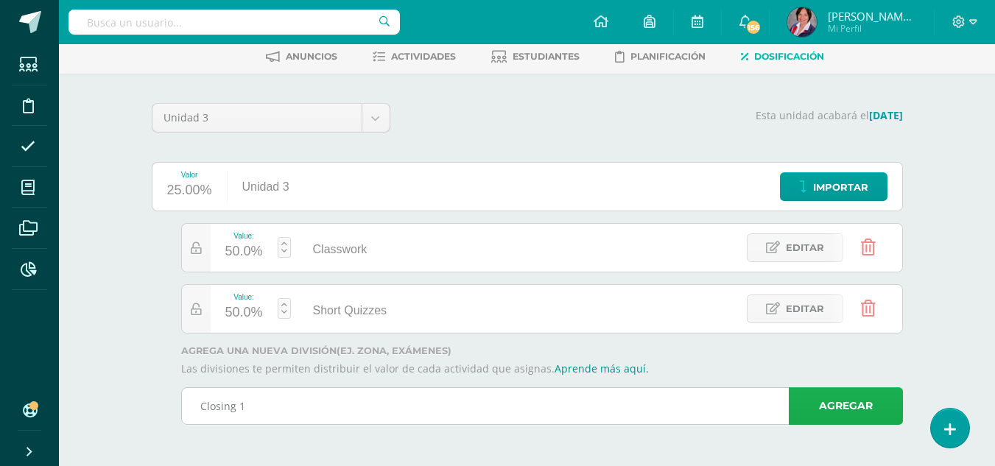
click at [814, 399] on link "Agregar" at bounding box center [846, 406] width 114 height 38
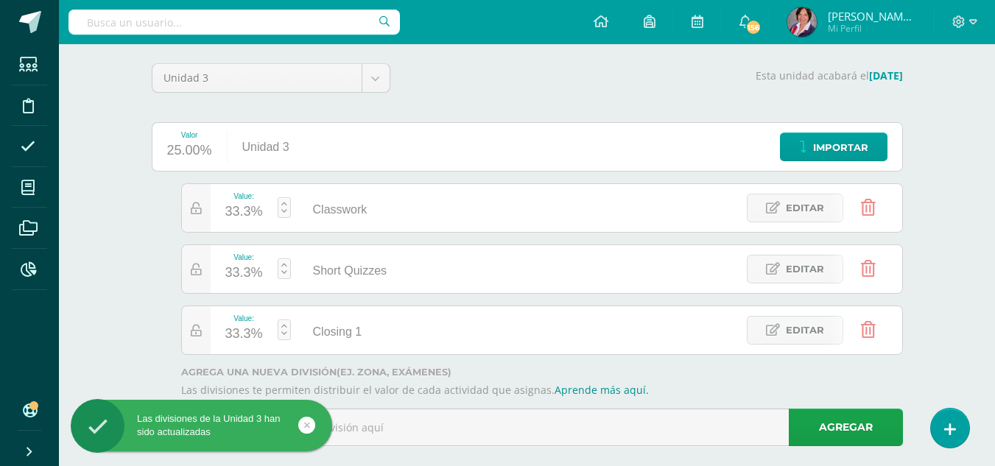
scroll to position [133, 0]
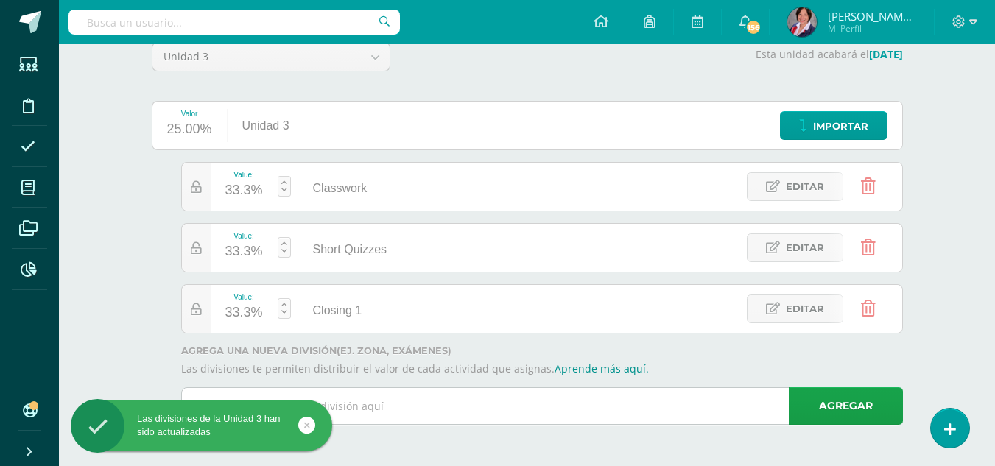
click at [546, 415] on input "text" at bounding box center [542, 406] width 720 height 36
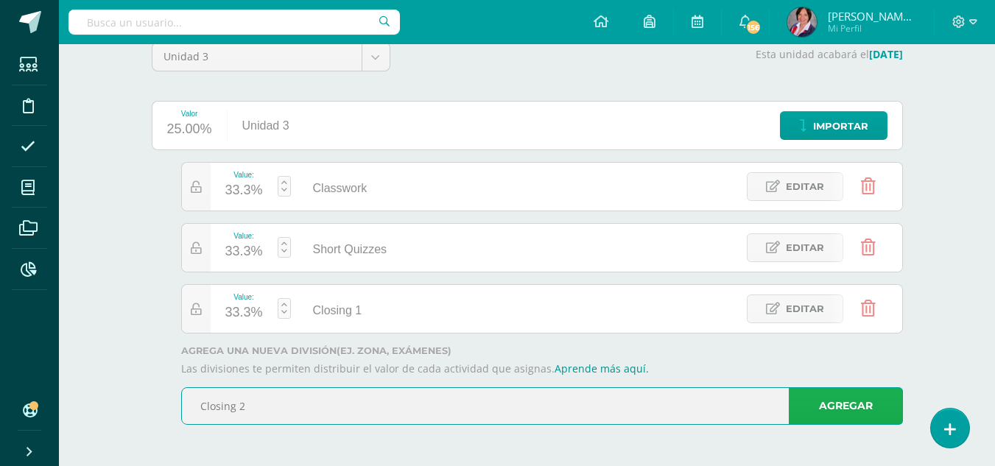
type input "Closing 2"
click at [843, 400] on link "Agregar" at bounding box center [846, 406] width 114 height 38
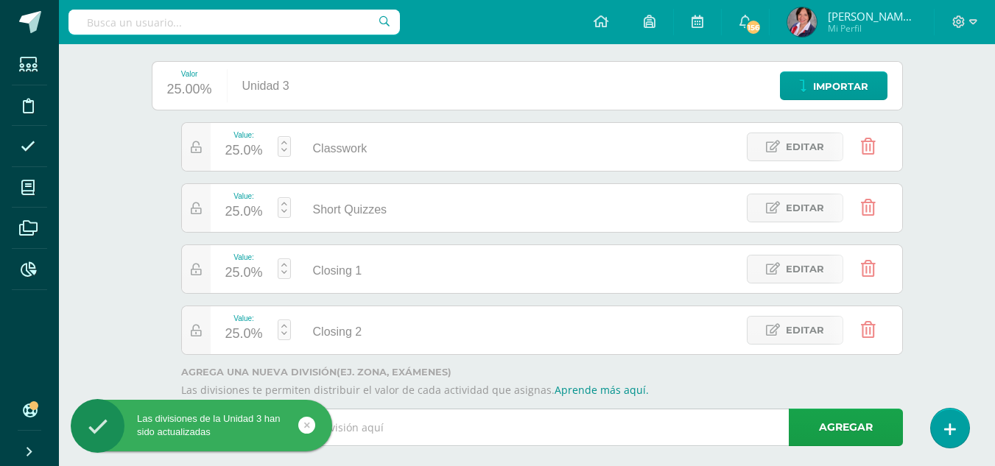
scroll to position [194, 0]
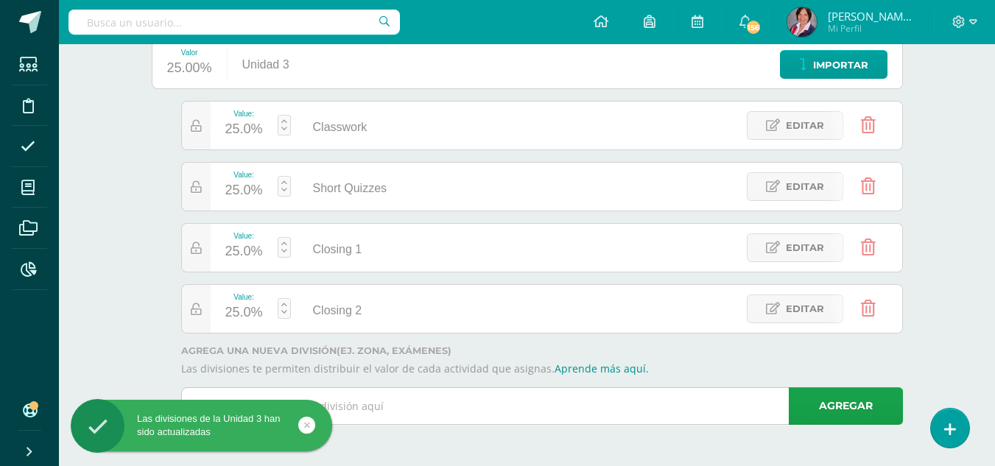
click at [676, 399] on input "text" at bounding box center [542, 406] width 720 height 36
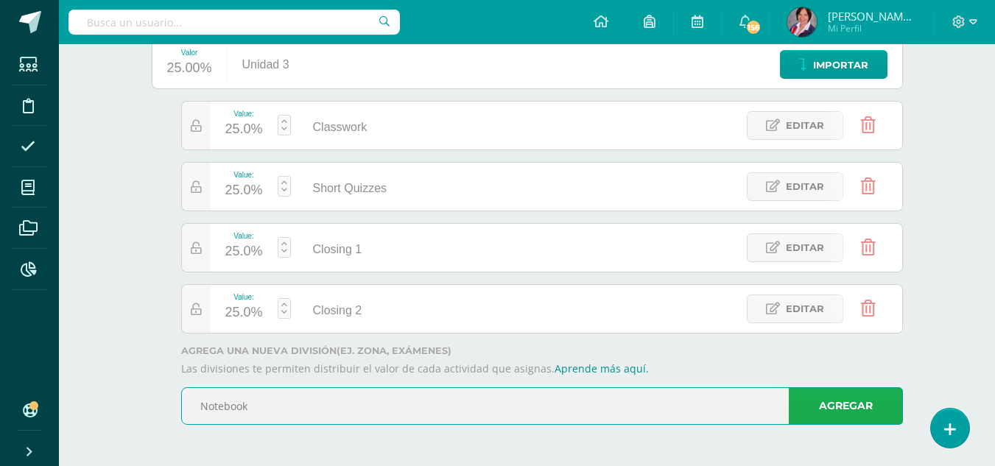
type input "Notebook"
click at [875, 417] on link "Agregar" at bounding box center [846, 406] width 114 height 38
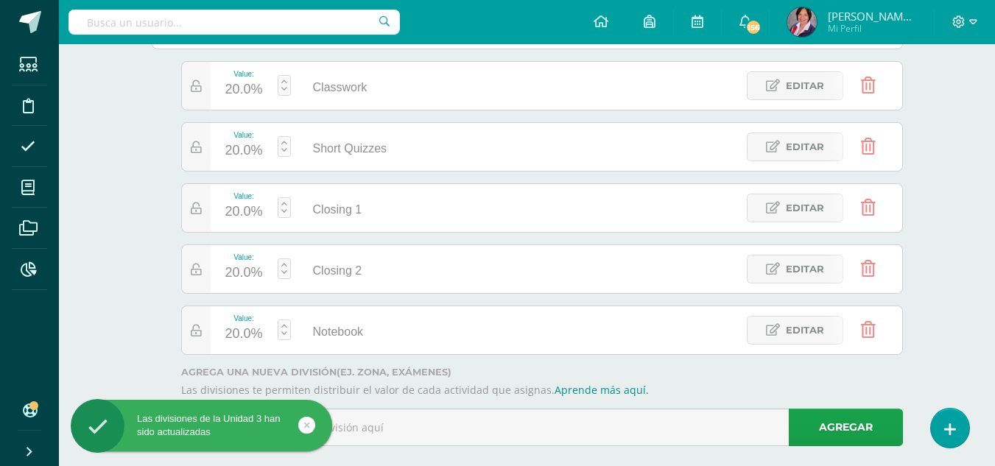
scroll to position [256, 0]
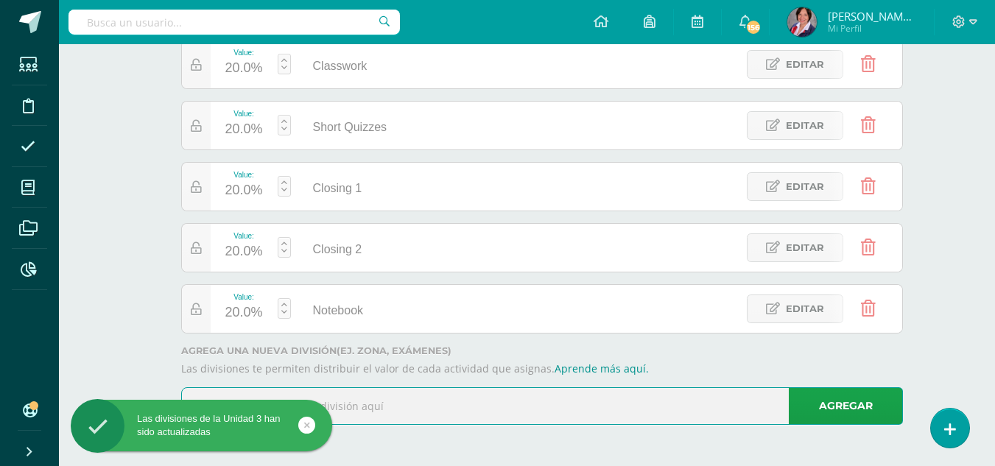
click at [499, 406] on input "text" at bounding box center [542, 406] width 720 height 36
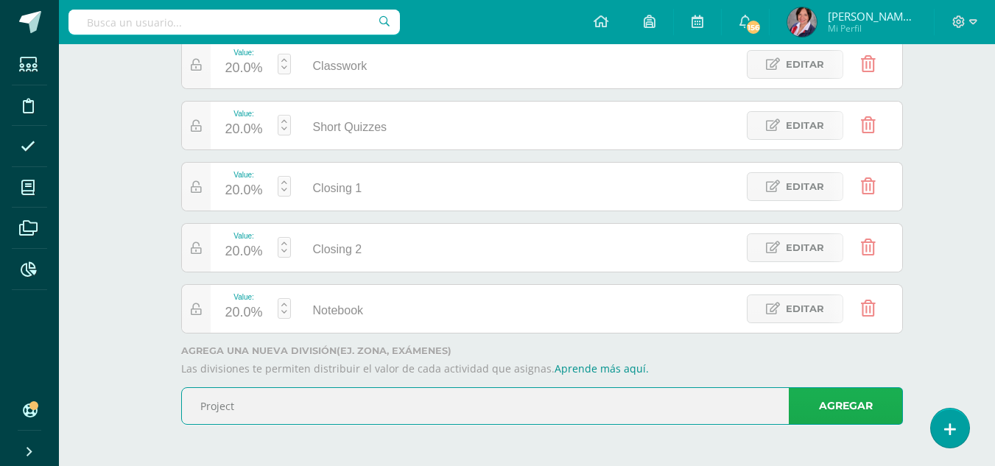
type input "Project"
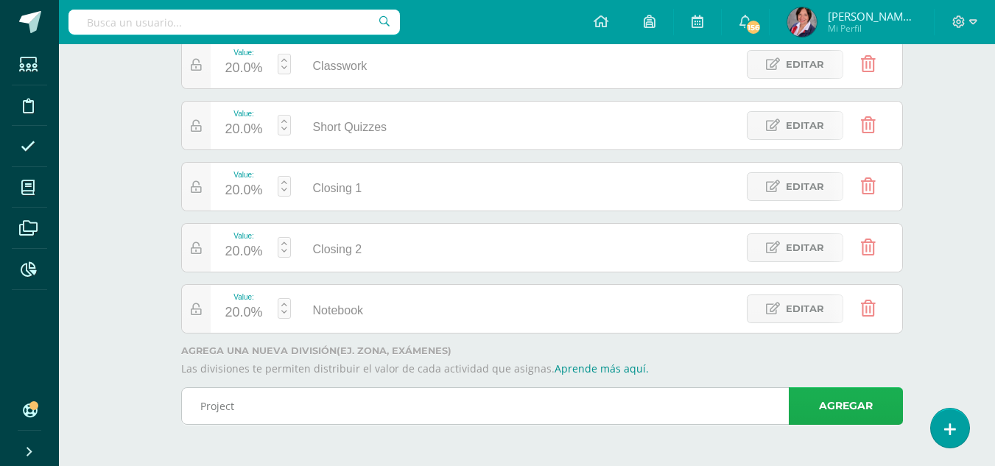
click at [837, 412] on link "Agregar" at bounding box center [846, 406] width 114 height 38
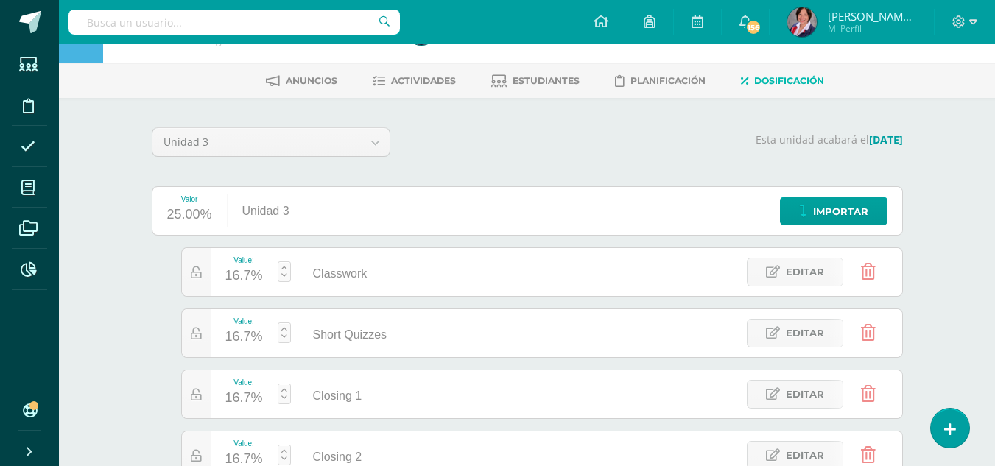
scroll to position [74, 0]
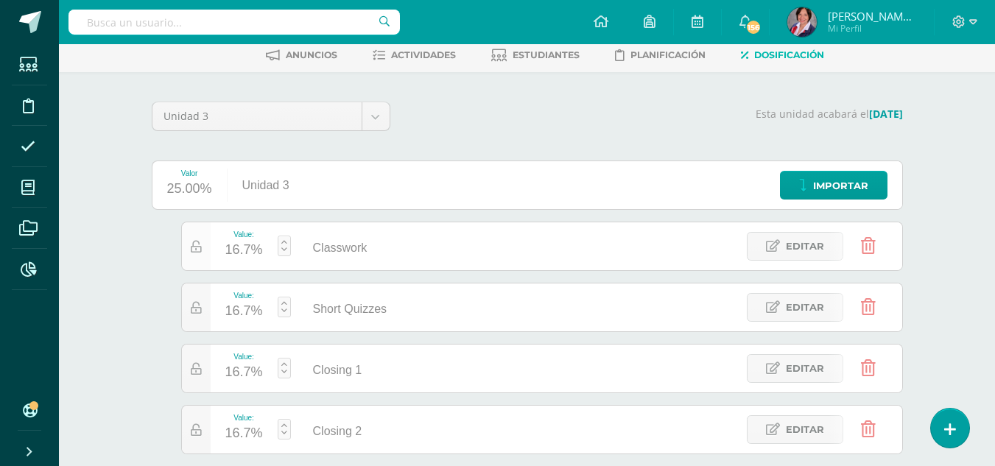
click at [194, 243] on icon at bounding box center [196, 247] width 11 height 13
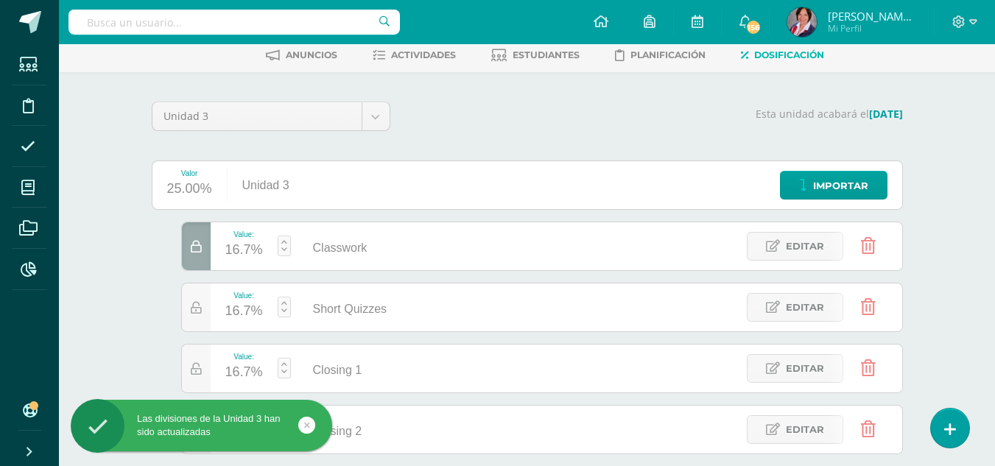
click at [194, 245] on icon at bounding box center [196, 247] width 11 height 13
click at [244, 251] on div "16.7%" at bounding box center [244, 251] width 38 height 24
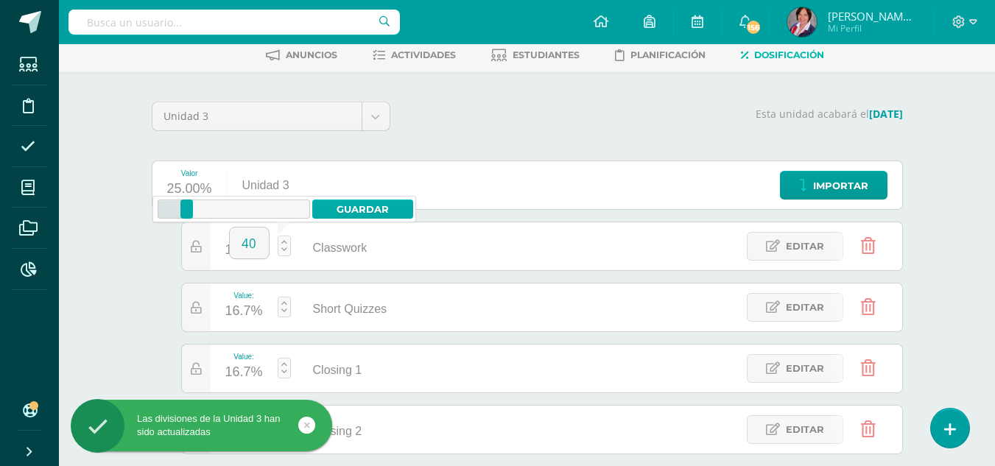
click at [352, 203] on link "Guardar" at bounding box center [362, 209] width 101 height 19
type input "40"
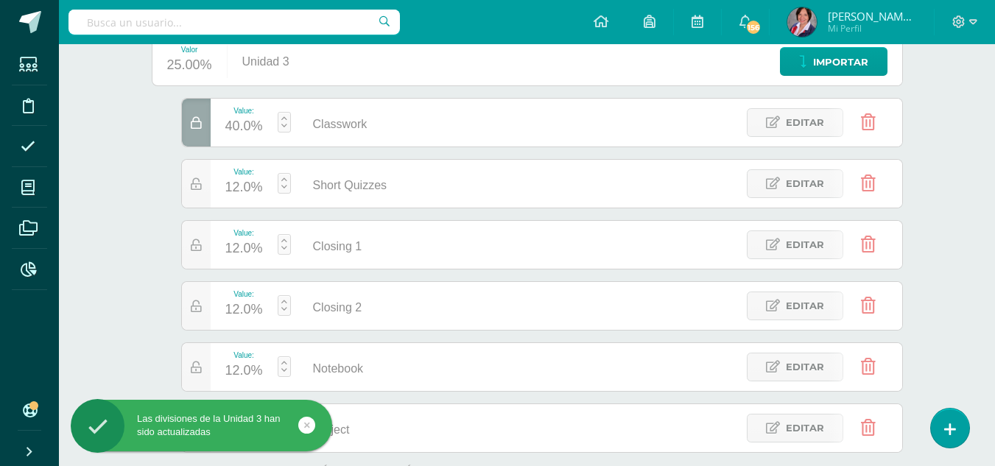
scroll to position [221, 0]
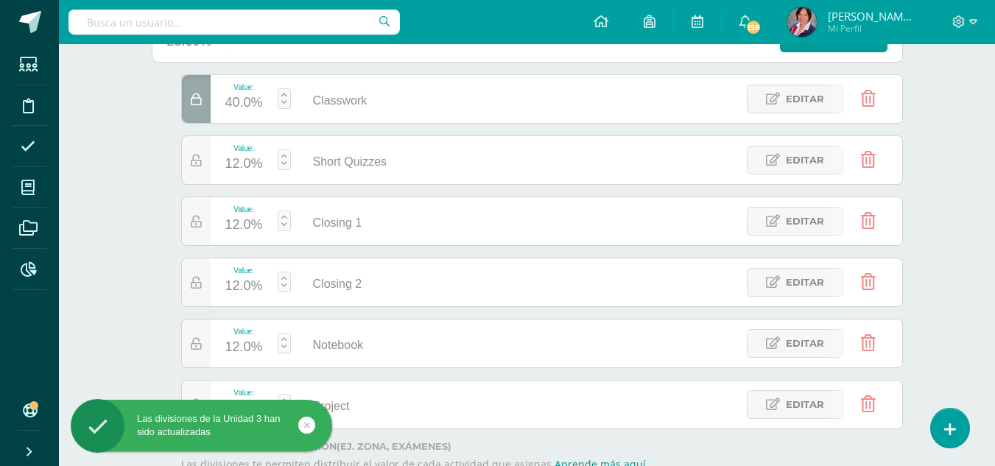
click at [253, 164] on div "12.0%" at bounding box center [244, 164] width 38 height 24
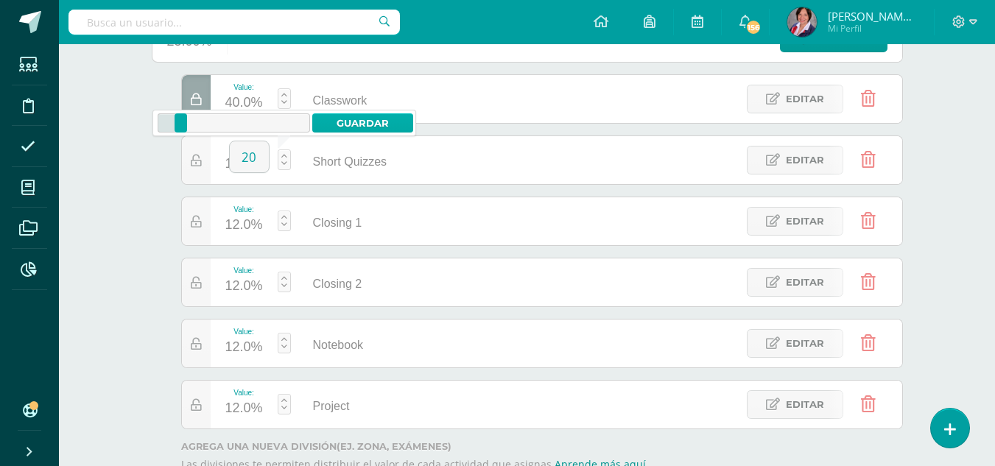
type input "20"
click at [349, 120] on link "Guardar" at bounding box center [362, 122] width 101 height 19
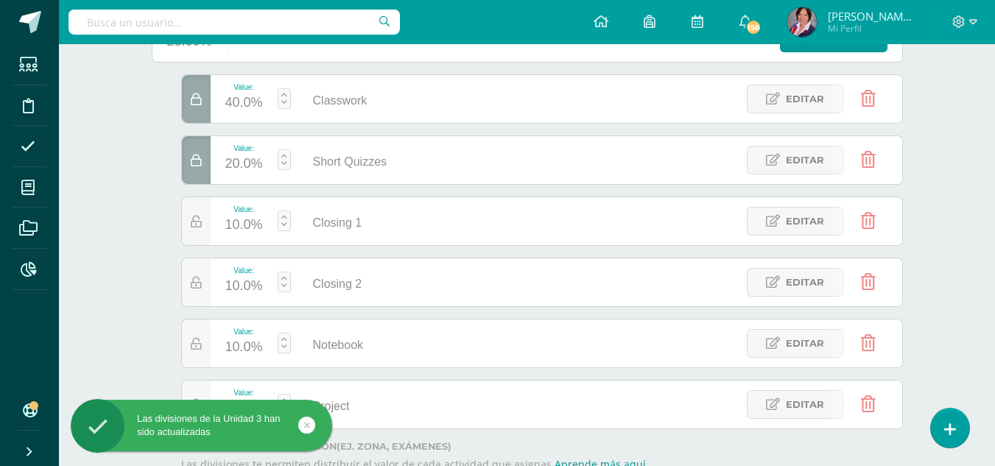
click at [247, 228] on div "10.0%" at bounding box center [244, 226] width 38 height 24
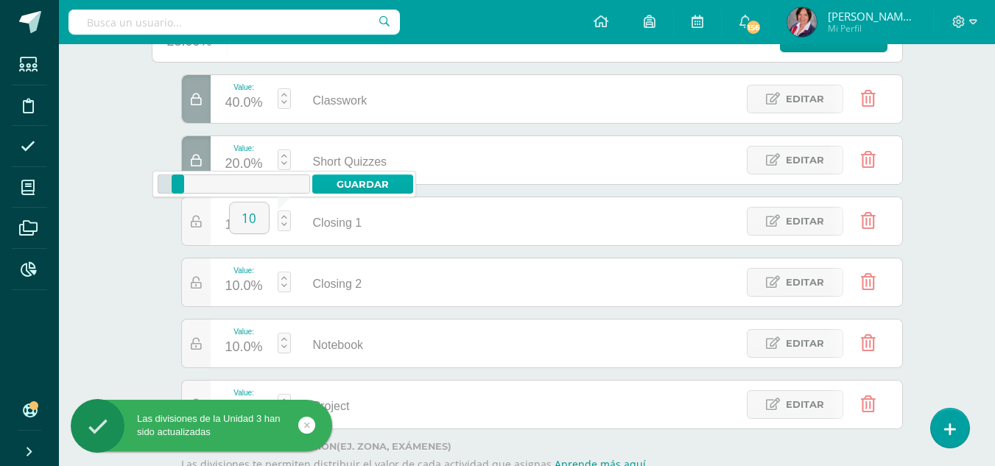
click at [355, 180] on link "Guardar" at bounding box center [362, 184] width 101 height 19
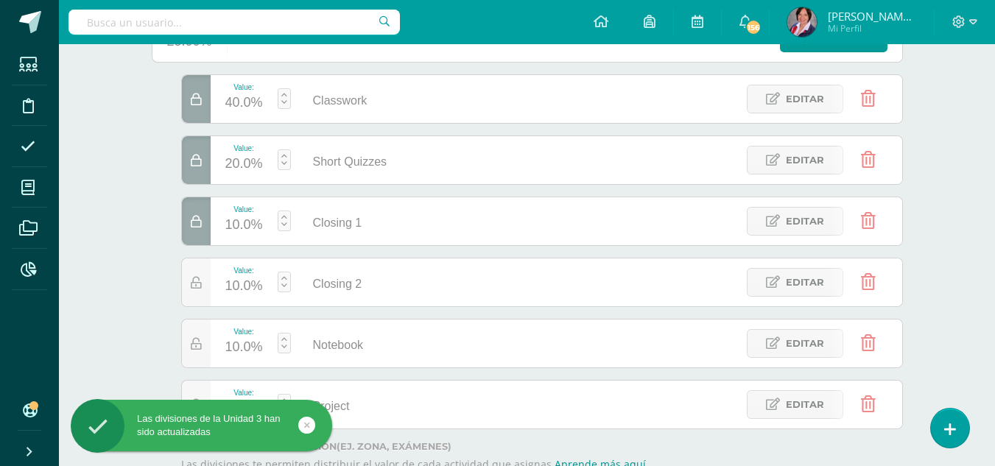
scroll to position [295, 0]
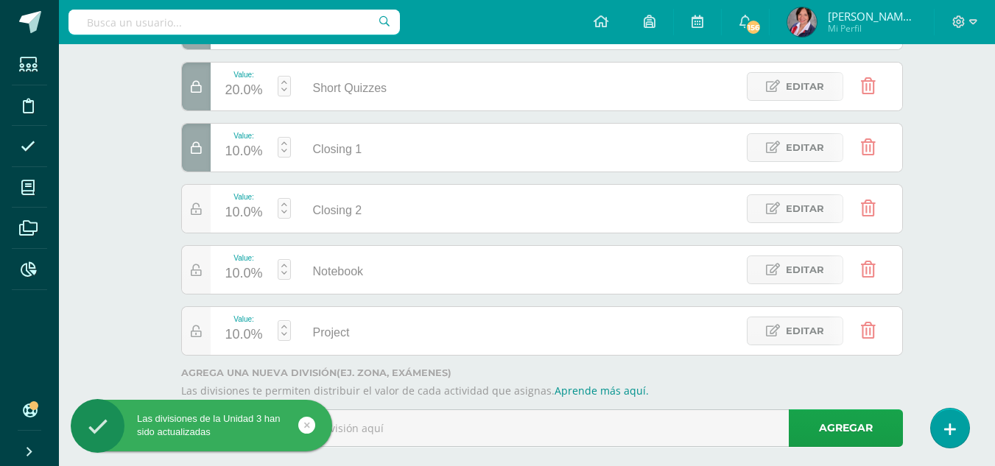
click at [251, 205] on div "10.0%" at bounding box center [244, 213] width 38 height 24
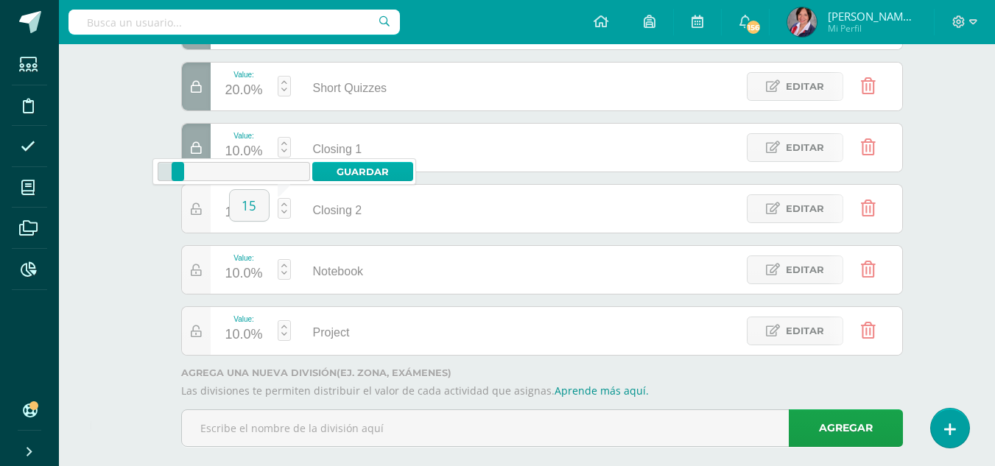
click at [359, 167] on link "Guardar" at bounding box center [362, 171] width 101 height 19
type input "15"
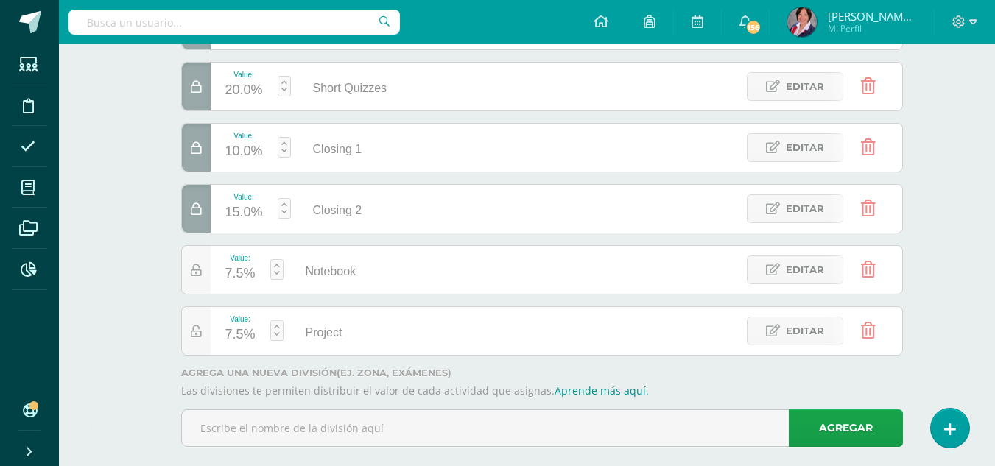
click at [248, 277] on div "7.5%" at bounding box center [240, 274] width 30 height 24
click at [322, 236] on link "Guardar" at bounding box center [355, 232] width 101 height 19
type input "5"
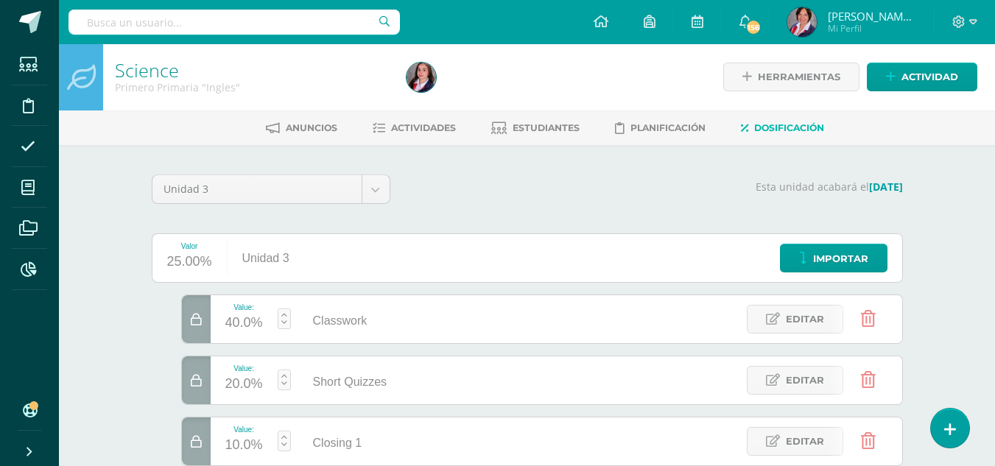
scroll to position [0, 0]
click at [435, 132] on span "Actividades" at bounding box center [423, 128] width 65 height 11
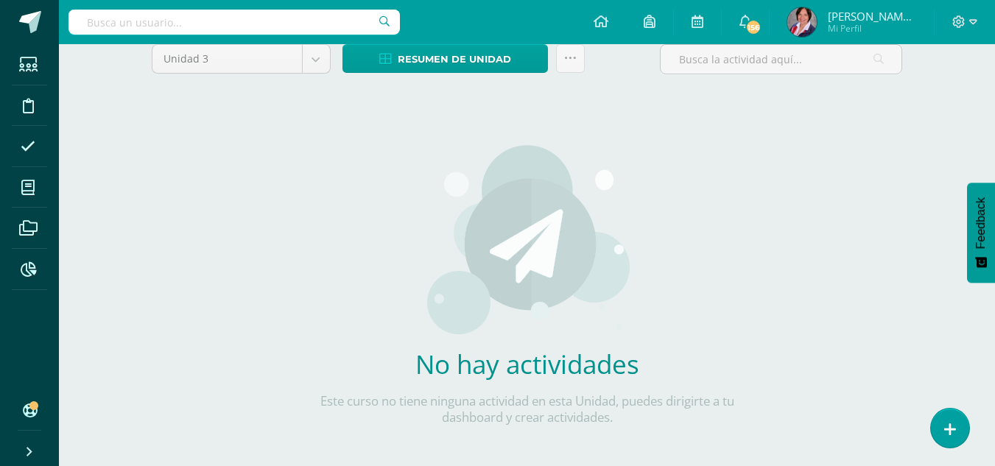
scroll to position [166, 0]
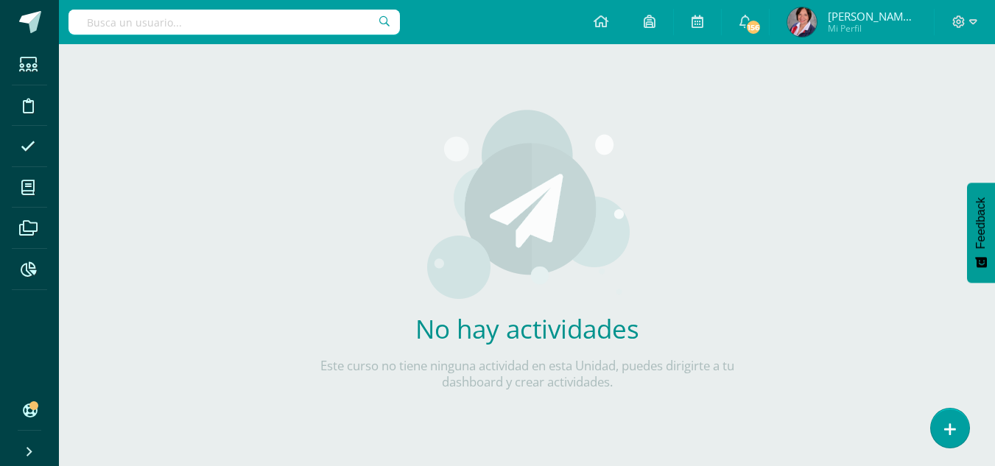
click at [693, 175] on div "No hay actividades Este curso no tiene ninguna actividad en esta Unidad, puedes…" at bounding box center [527, 258] width 435 height 359
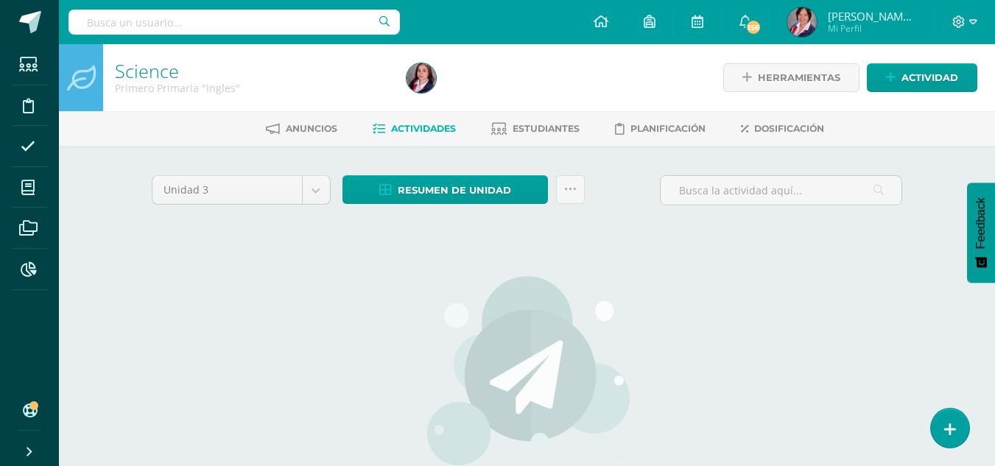
click at [426, 317] on img at bounding box center [527, 370] width 208 height 191
